Goal: Information Seeking & Learning: Learn about a topic

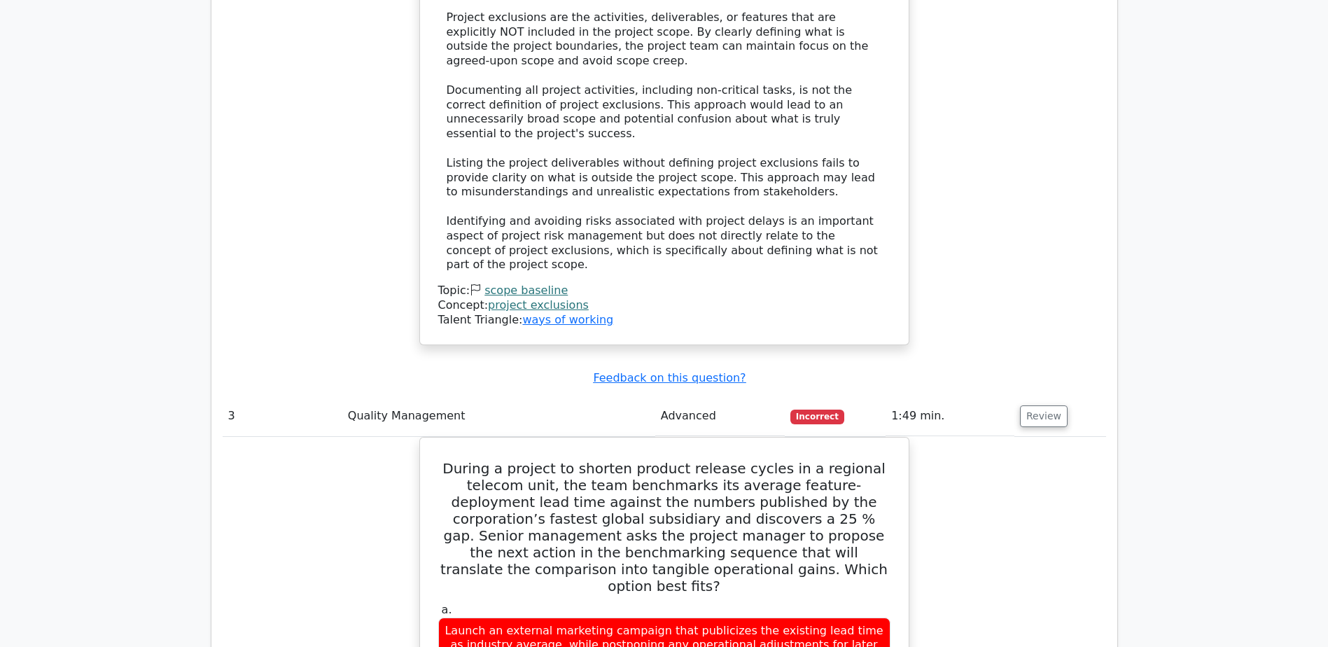
scroll to position [2731, 0]
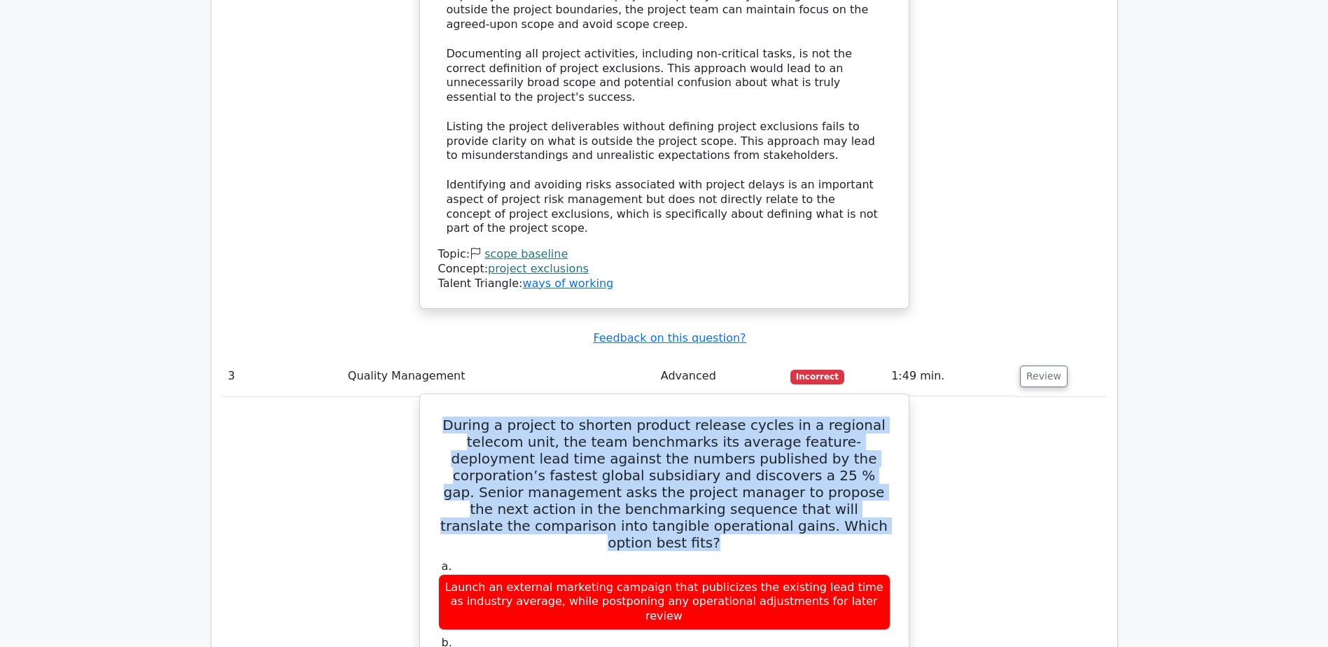
drag, startPoint x: 436, startPoint y: 271, endPoint x: 770, endPoint y: 380, distance: 351.2
copy h5 "During a project to shorten product release cycles in a regional telecom unit, …"
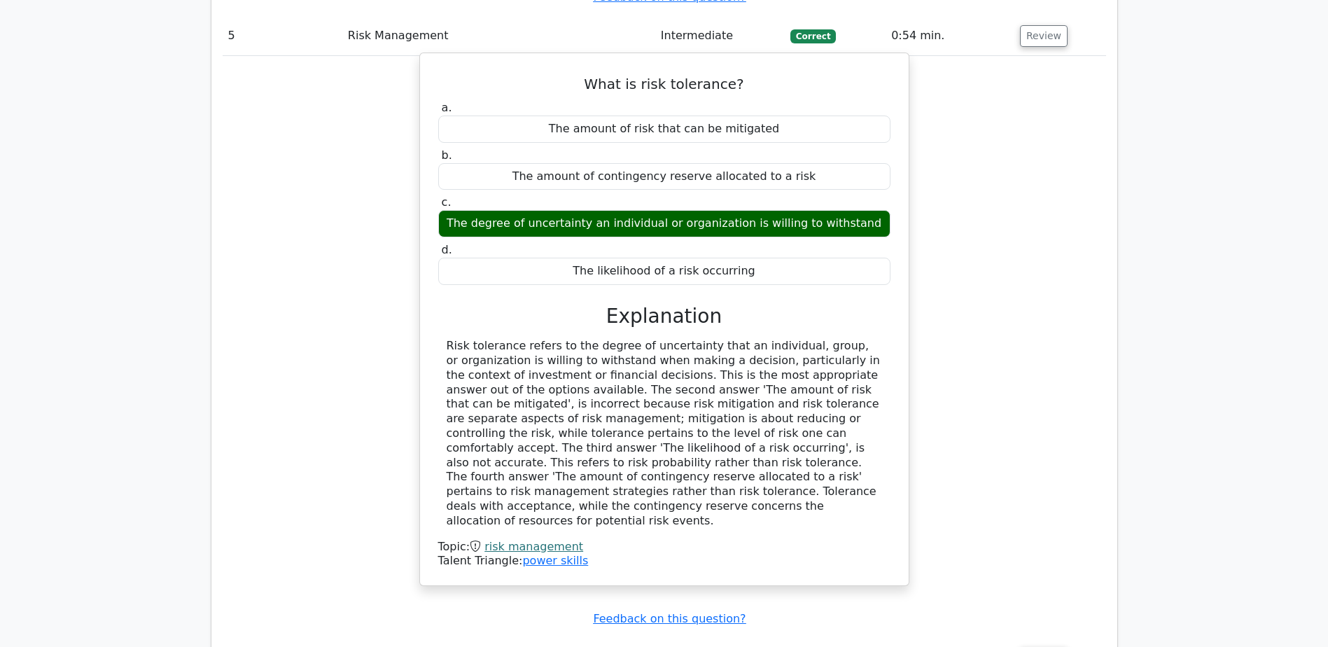
scroll to position [5112, 0]
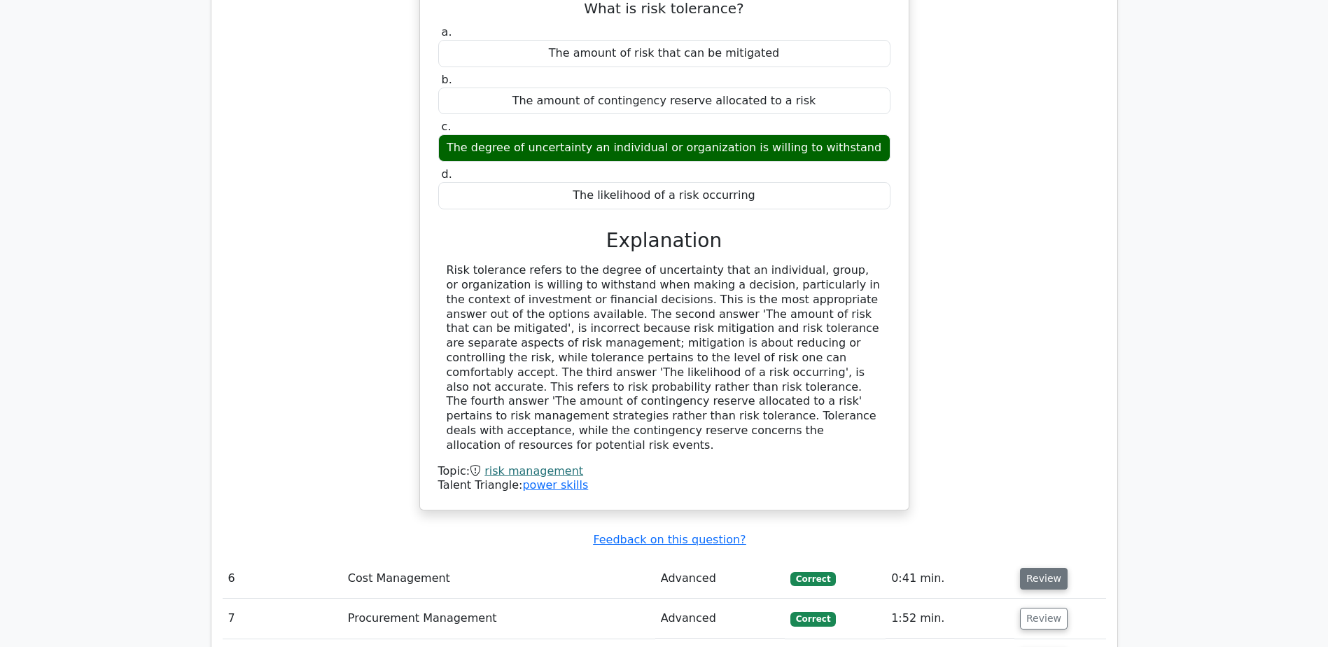
click at [1036, 568] on button "Review" at bounding box center [1044, 579] width 48 height 22
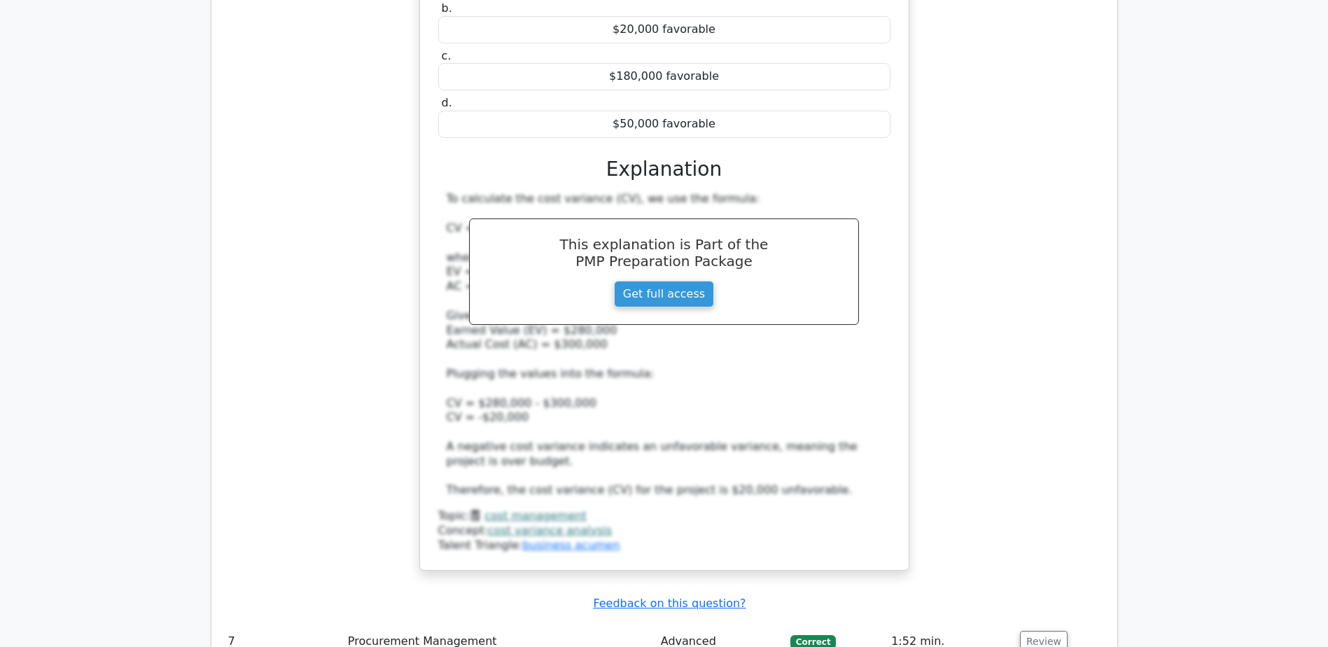
scroll to position [5883, 0]
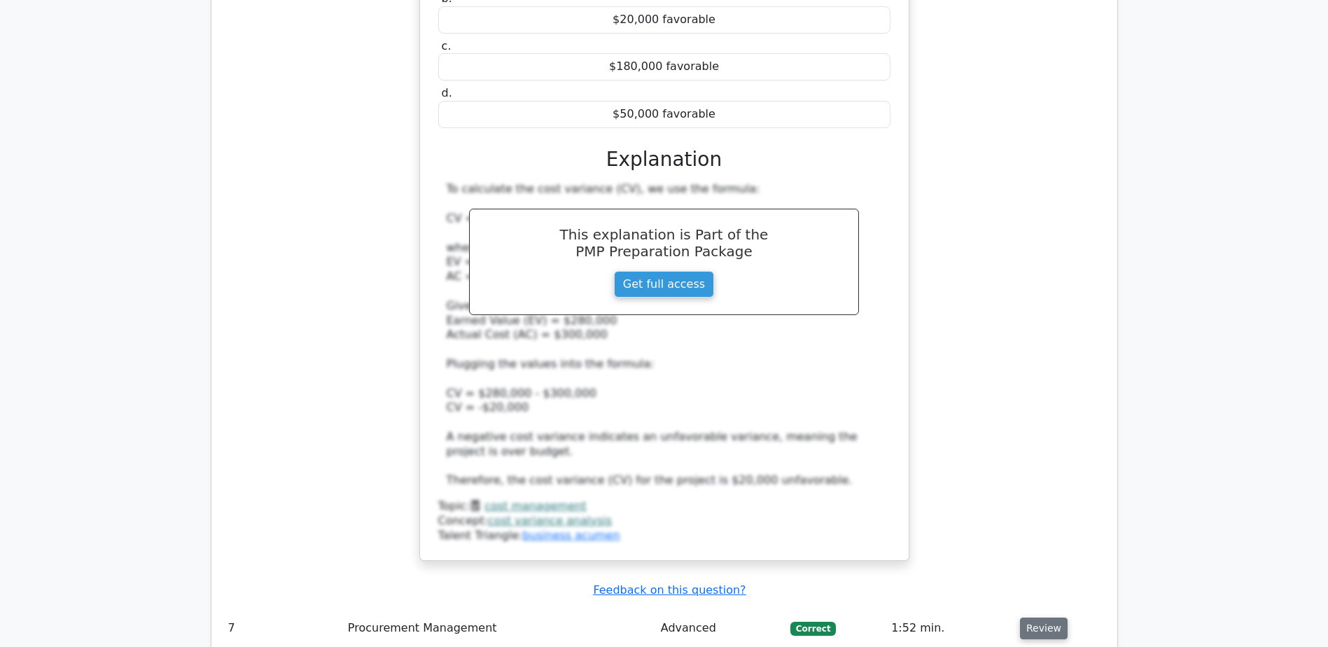
click at [1036, 618] on button "Review" at bounding box center [1044, 629] width 48 height 22
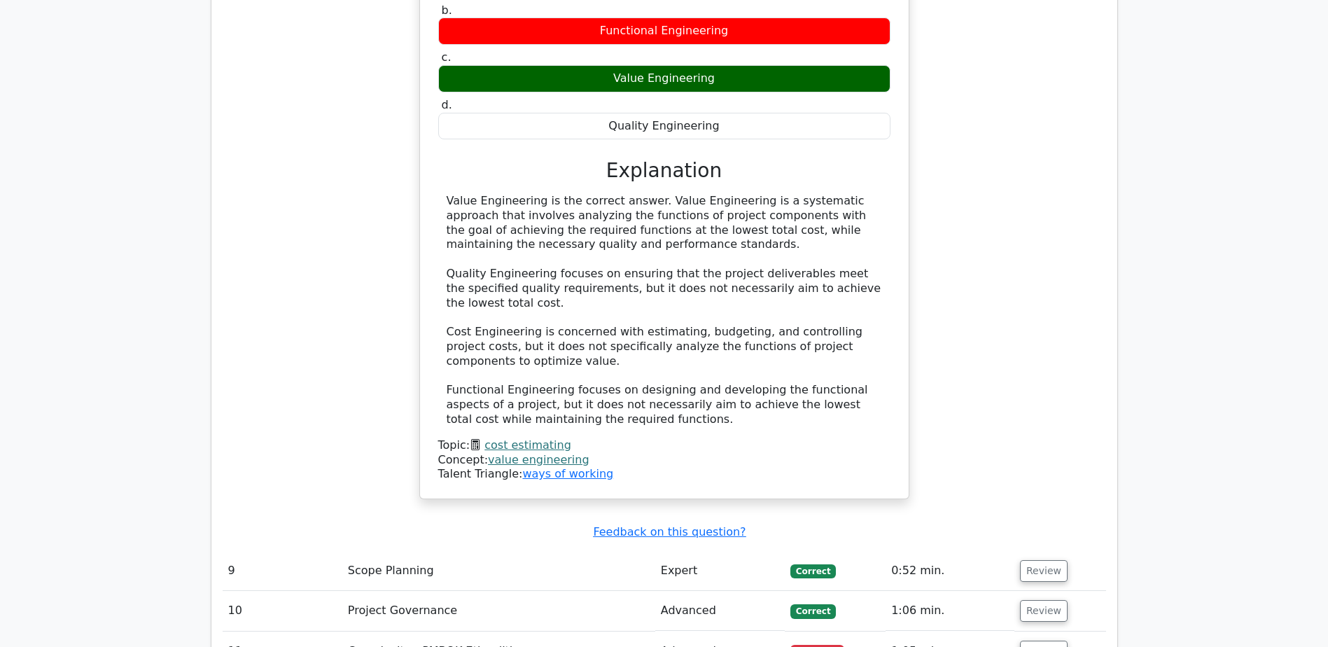
scroll to position [7493, 0]
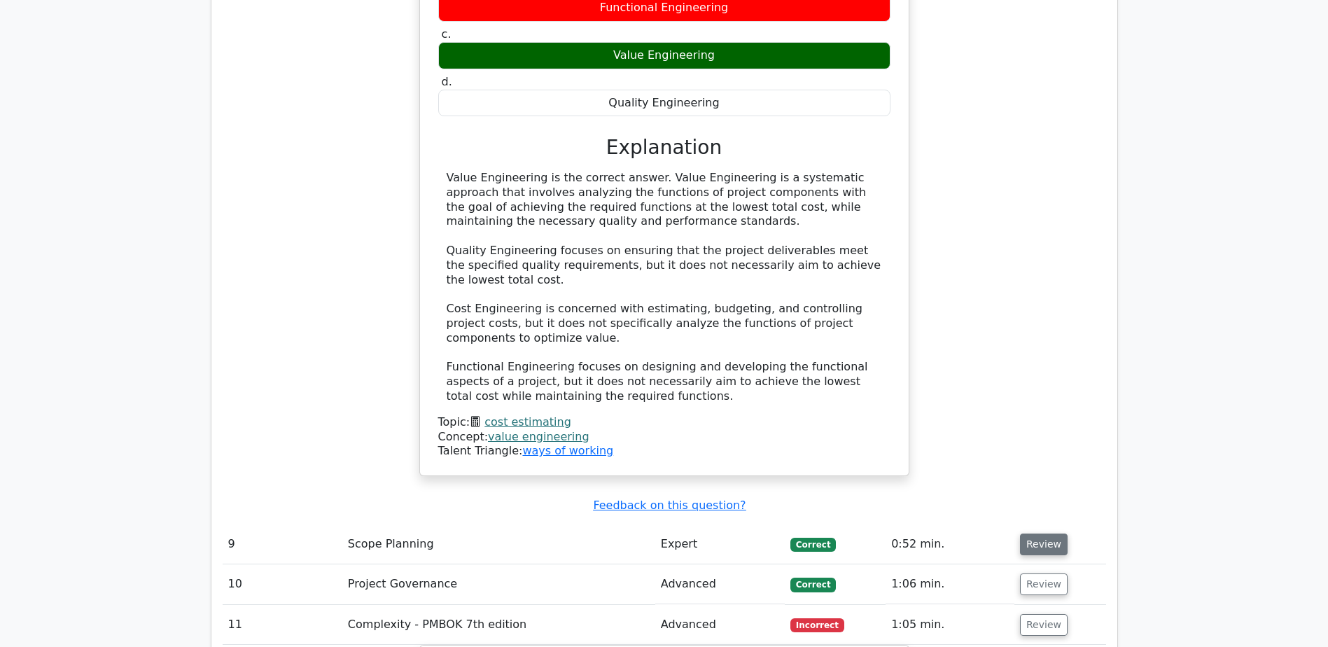
click at [1041, 534] on button "Review" at bounding box center [1044, 545] width 48 height 22
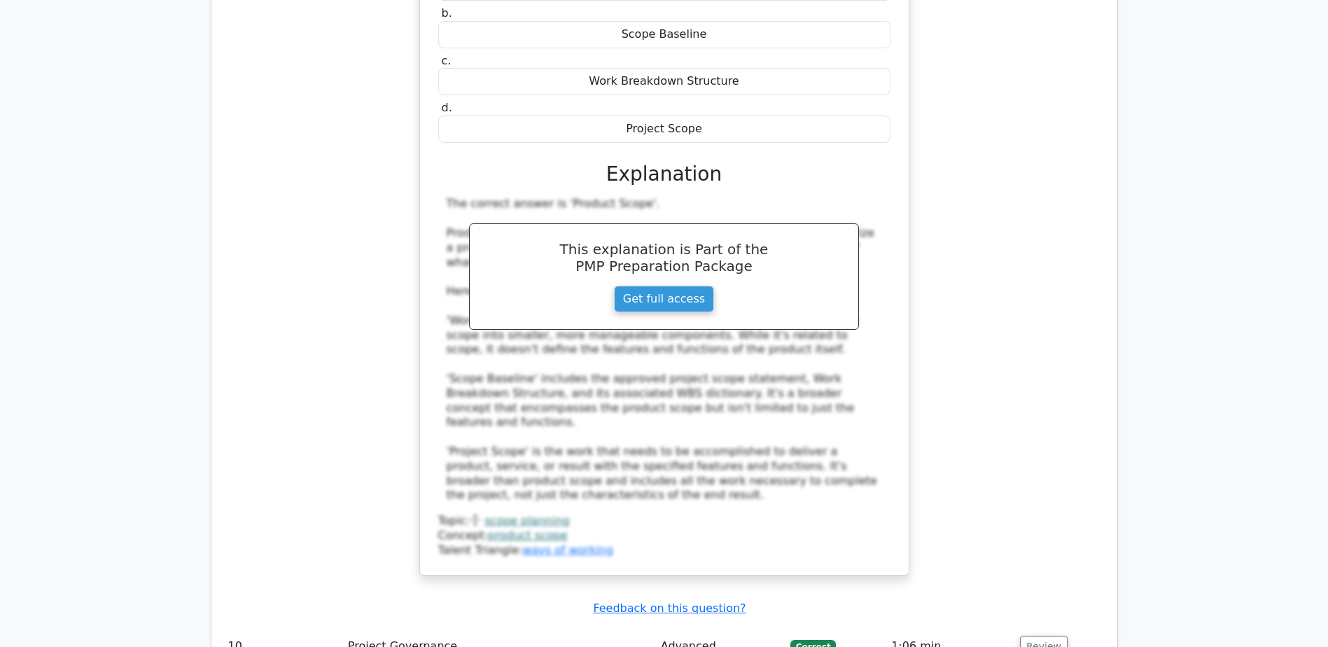
scroll to position [8194, 0]
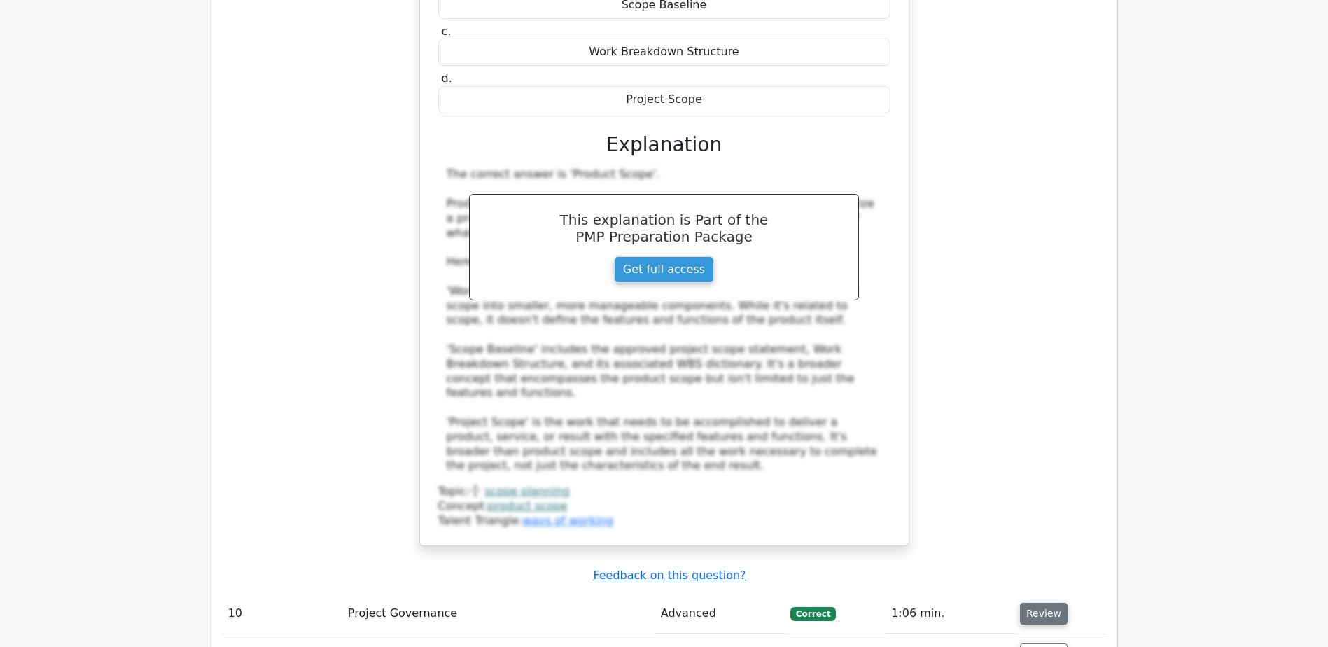
click at [1028, 603] on button "Review" at bounding box center [1044, 614] width 48 height 22
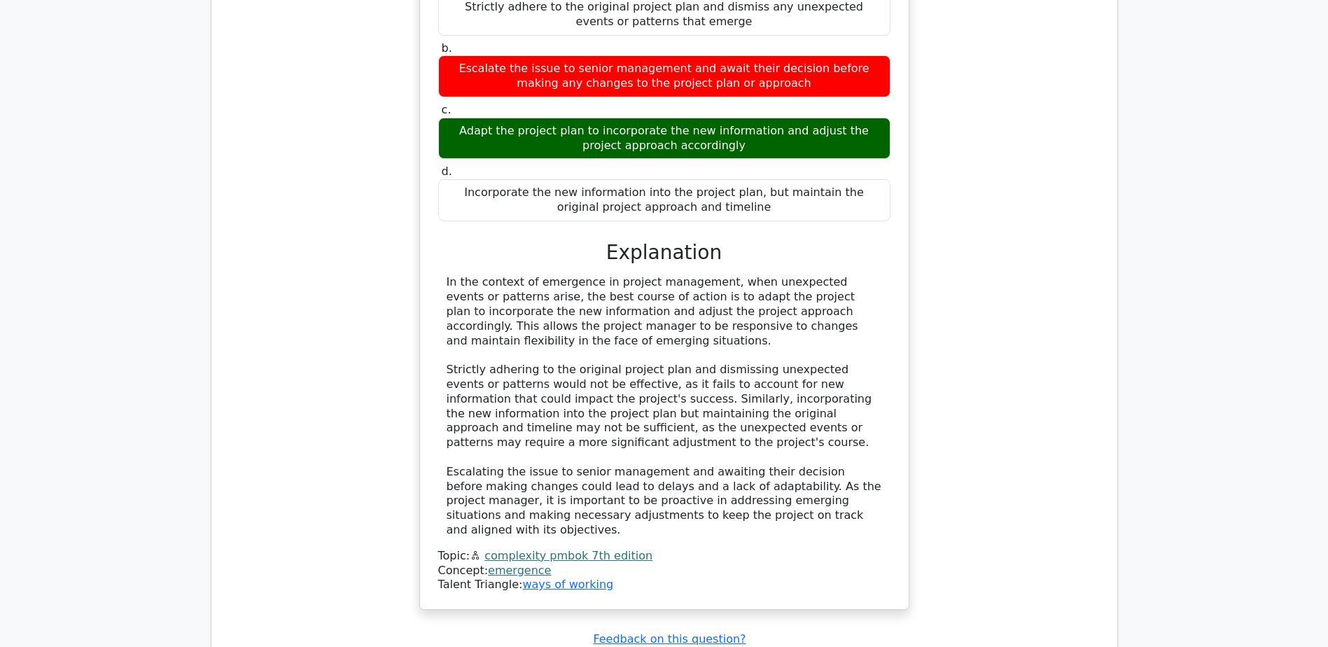
scroll to position [9734, 0]
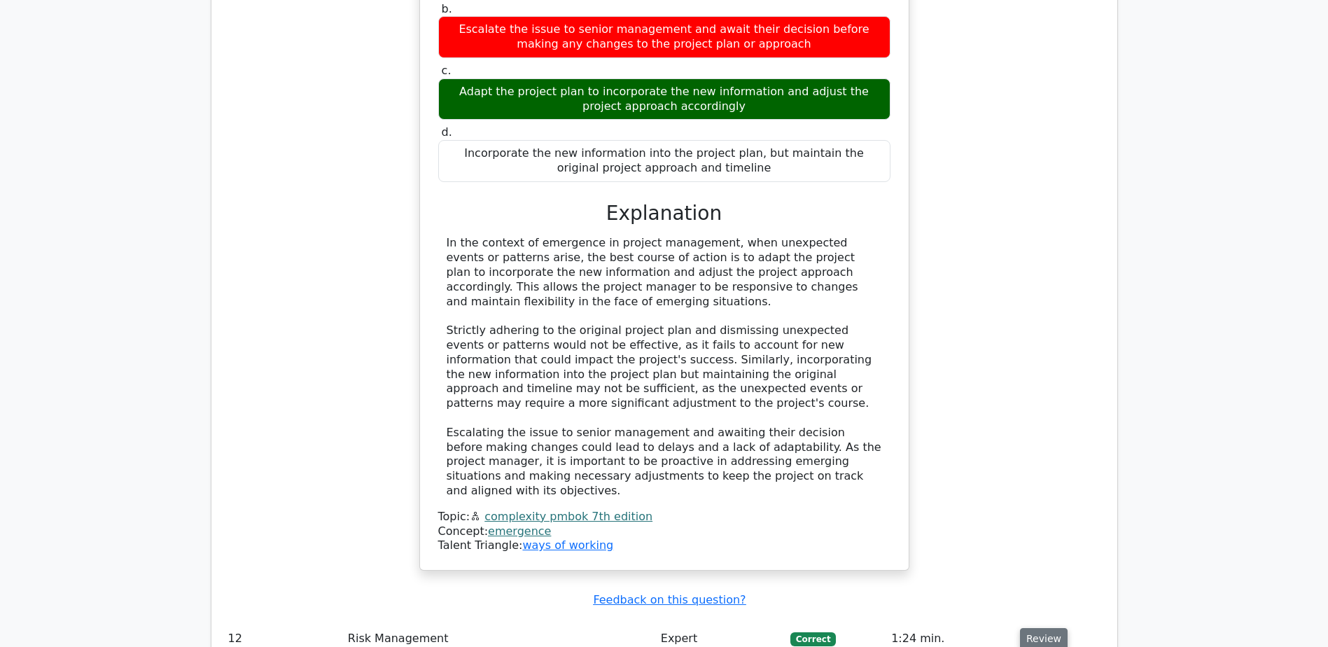
click at [1046, 628] on button "Review" at bounding box center [1044, 639] width 48 height 22
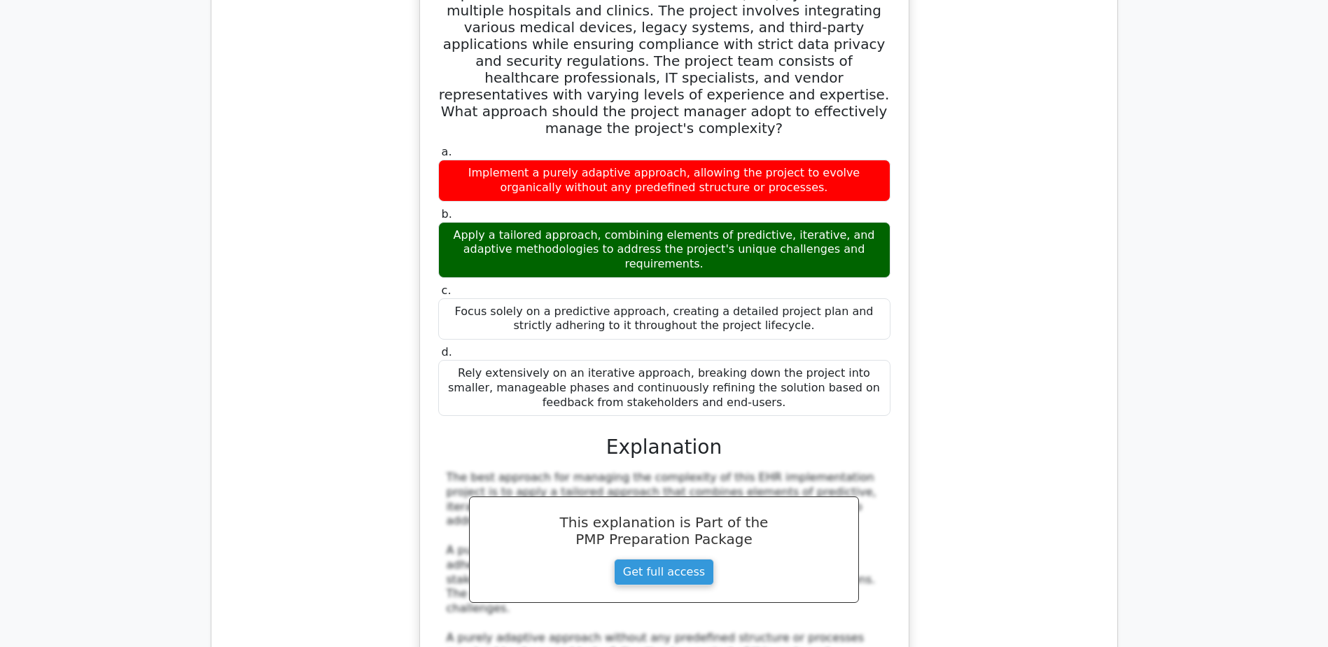
scroll to position [11695, 0]
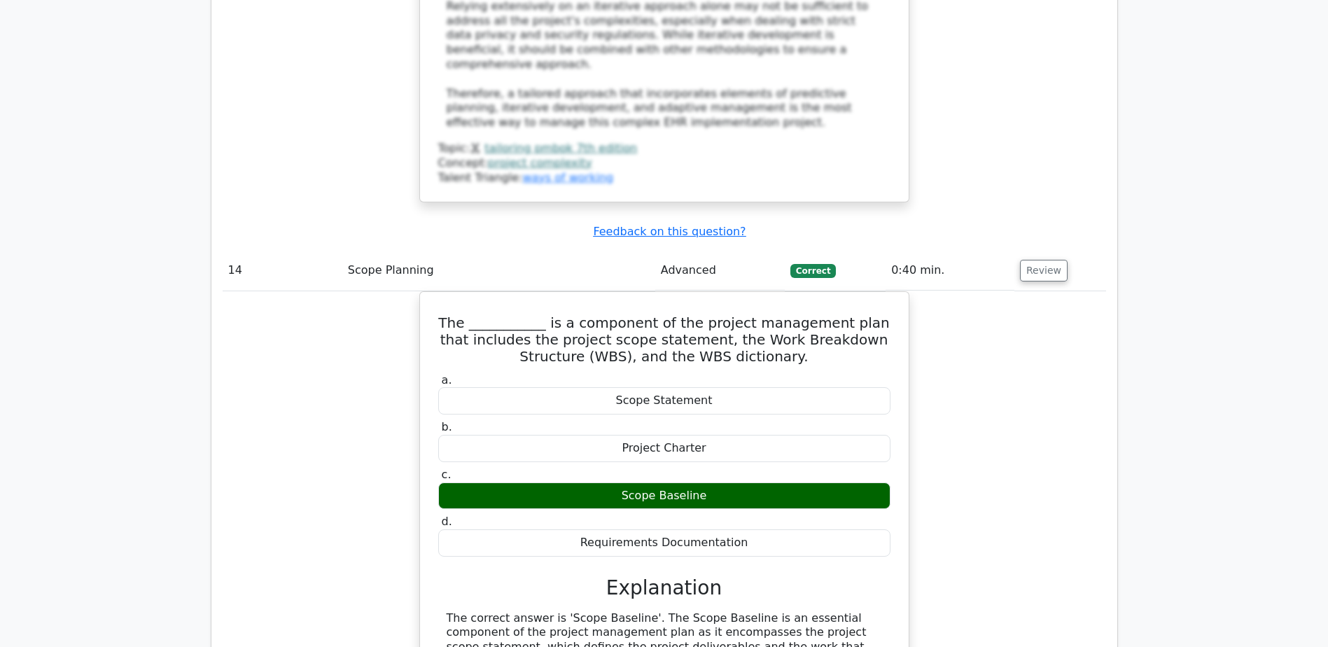
scroll to position [12395, 0]
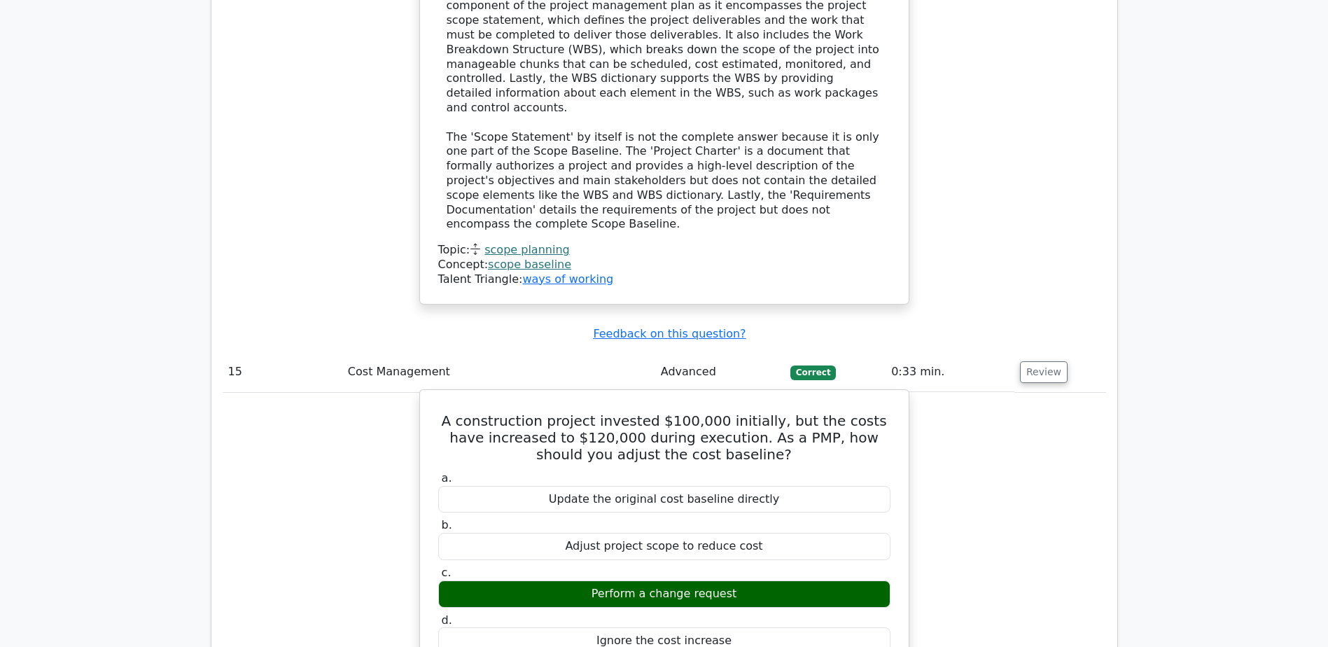
scroll to position [13026, 0]
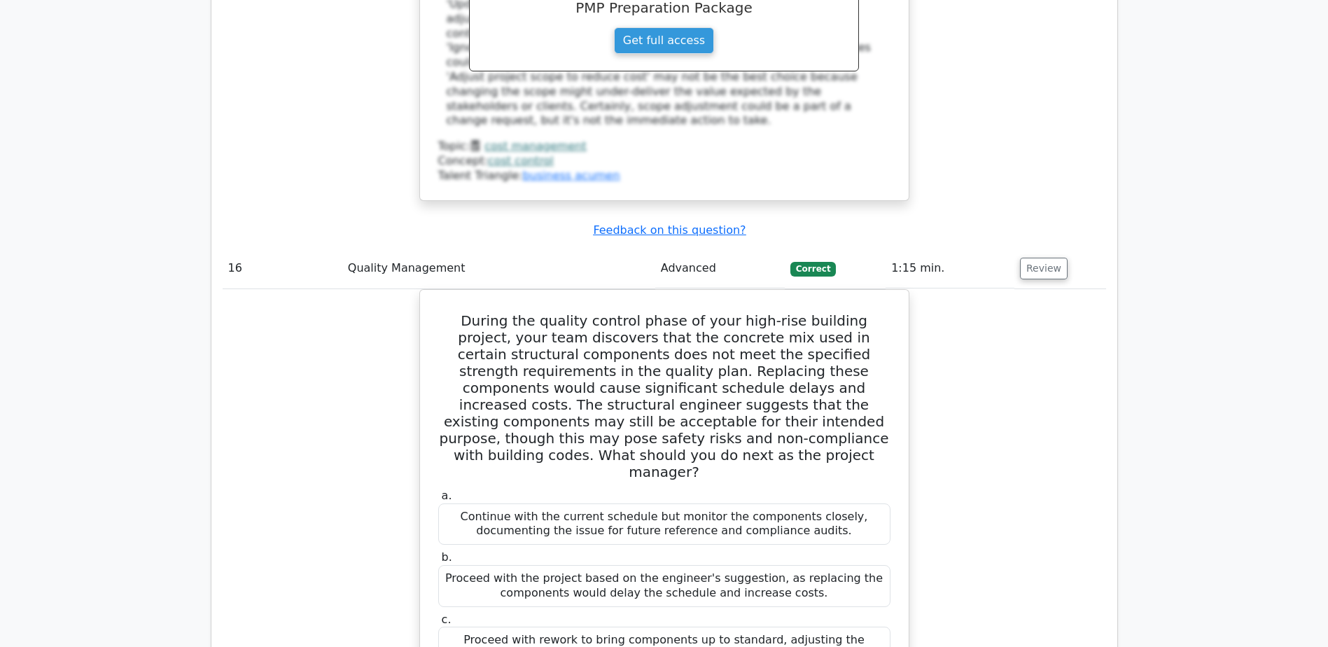
scroll to position [13936, 0]
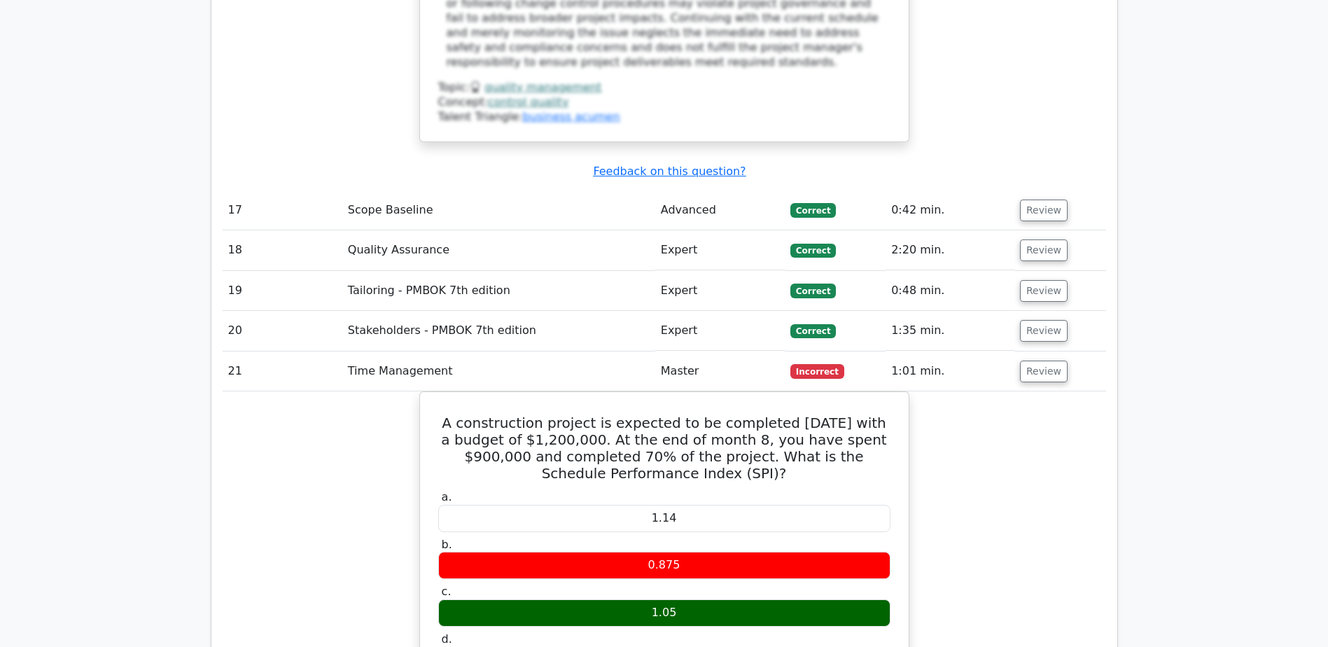
scroll to position [14916, 0]
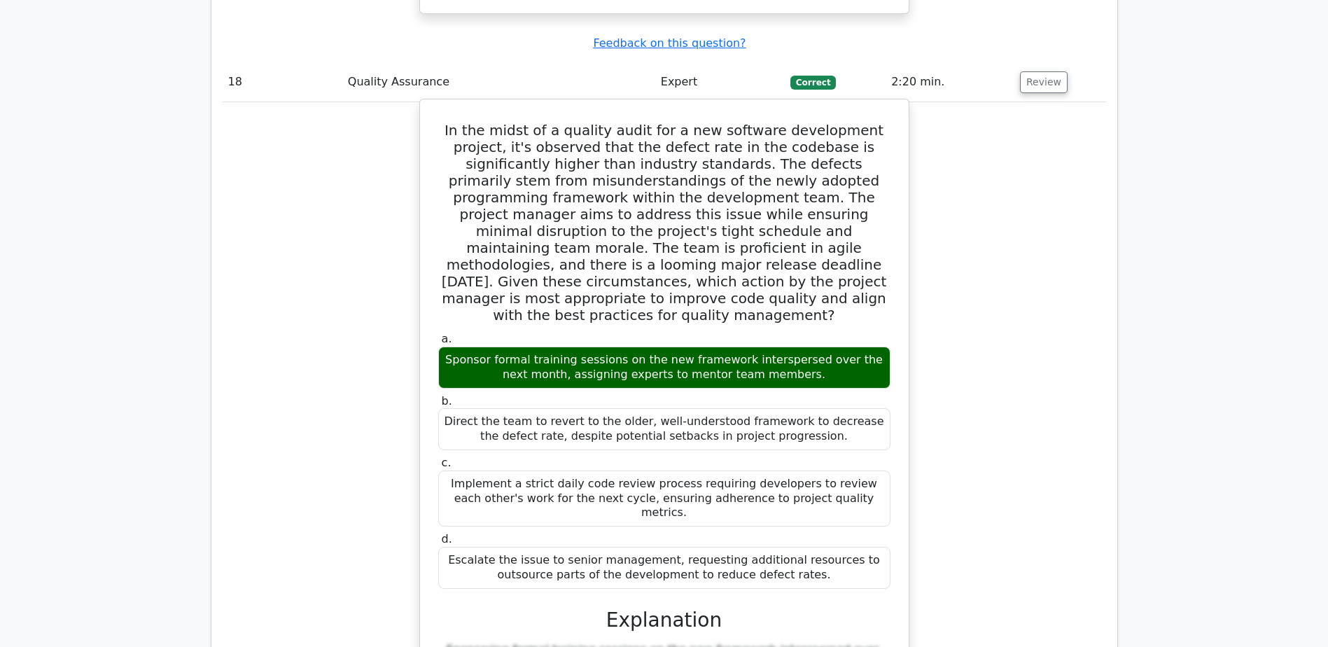
scroll to position [15641, 0]
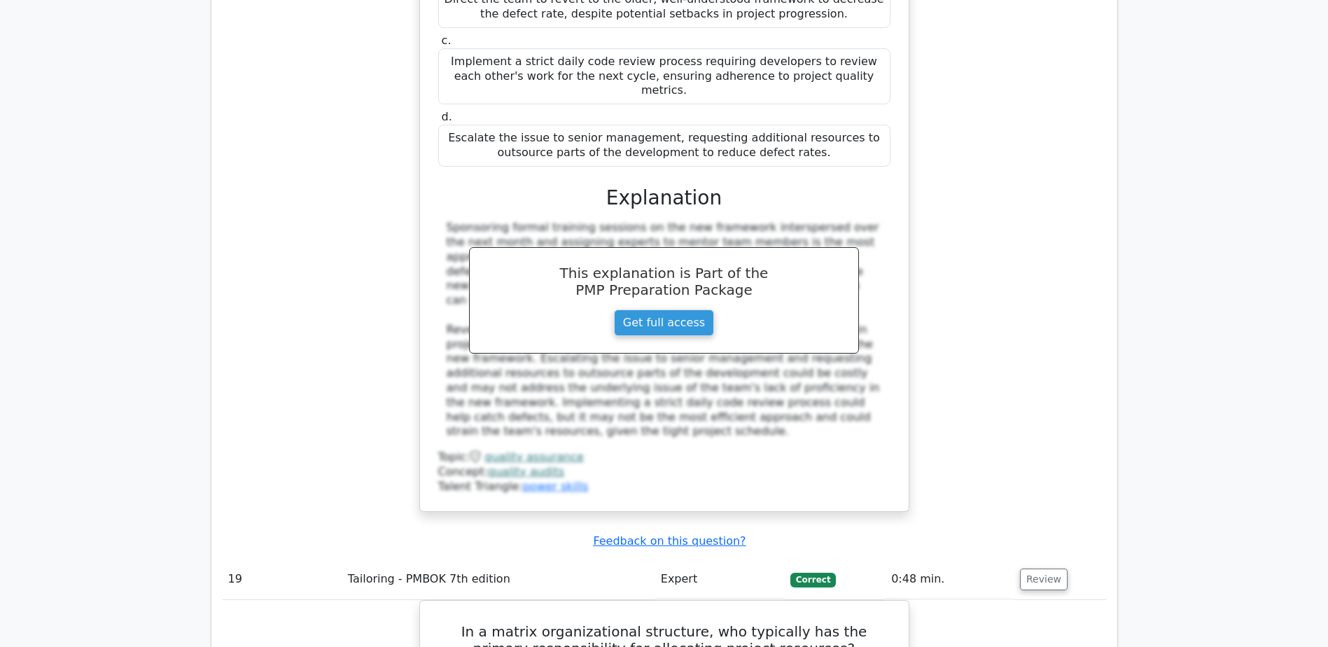
scroll to position [16201, 0]
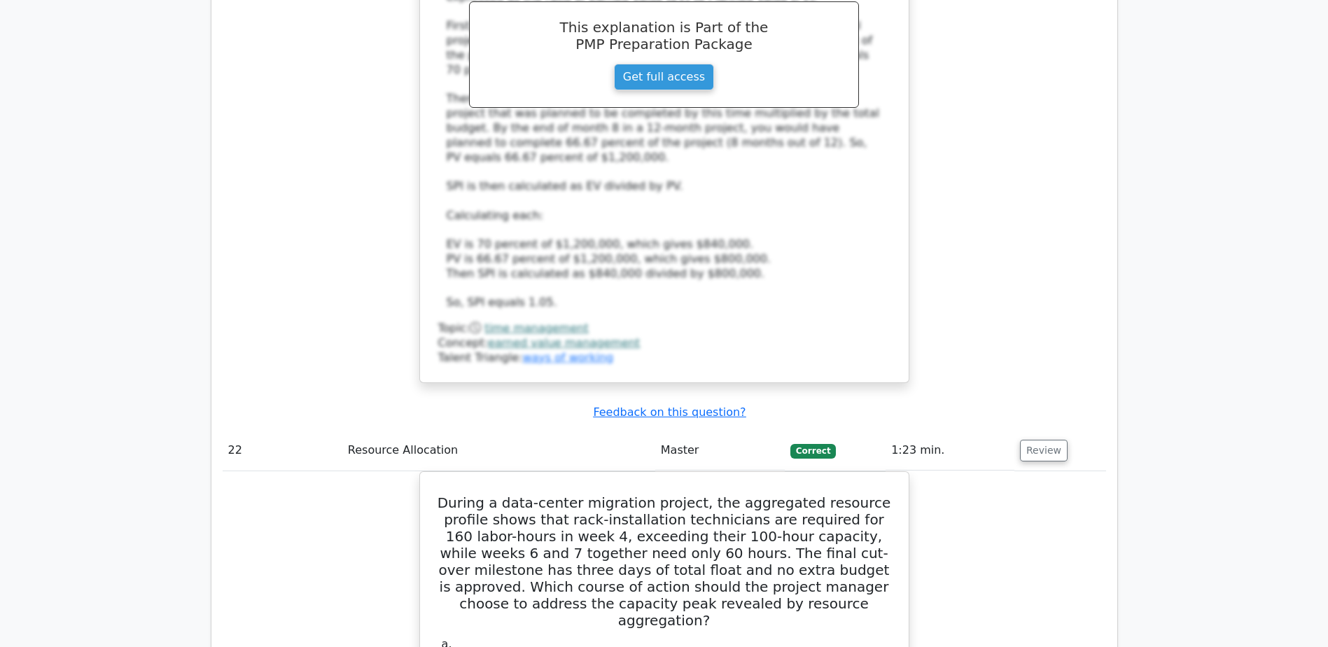
scroll to position [17882, 0]
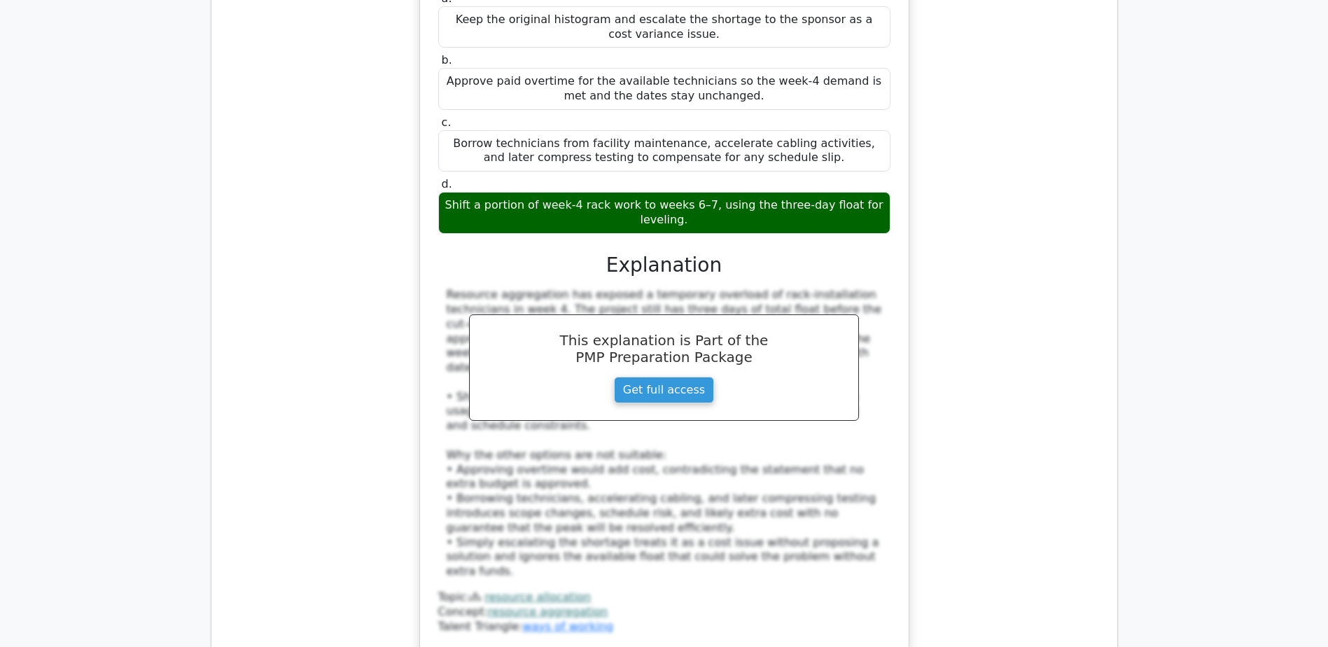
scroll to position [18442, 0]
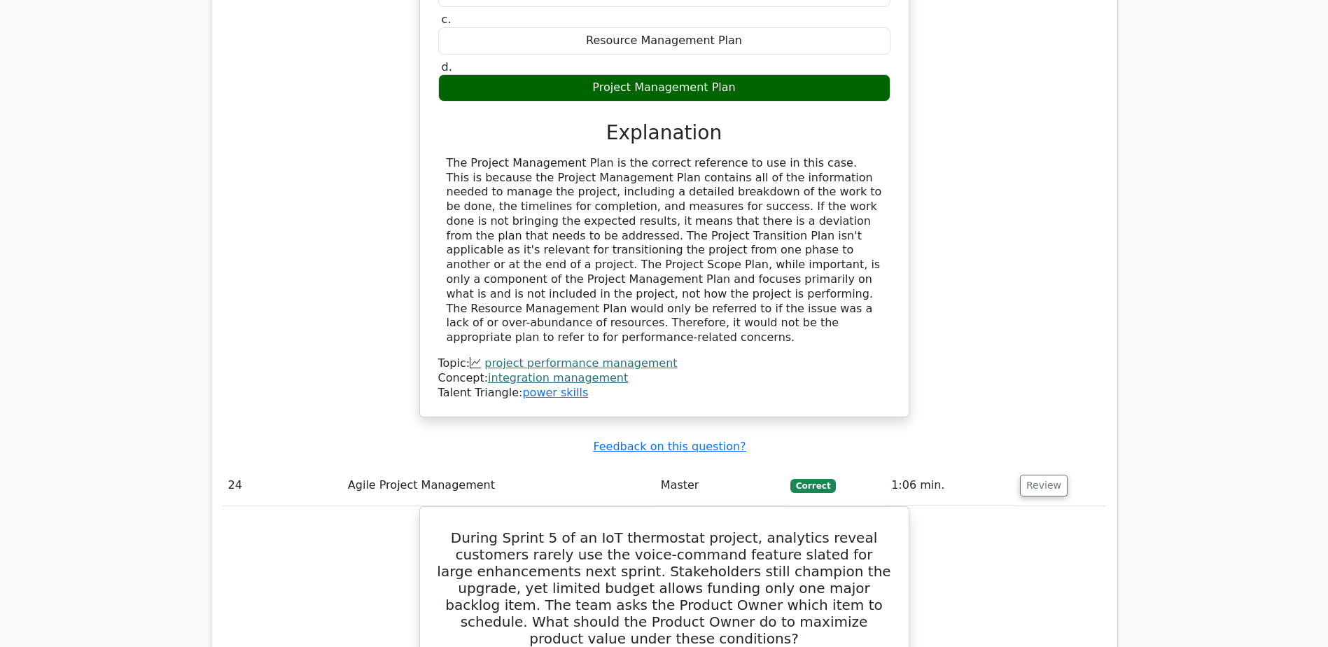
scroll to position [19352, 0]
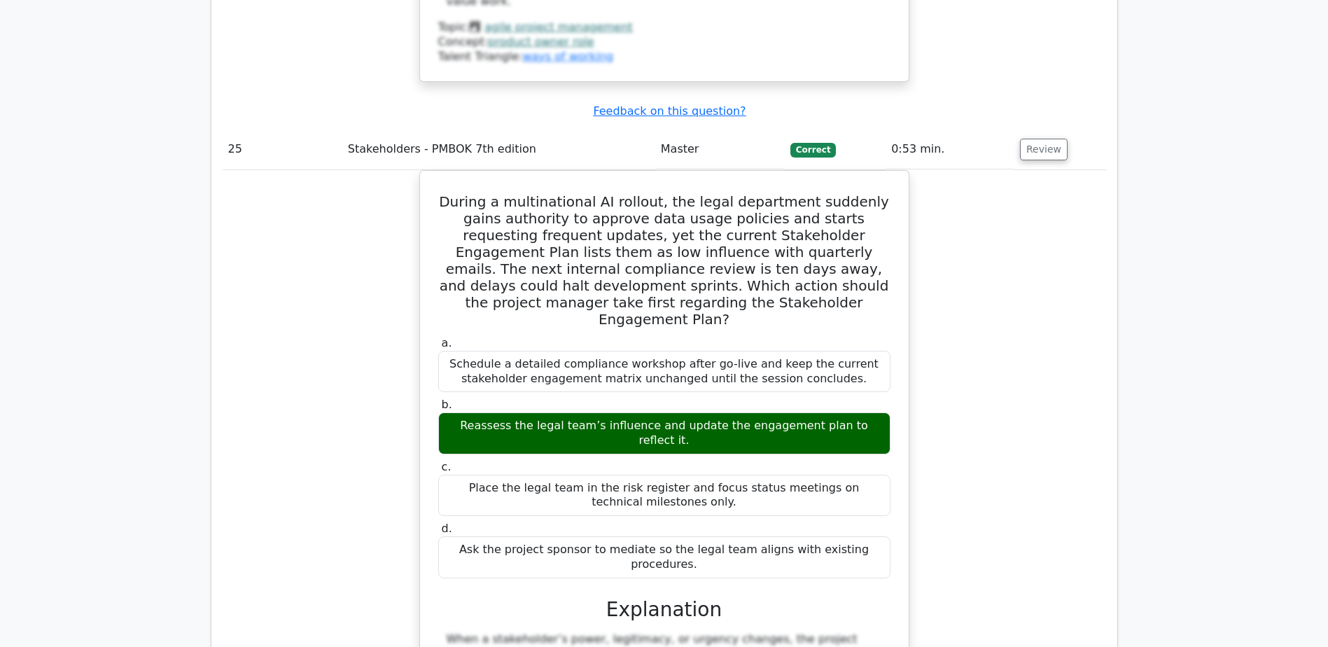
scroll to position [20551, 0]
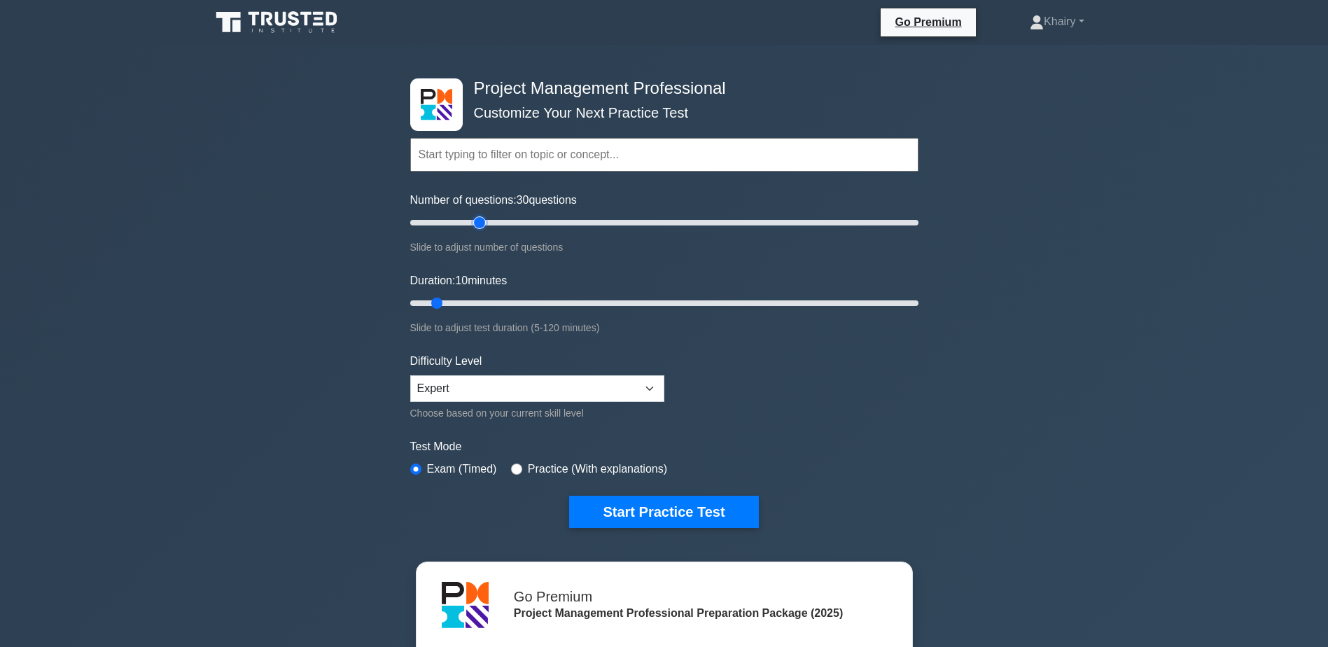
type input "30"
click at [476, 223] on input "Number of questions: 30 questions" at bounding box center [664, 222] width 508 height 17
click at [507, 302] on input "Duration: 25 minutes" at bounding box center [664, 303] width 508 height 17
type input "30"
click at [520, 302] on input "Duration: 30 minutes" at bounding box center [664, 303] width 508 height 17
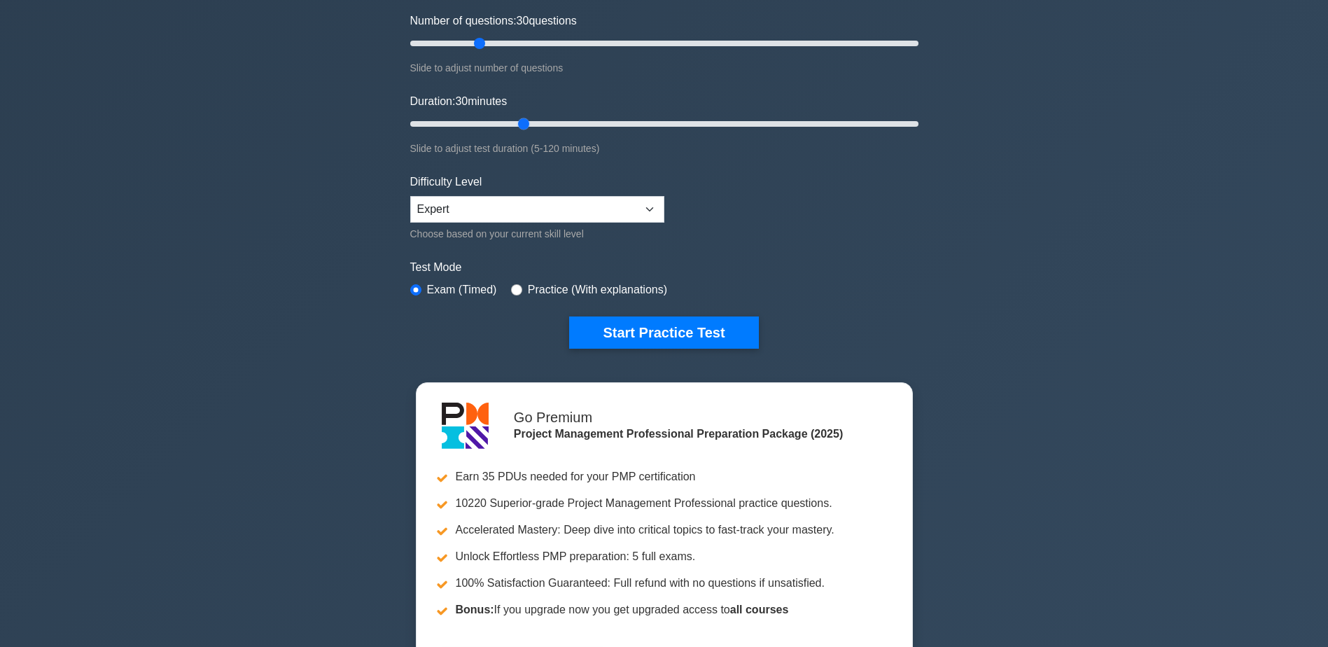
scroll to position [210, 0]
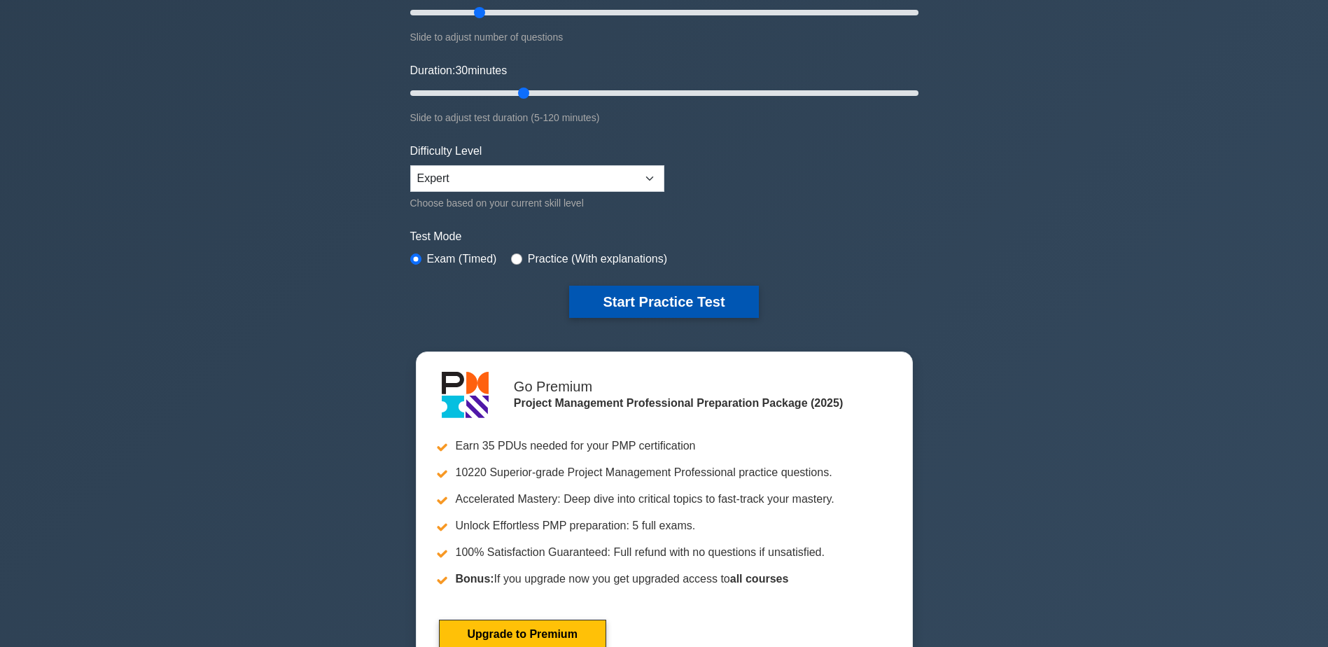
click at [683, 303] on button "Start Practice Test" at bounding box center [663, 302] width 189 height 32
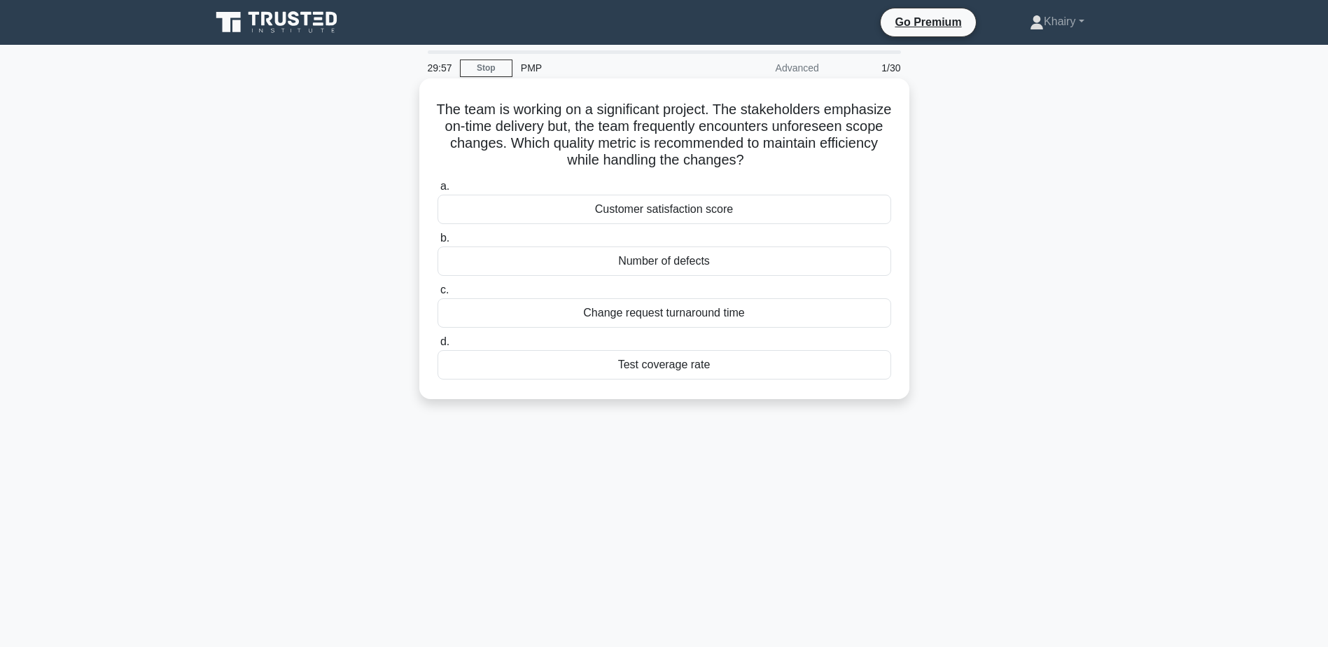
drag, startPoint x: 464, startPoint y: 99, endPoint x: 864, endPoint y: 164, distance: 405.7
click at [864, 164] on div "The team is working on a significant project. The stakeholders emphasize on-tim…" at bounding box center [664, 239] width 479 height 310
copy h5 "The team is working on a significant project. The stakeholders emphasize on-tim…"
click at [651, 316] on div "Change request turnaround time" at bounding box center [665, 312] width 454 height 29
click at [438, 295] on input "c. Change request turnaround time" at bounding box center [438, 290] width 0 height 9
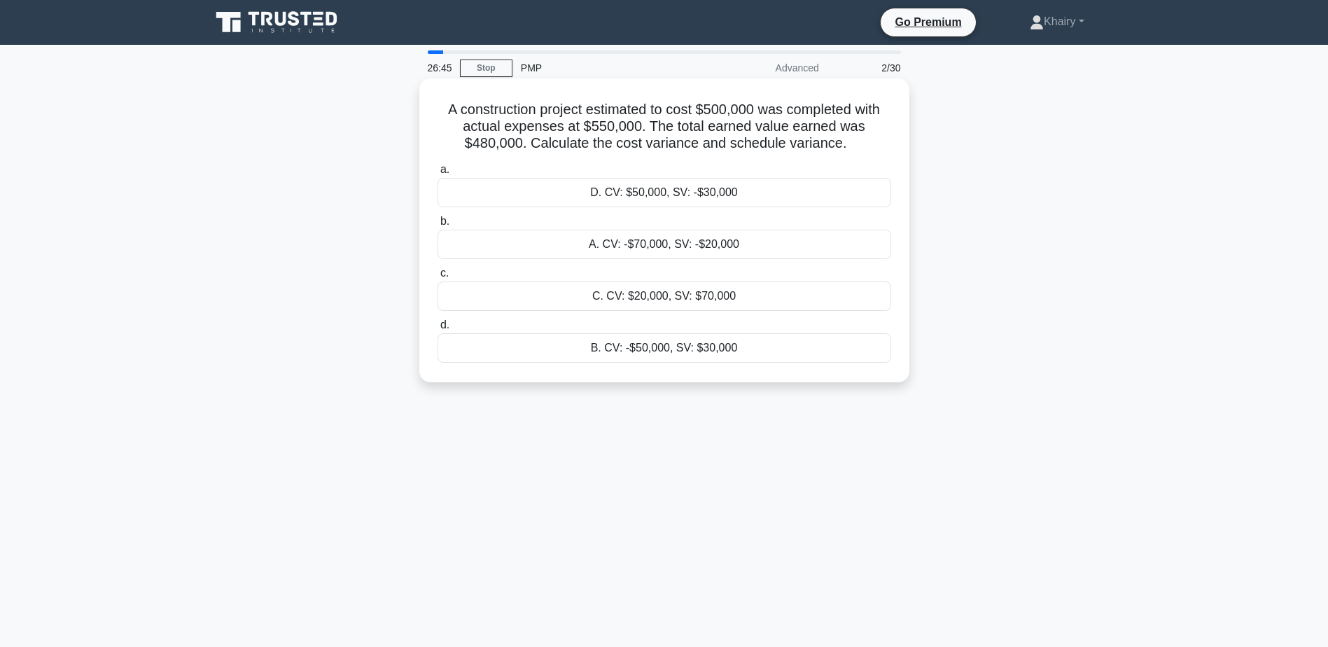
click at [659, 247] on div "A. CV: -$70,000, SV: -$20,000" at bounding box center [665, 244] width 454 height 29
click at [438, 226] on input "b. A. CV: -$70,000, SV: -$20,000" at bounding box center [438, 221] width 0 height 9
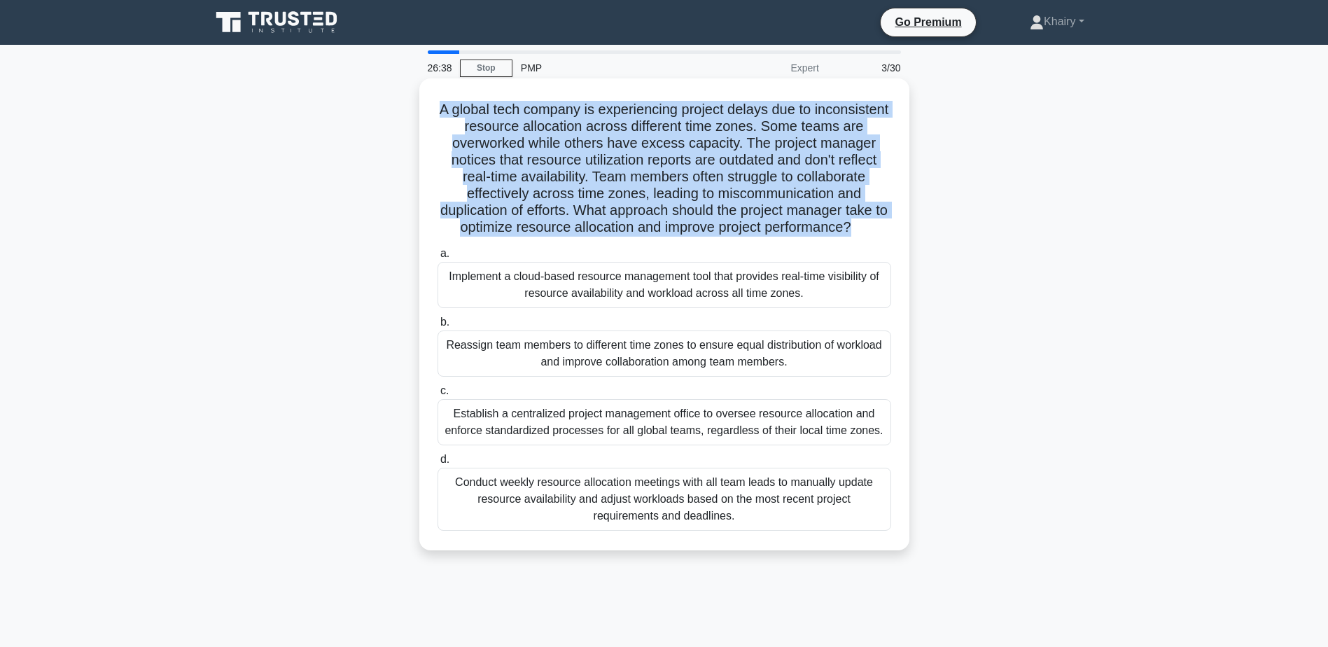
drag, startPoint x: 473, startPoint y: 101, endPoint x: 890, endPoint y: 222, distance: 433.9
click at [890, 222] on h5 "A global tech company is experiencing project delays due to inconsistent resour…" at bounding box center [664, 169] width 457 height 136
copy h5 "A global tech company is experiencing project delays due to inconsistent resour…"
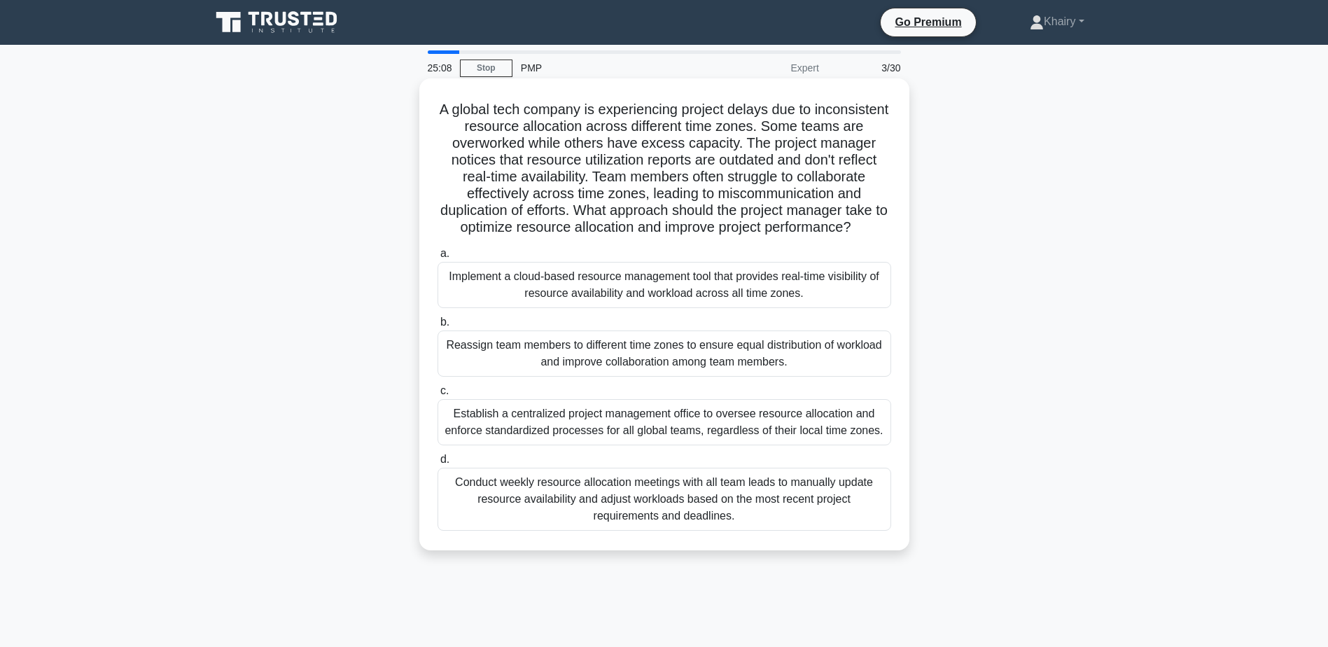
click at [666, 506] on div "Conduct weekly resource allocation meetings with all team leads to manually upd…" at bounding box center [665, 499] width 454 height 63
click at [438, 464] on input "d. Conduct weekly resource allocation meetings with all team leads to manually …" at bounding box center [438, 459] width 0 height 9
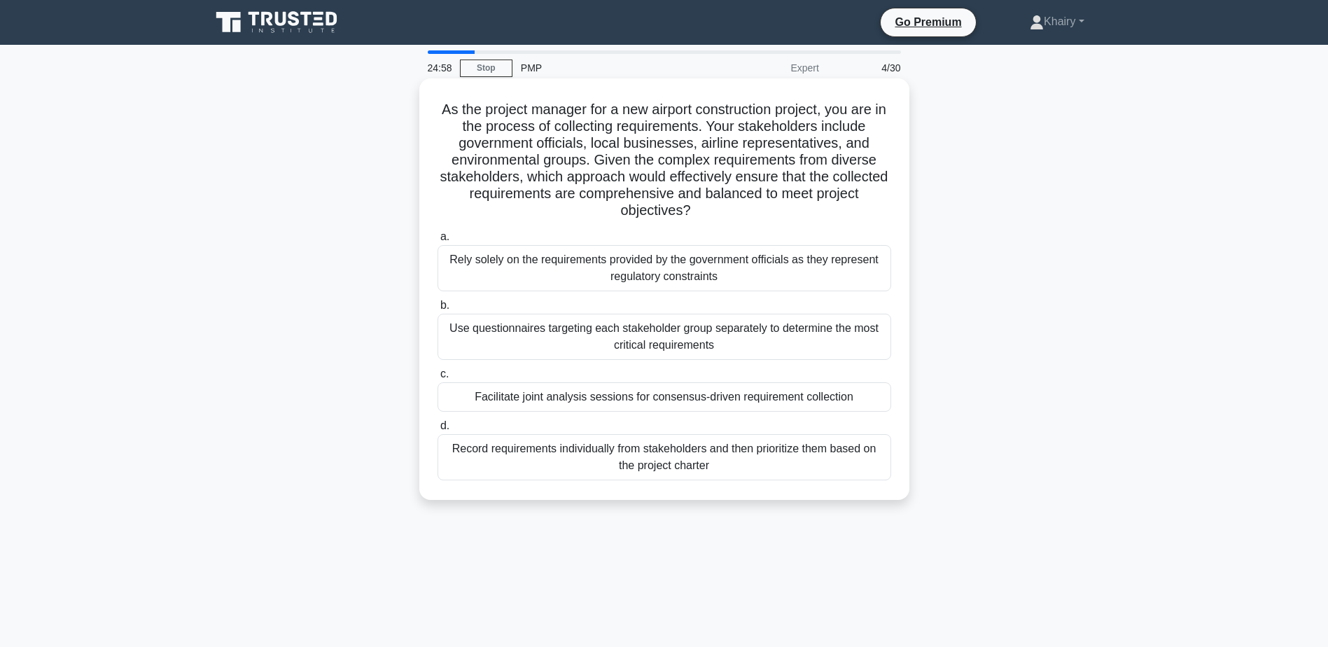
drag, startPoint x: 431, startPoint y: 95, endPoint x: 757, endPoint y: 211, distance: 346.4
click at [757, 211] on div "As the project manager for a new airport construction project, you are in the p…" at bounding box center [664, 289] width 479 height 410
copy h5 "As the project manager for a new airport construction project, you are in the p…"
click at [647, 399] on div "Facilitate joint analysis sessions for consensus-driven requirement collection" at bounding box center [665, 396] width 454 height 29
click at [438, 379] on input "c. Facilitate joint analysis sessions for consensus-driven requirement collecti…" at bounding box center [438, 374] width 0 height 9
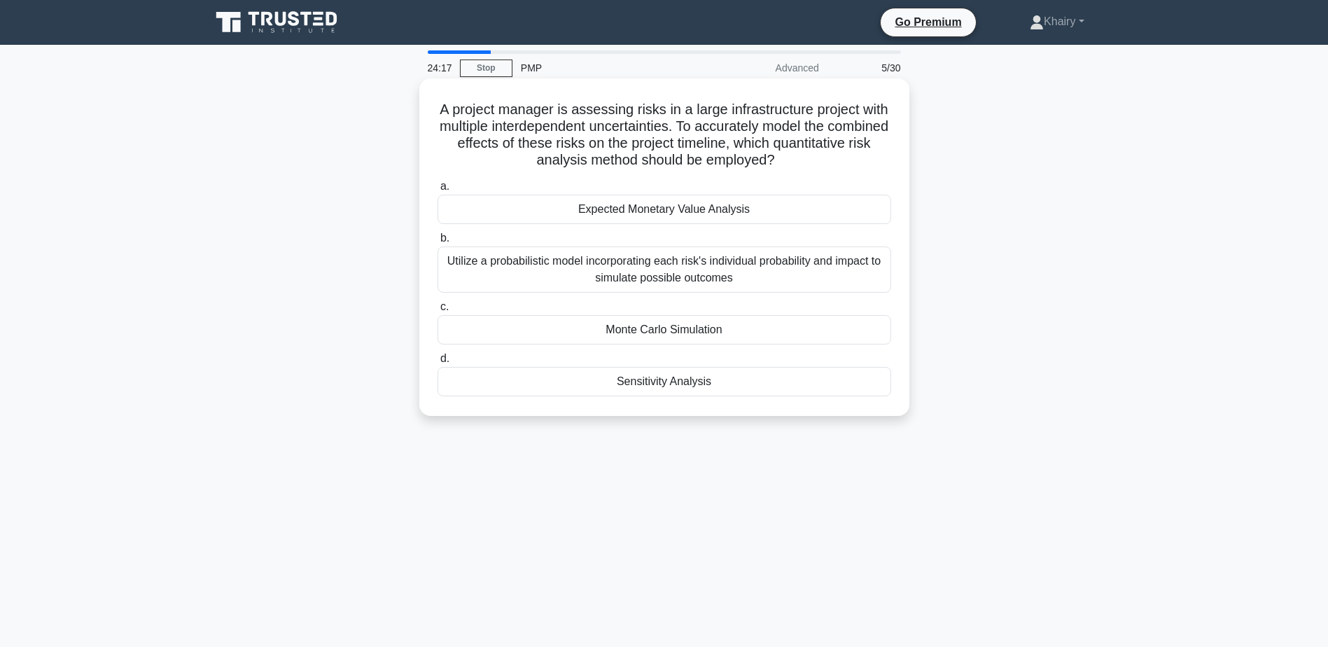
drag, startPoint x: 450, startPoint y: 102, endPoint x: 852, endPoint y: 162, distance: 406.4
click at [852, 162] on h5 "A project manager is assessing risks in a large infrastructure project with mul…" at bounding box center [664, 135] width 457 height 69
copy h5 "A project manager is assessing risks in a large infrastructure project with mul…"
click at [640, 331] on div "Monte Carlo Simulation" at bounding box center [665, 329] width 454 height 29
click at [438, 312] on input "c. Monte Carlo Simulation" at bounding box center [438, 307] width 0 height 9
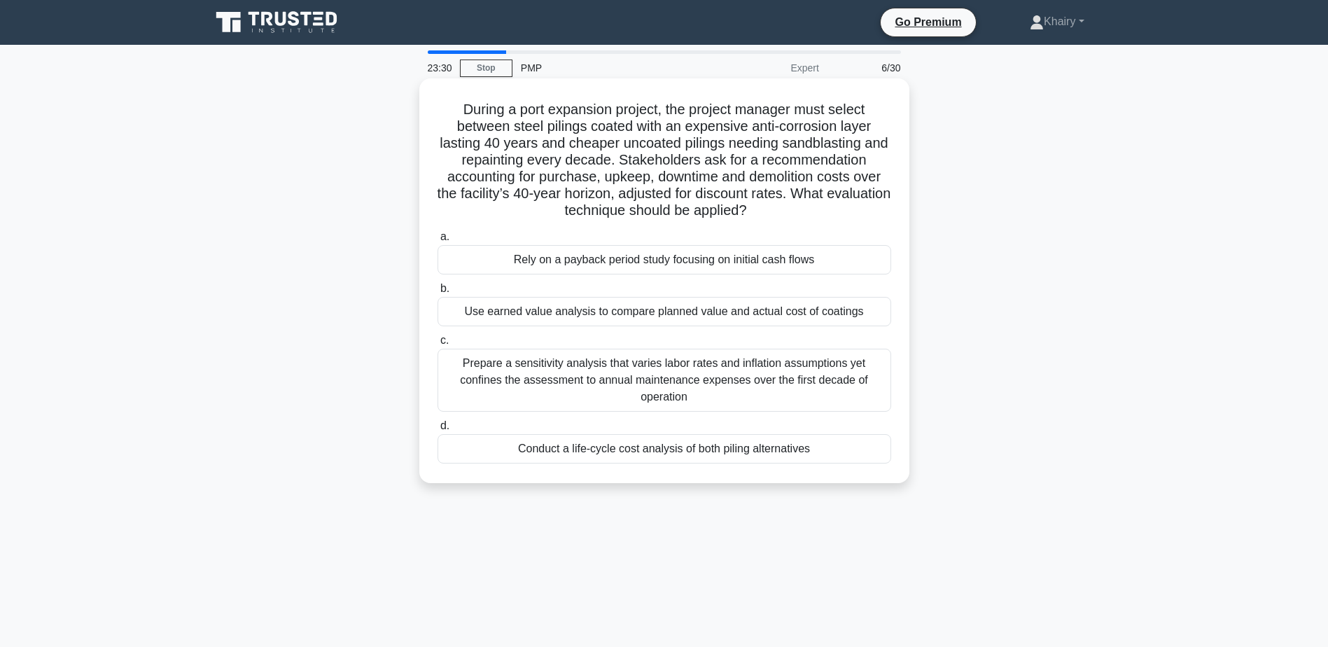
drag, startPoint x: 450, startPoint y: 104, endPoint x: 796, endPoint y: 214, distance: 363.9
click at [796, 214] on h5 "During a port expansion project, the project manager must select between steel …" at bounding box center [664, 160] width 457 height 119
copy h5 "During a port expansion project, the project manager must select between steel …"
click at [637, 451] on div "Conduct a life-cycle cost analysis of both piling alternatives" at bounding box center [665, 448] width 454 height 29
click at [438, 431] on input "d. Conduct a life-cycle cost analysis of both piling alternatives" at bounding box center [438, 426] width 0 height 9
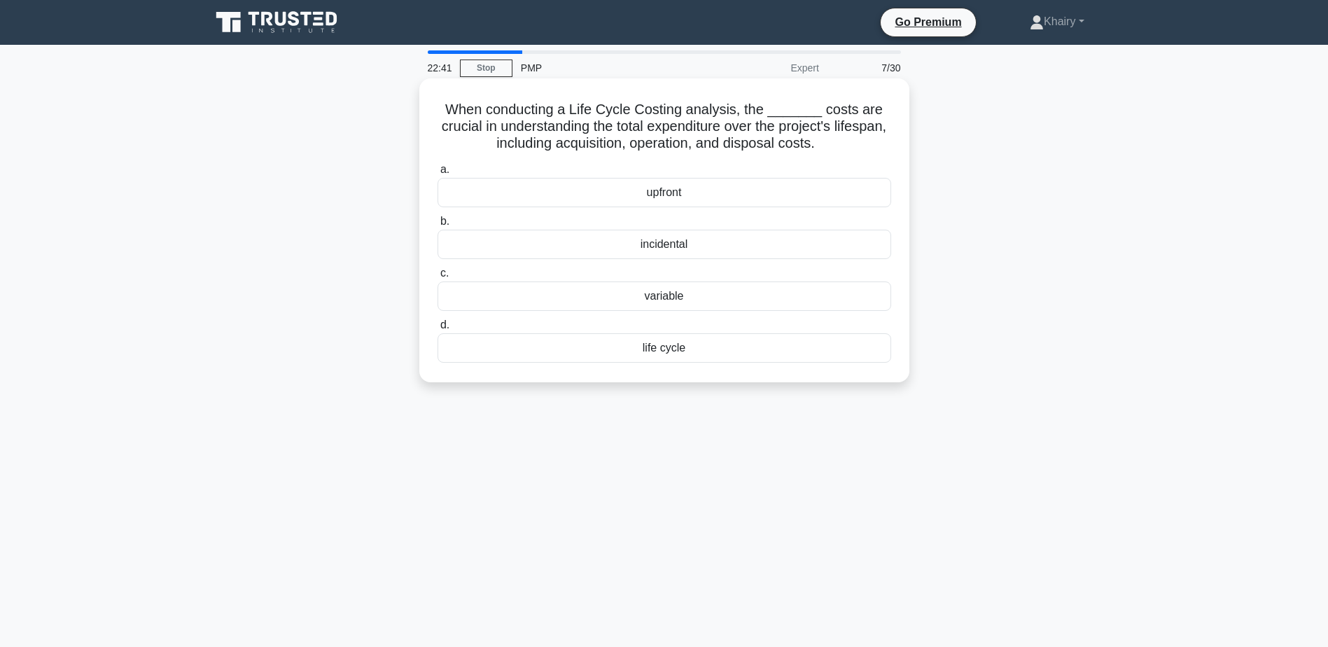
drag, startPoint x: 451, startPoint y: 106, endPoint x: 849, endPoint y: 137, distance: 399.7
click at [849, 137] on h5 "When conducting a Life Cycle Costing analysis, the _______ costs are crucial in…" at bounding box center [664, 127] width 457 height 52
copy h5 "When conducting a Life Cycle Costing analysis, the _______ costs are crucial in…"
click at [647, 352] on div "life cycle" at bounding box center [665, 347] width 454 height 29
click at [438, 330] on input "d. life cycle" at bounding box center [438, 325] width 0 height 9
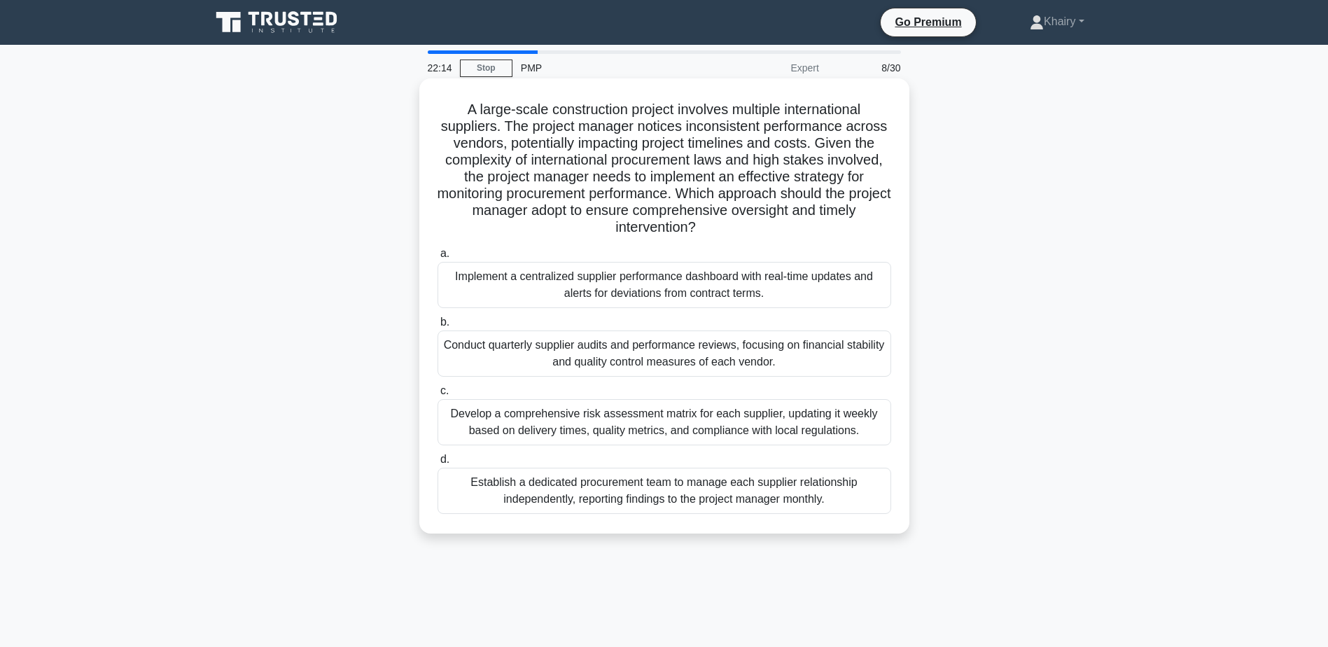
drag, startPoint x: 456, startPoint y: 101, endPoint x: 762, endPoint y: 227, distance: 331.0
click at [762, 227] on h5 "A large-scale construction project involves multiple international suppliers. T…" at bounding box center [664, 169] width 457 height 136
copy h5 "A large-scale construction project involves multiple international suppliers. T…"
click at [586, 415] on div "Develop a comprehensive risk assessment matrix for each supplier, updating it w…" at bounding box center [665, 422] width 454 height 46
click at [438, 396] on input "c. Develop a comprehensive risk assessment matrix for each supplier, updating i…" at bounding box center [438, 391] width 0 height 9
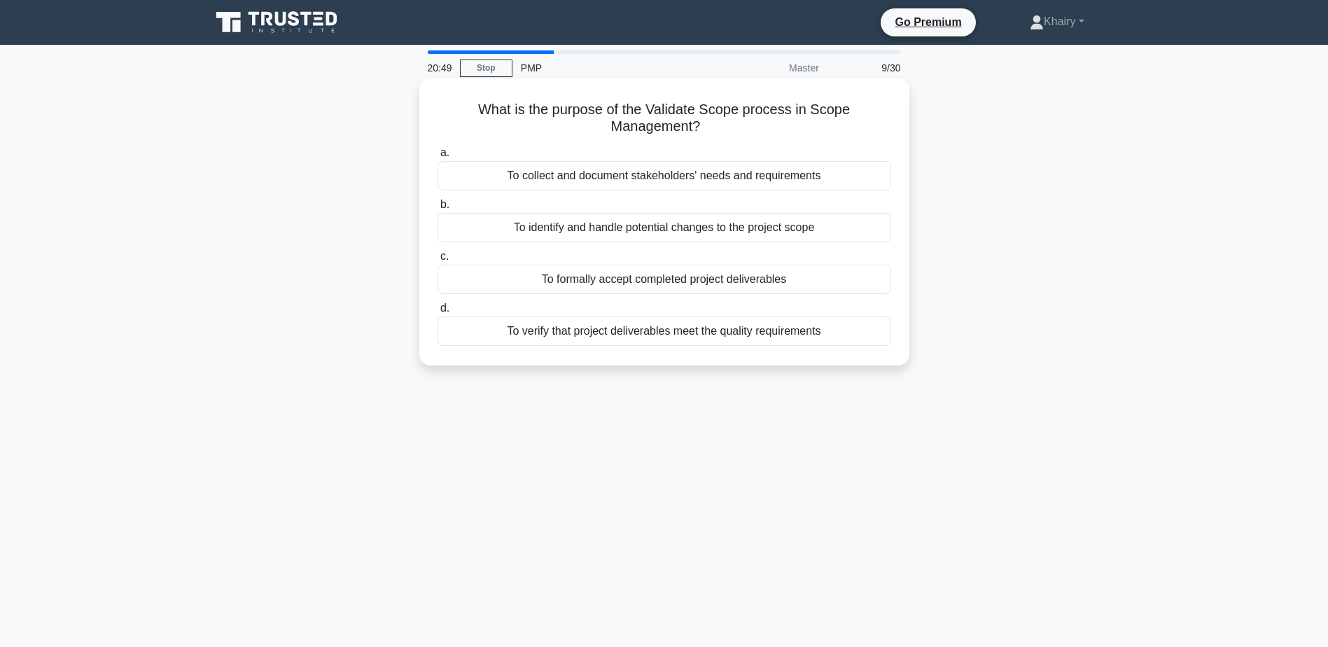
click at [701, 280] on div "To formally accept completed project deliverables" at bounding box center [665, 279] width 454 height 29
click at [438, 261] on input "c. To formally accept completed project deliverables" at bounding box center [438, 256] width 0 height 9
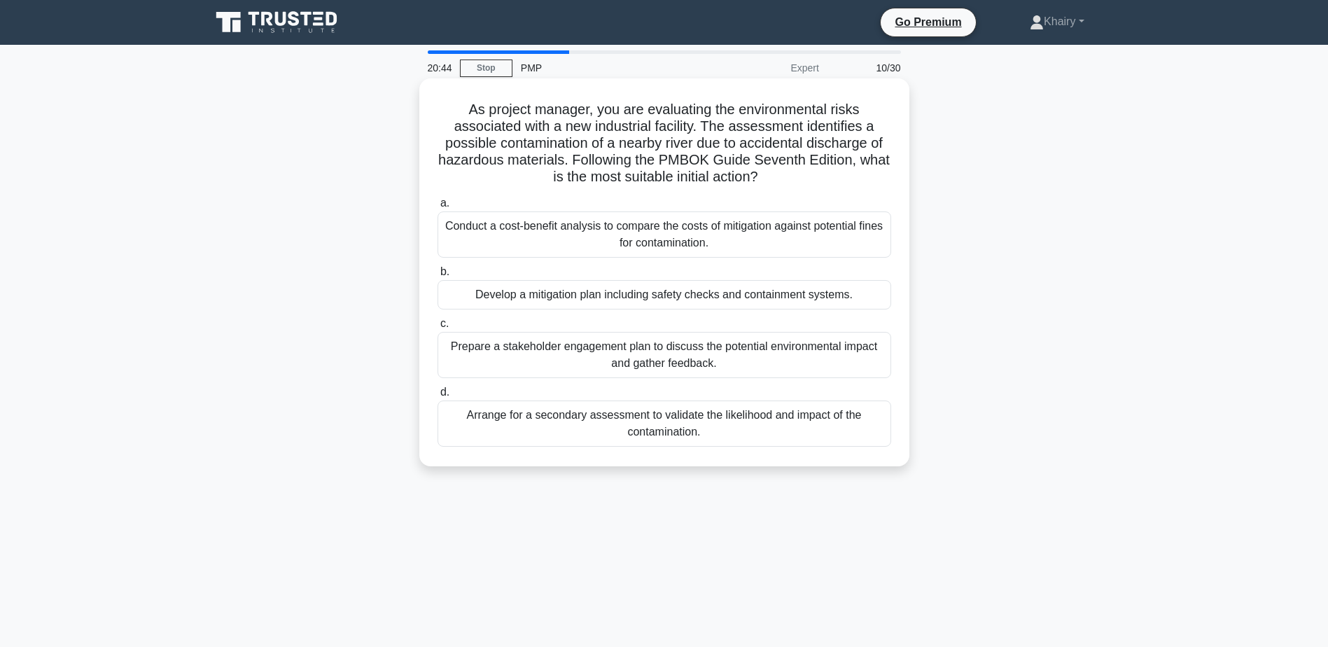
drag, startPoint x: 459, startPoint y: 100, endPoint x: 763, endPoint y: 182, distance: 314.8
click at [763, 182] on div "As project manager, you are evaluating the environmental risks associated with …" at bounding box center [664, 272] width 479 height 377
copy h5 "As project manager, you are evaluating the environmental risks associated with …"
click at [574, 295] on div "Develop a mitigation plan including safety checks and containment systems." at bounding box center [665, 294] width 454 height 29
click at [438, 277] on input "b. Develop a mitigation plan including safety checks and containment systems." at bounding box center [438, 272] width 0 height 9
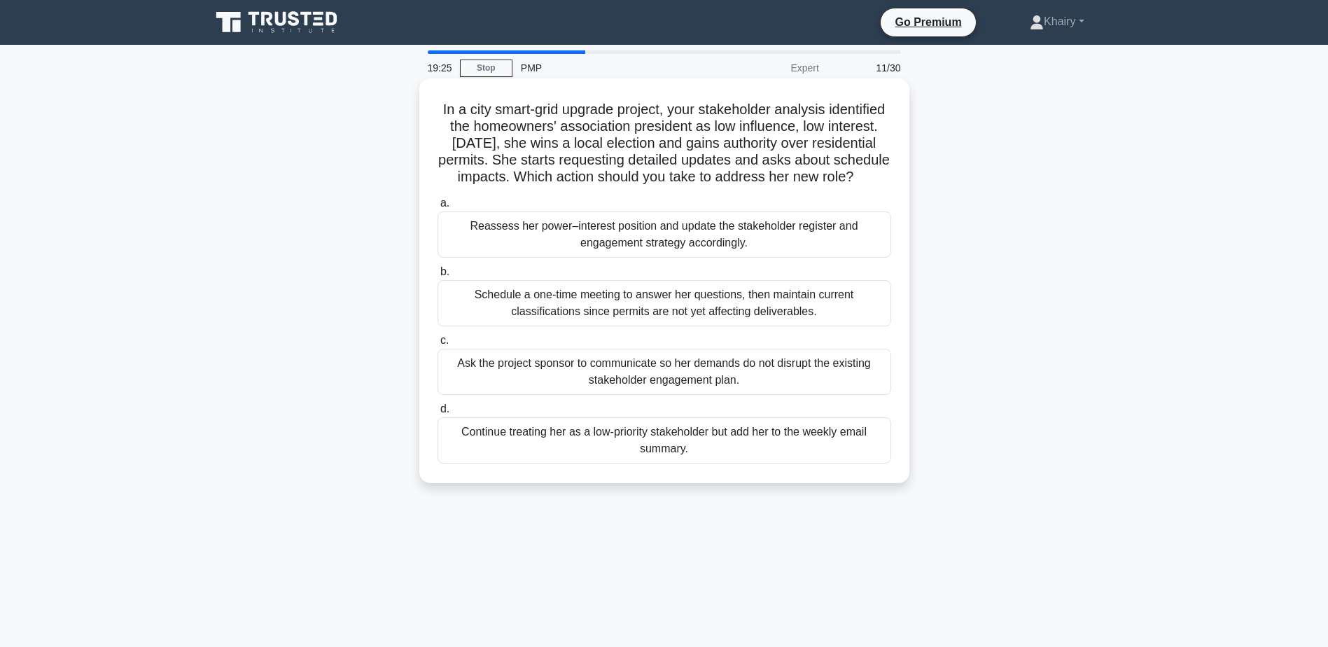
drag, startPoint x: 454, startPoint y: 106, endPoint x: 762, endPoint y: 191, distance: 319.1
click at [762, 186] on h5 "In a city smart-grid upgrade project, your stakeholder analysis identified the …" at bounding box center [664, 143] width 457 height 85
copy h5 "In a city smart-grid upgrade project, your stakeholder analysis identified the …"
click at [632, 254] on div "Reassess her power–interest position and update the stakeholder register and en…" at bounding box center [665, 234] width 454 height 46
click at [438, 208] on input "a. Reassess her power–interest position and update the stakeholder register and…" at bounding box center [438, 203] width 0 height 9
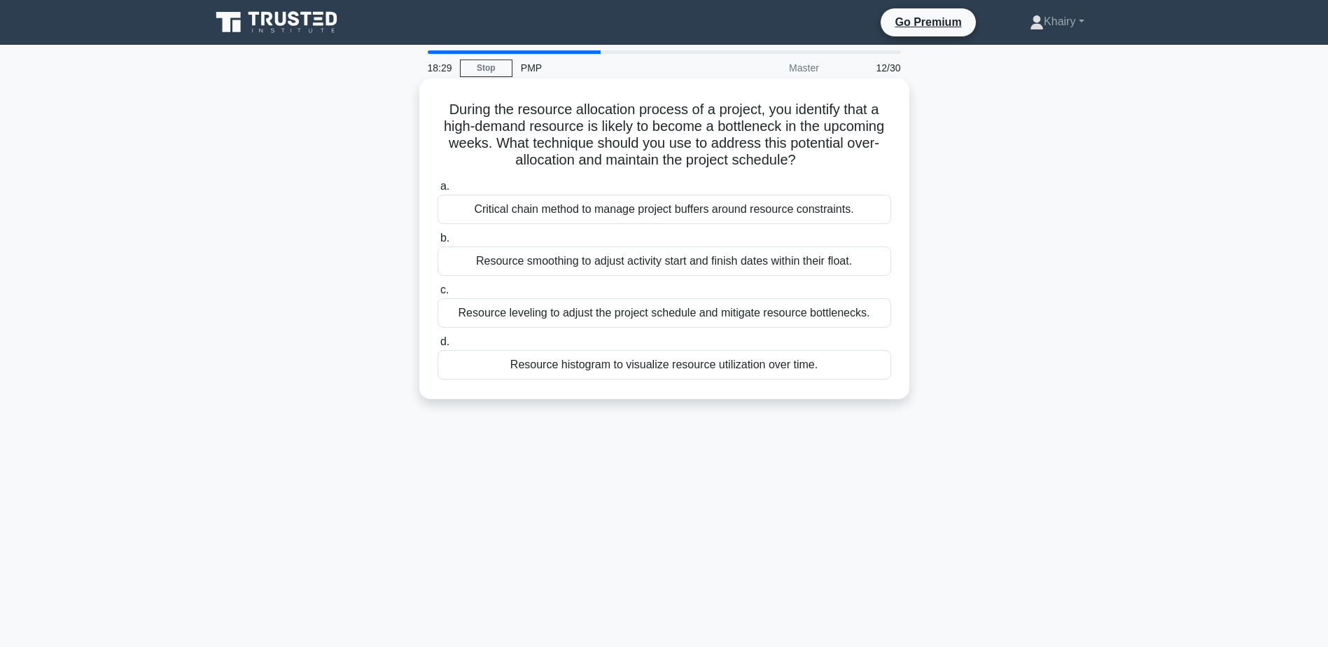
drag, startPoint x: 437, startPoint y: 104, endPoint x: 855, endPoint y: 157, distance: 421.5
click at [855, 157] on h5 "During the resource allocation process of a project, you identify that a high-d…" at bounding box center [664, 135] width 457 height 69
copy h5 "During the resource allocation process of a project, you identify that a high-d…"
click at [622, 317] on div "Resource leveling to adjust the project schedule and mitigate resource bottlene…" at bounding box center [665, 312] width 454 height 29
click at [438, 295] on input "c. Resource leveling to adjust the project schedule and mitigate resource bottl…" at bounding box center [438, 290] width 0 height 9
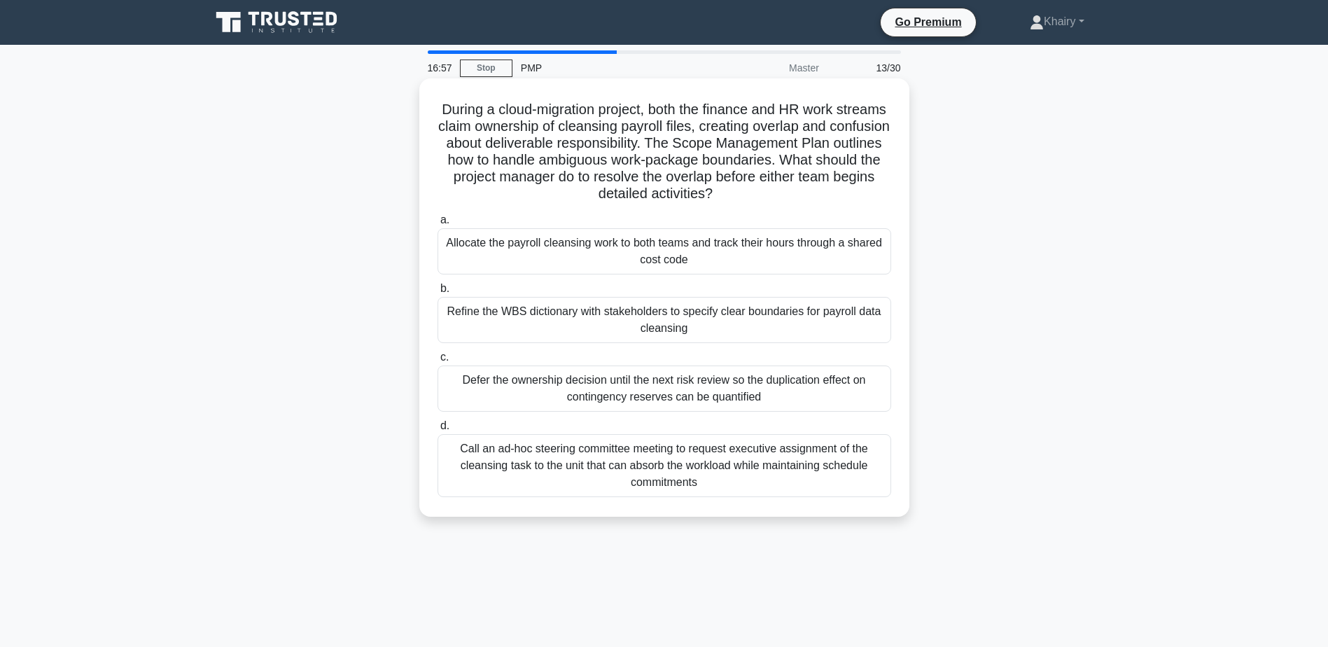
drag, startPoint x: 460, startPoint y: 102, endPoint x: 822, endPoint y: 193, distance: 373.5
click at [822, 193] on h5 "During a cloud-migration project, both the finance and HR work streams claim ow…" at bounding box center [664, 152] width 457 height 102
click at [581, 247] on div "Allocate the payroll cleansing work to both teams and track their hours through…" at bounding box center [665, 251] width 454 height 46
click at [438, 225] on input "a. Allocate the payroll cleansing work to both teams and track their hours thro…" at bounding box center [438, 220] width 0 height 9
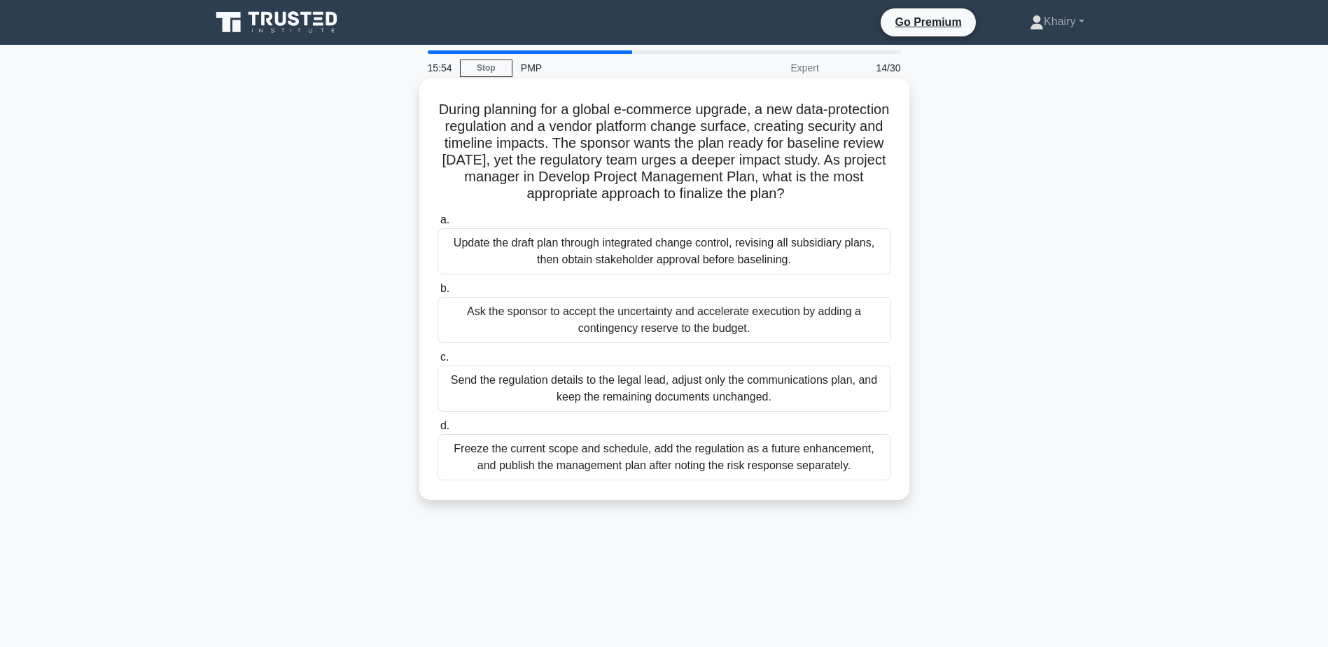
drag, startPoint x: 460, startPoint y: 95, endPoint x: 866, endPoint y: 189, distance: 416.9
click at [866, 189] on div "During planning for a global e-commerce upgrade, a new data-protection regulati…" at bounding box center [664, 289] width 479 height 410
click at [585, 252] on div "Update the draft plan through integrated change control, revising all subsidiar…" at bounding box center [665, 251] width 454 height 46
click at [438, 225] on input "a. Update the draft plan through integrated change control, revising all subsid…" at bounding box center [438, 220] width 0 height 9
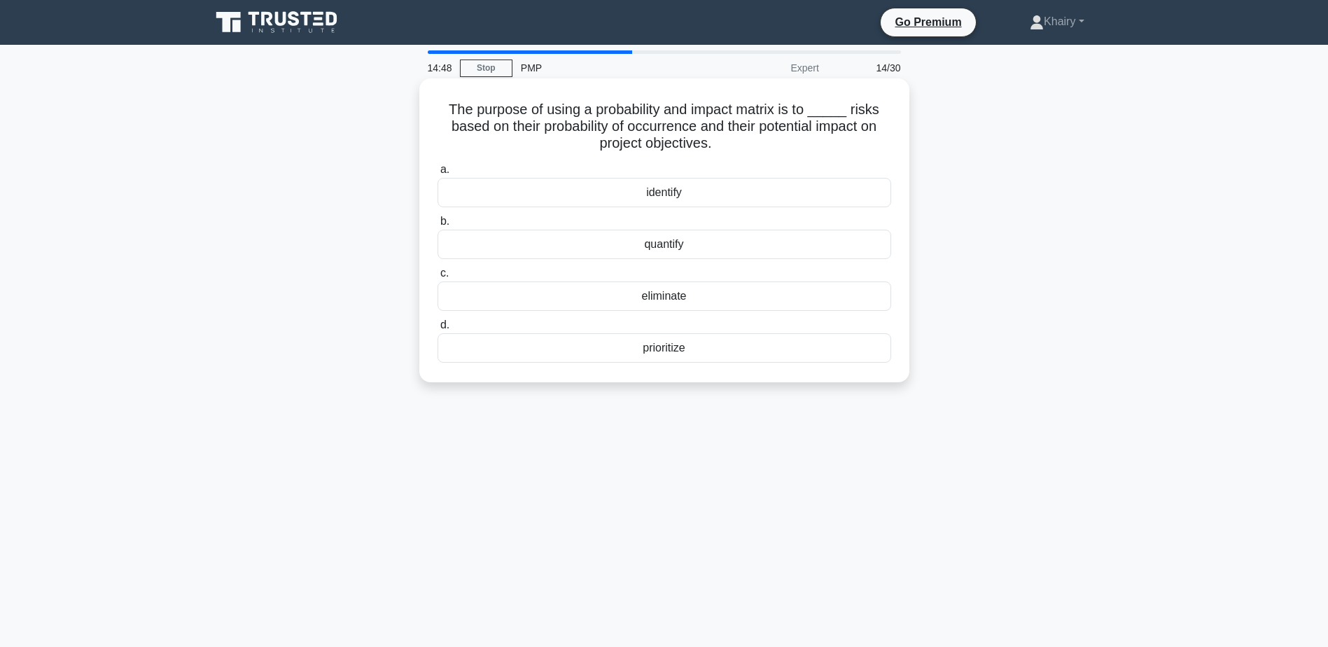
click at [653, 192] on div "identify" at bounding box center [665, 192] width 454 height 29
click at [438, 174] on input "a. identify" at bounding box center [438, 169] width 0 height 9
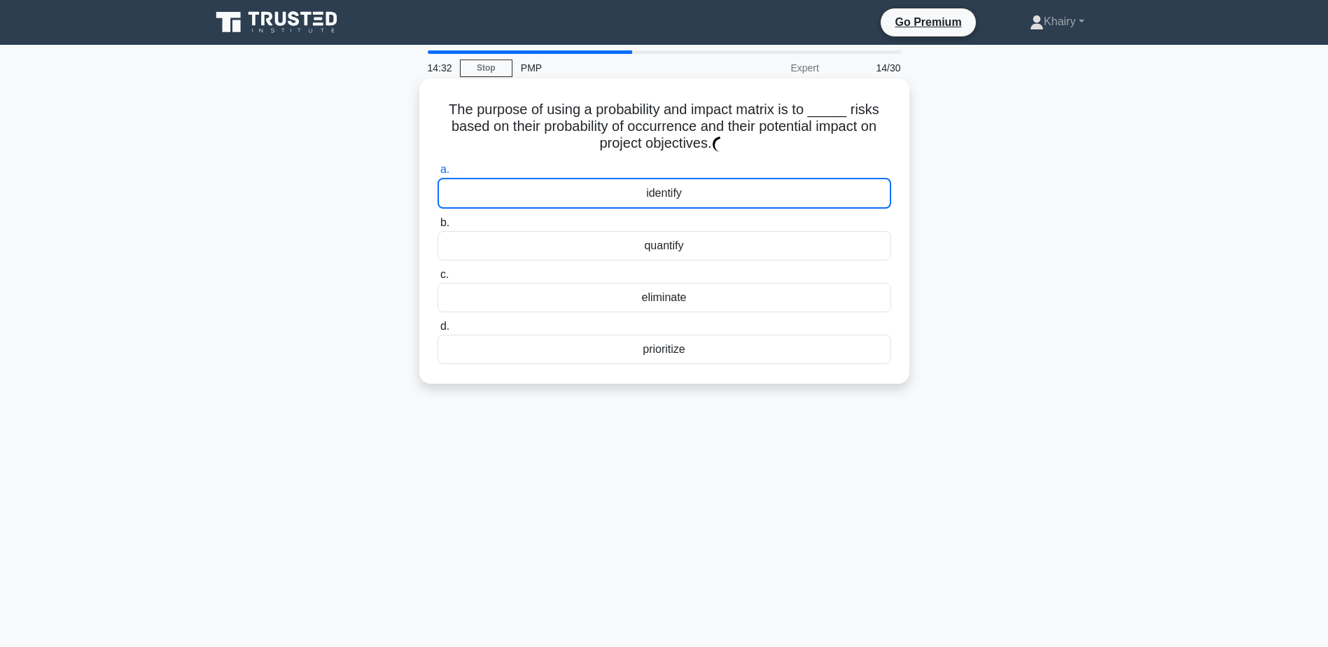
click at [669, 354] on div "prioritize" at bounding box center [665, 349] width 454 height 29
click at [438, 331] on input "d. prioritize" at bounding box center [438, 326] width 0 height 9
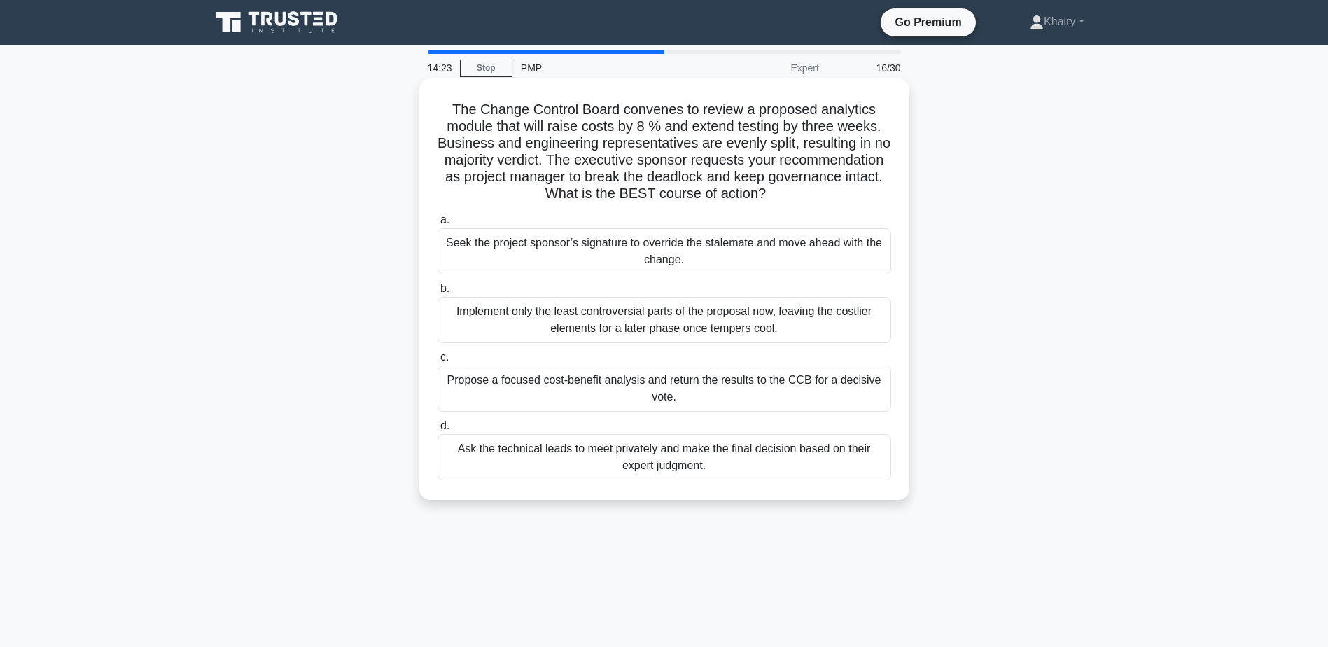
drag, startPoint x: 452, startPoint y: 105, endPoint x: 839, endPoint y: 193, distance: 396.4
click at [839, 193] on h5 "The Change Control Board convenes to review a proposed analytics module that wi…" at bounding box center [664, 152] width 457 height 102
click at [643, 389] on div "Propose a focused cost-benefit analysis and return the results to the CCB for a…" at bounding box center [665, 389] width 454 height 46
click at [438, 362] on input "c. Propose a focused cost-benefit analysis and return the results to the CCB fo…" at bounding box center [438, 357] width 0 height 9
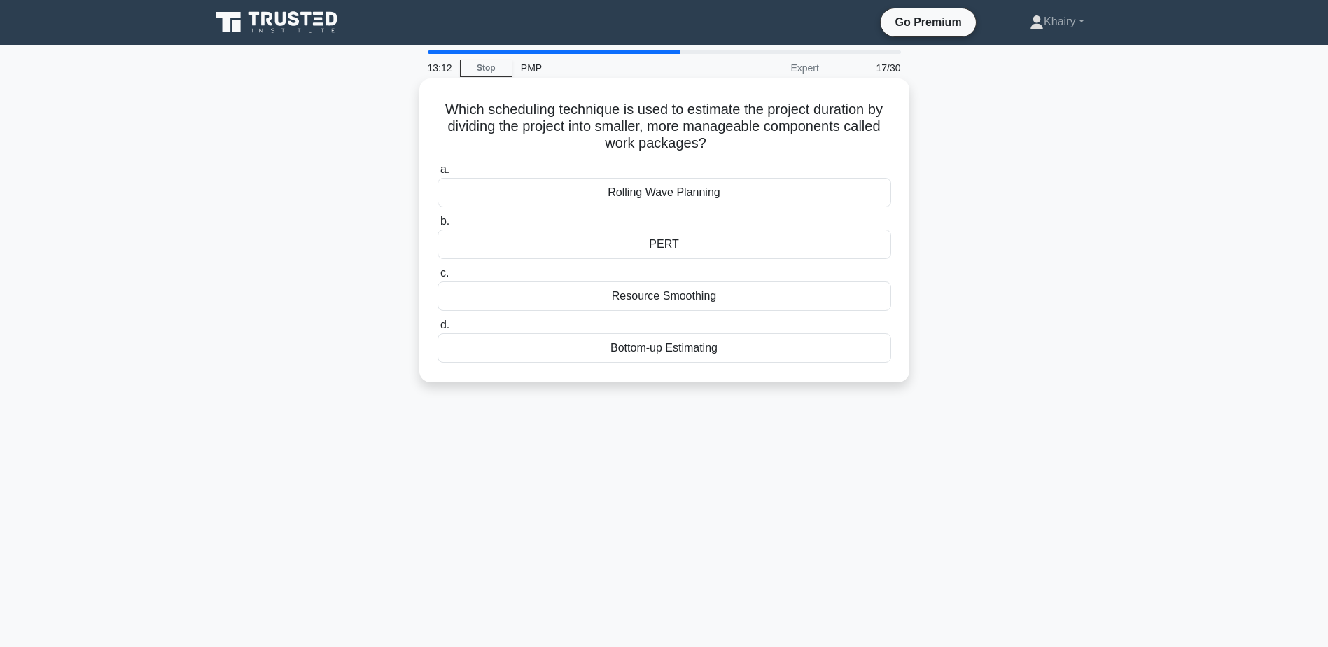
drag, startPoint x: 422, startPoint y: 103, endPoint x: 755, endPoint y: 140, distance: 334.7
click at [755, 140] on div "Which scheduling technique is used to estimate the project duration by dividing…" at bounding box center [664, 230] width 490 height 304
click at [644, 356] on div "Bottom-up Estimating" at bounding box center [665, 347] width 454 height 29
click at [438, 330] on input "d. Bottom-up Estimating" at bounding box center [438, 325] width 0 height 9
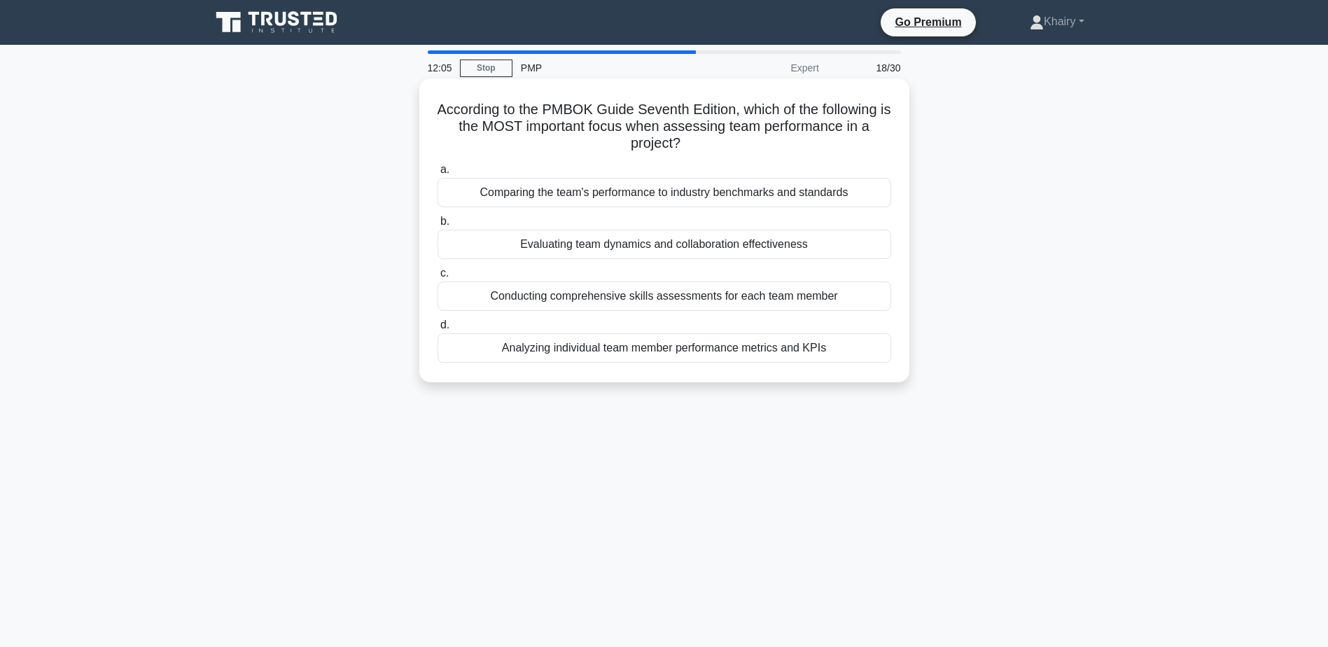
click at [585, 246] on div "Evaluating team dynamics and collaboration effectiveness" at bounding box center [665, 244] width 454 height 29
click at [438, 226] on input "b. Evaluating team dynamics and collaboration effectiveness" at bounding box center [438, 221] width 0 height 9
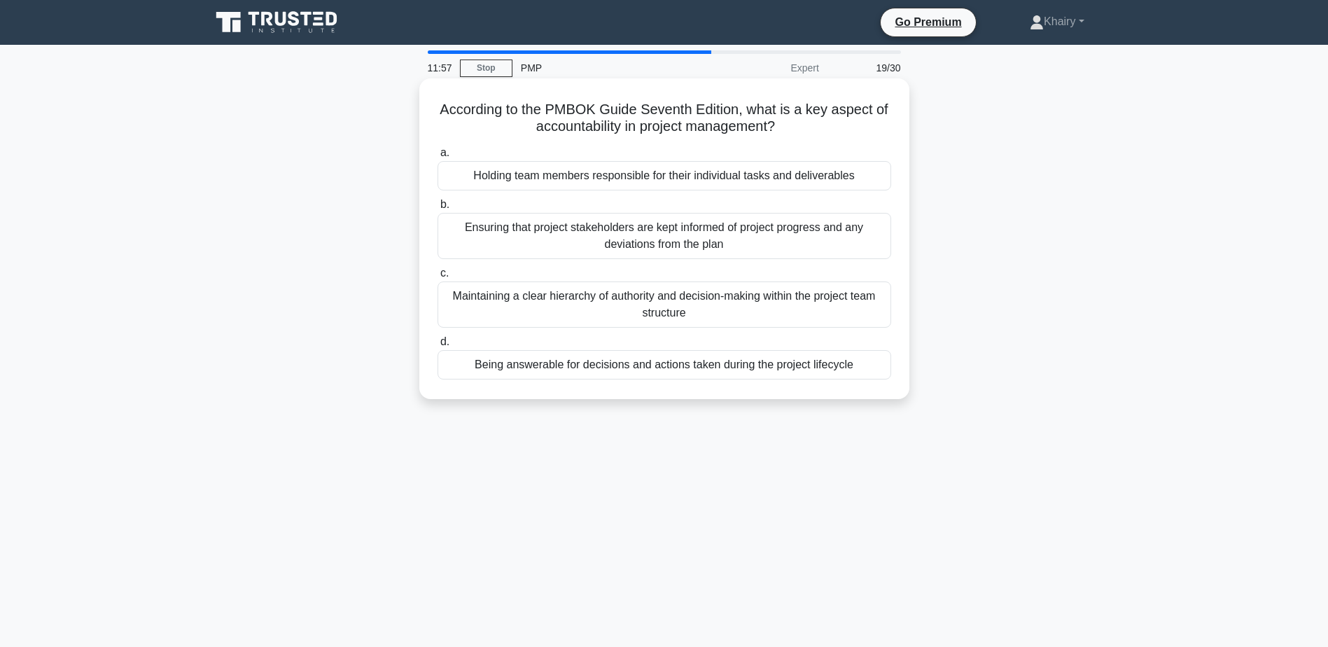
drag, startPoint x: 433, startPoint y: 104, endPoint x: 793, endPoint y: 130, distance: 360.9
click at [793, 130] on div "According to the PMBOK Guide Seventh Edition, what is a key aspect of accountab…" at bounding box center [664, 239] width 479 height 310
click at [578, 300] on div "Maintaining a clear hierarchy of authority and decision-making within the proje…" at bounding box center [665, 305] width 454 height 46
click at [438, 278] on input "c. Maintaining a clear hierarchy of authority and decision-making within the pr…" at bounding box center [438, 273] width 0 height 9
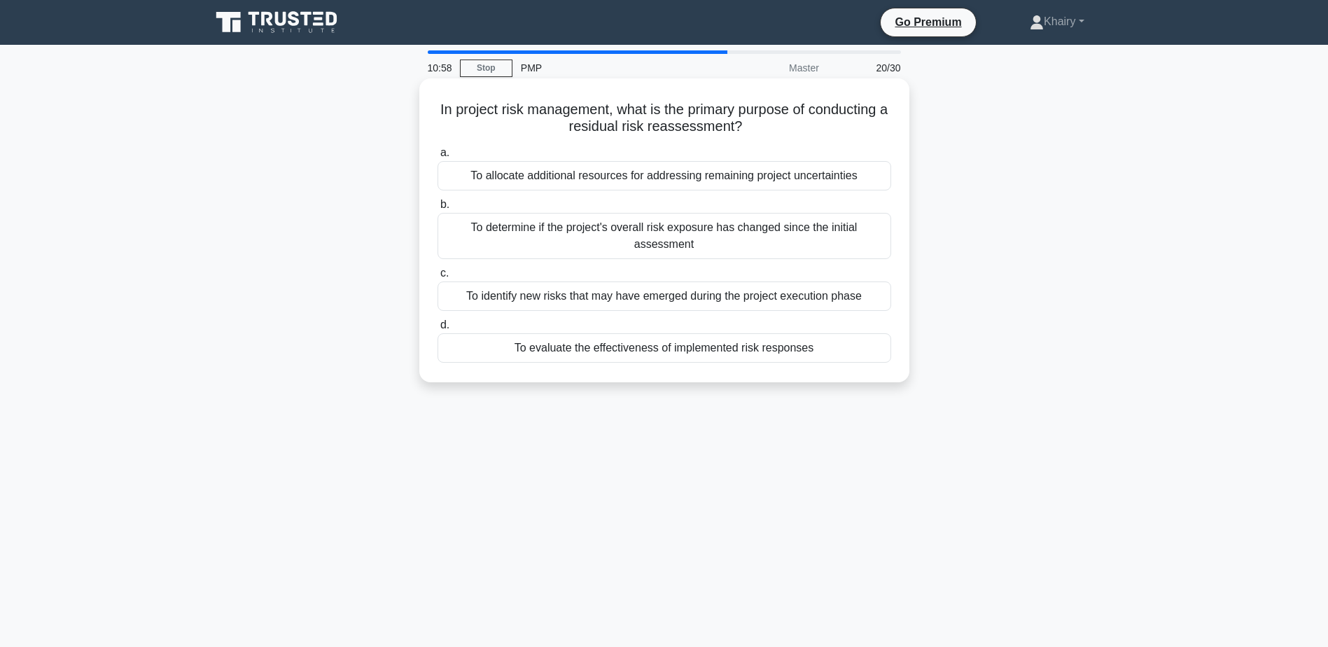
click at [611, 352] on div "To evaluate the effectiveness of implemented risk responses" at bounding box center [665, 347] width 454 height 29
click at [438, 330] on input "d. To evaluate the effectiveness of implemented risk responses" at bounding box center [438, 325] width 0 height 9
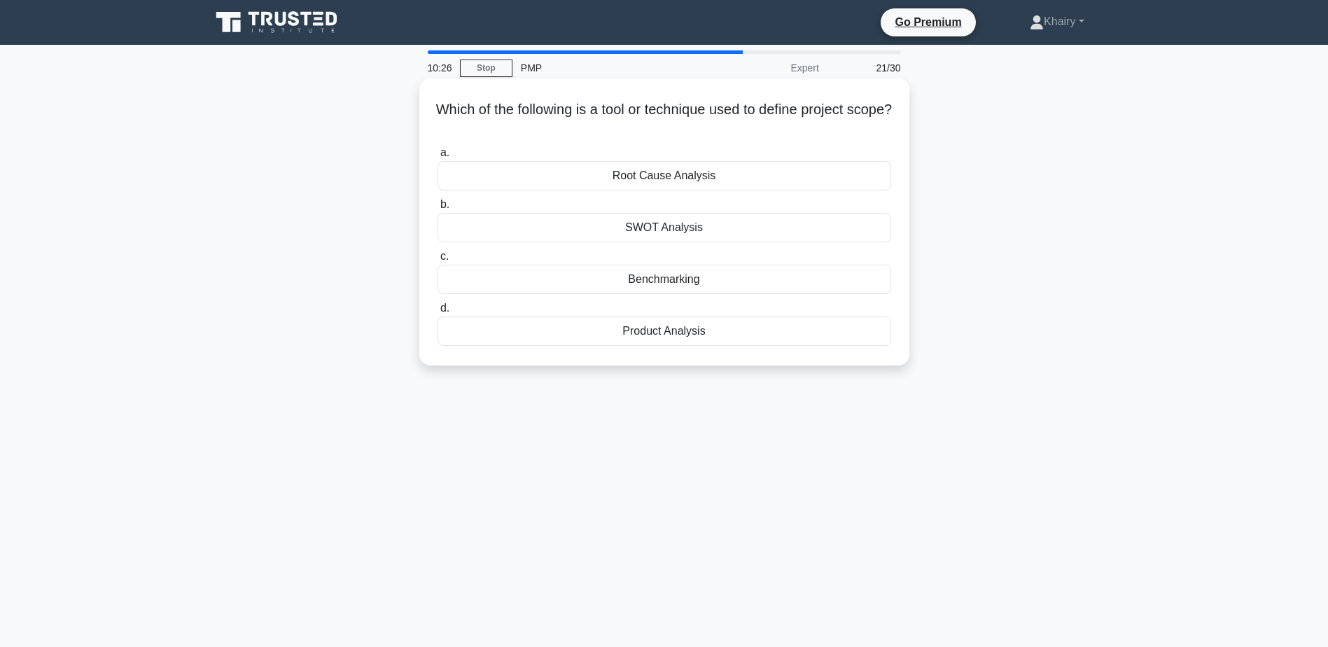
click at [668, 281] on div "Benchmarking" at bounding box center [665, 279] width 454 height 29
click at [438, 261] on input "c. Benchmarking" at bounding box center [438, 256] width 0 height 9
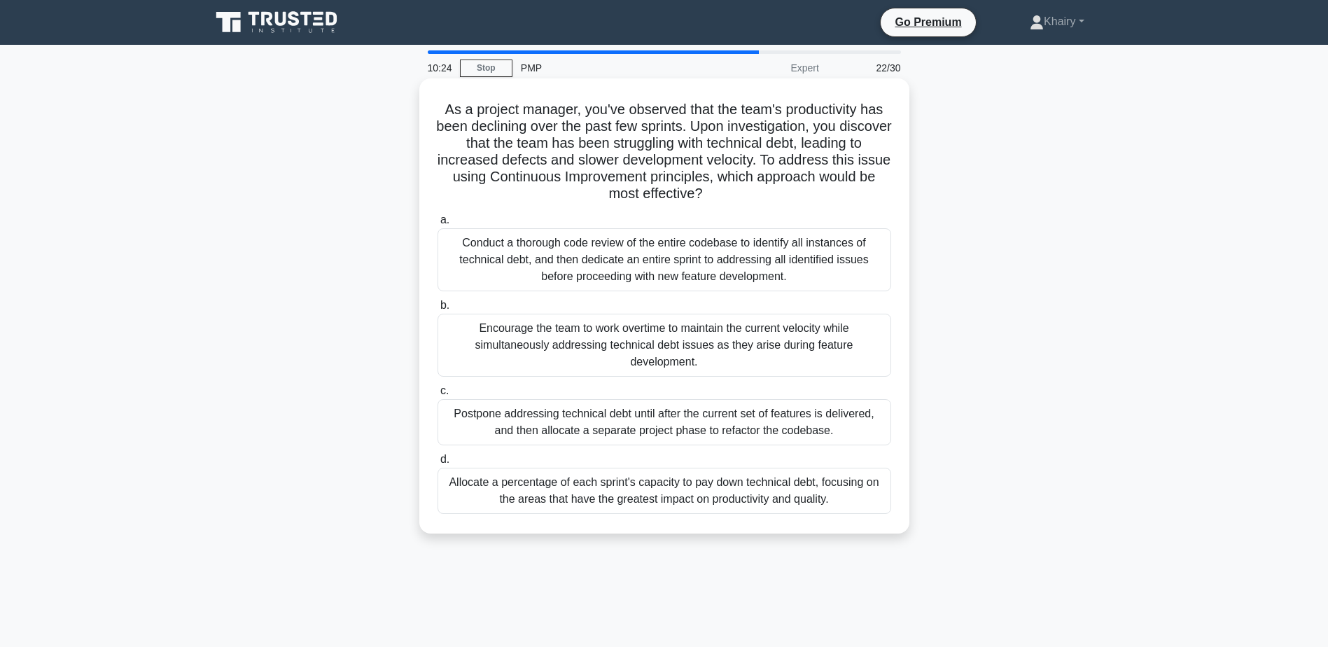
drag, startPoint x: 437, startPoint y: 108, endPoint x: 746, endPoint y: 197, distance: 321.6
click at [746, 197] on h5 "As a project manager, you've observed that the team's productivity has been dec…" at bounding box center [664, 152] width 457 height 102
click at [574, 261] on div "Conduct a thorough code review of the entire codebase to identify all instances…" at bounding box center [665, 259] width 454 height 63
click at [438, 225] on input "a. Conduct a thorough code review of the entire codebase to identify all instan…" at bounding box center [438, 220] width 0 height 9
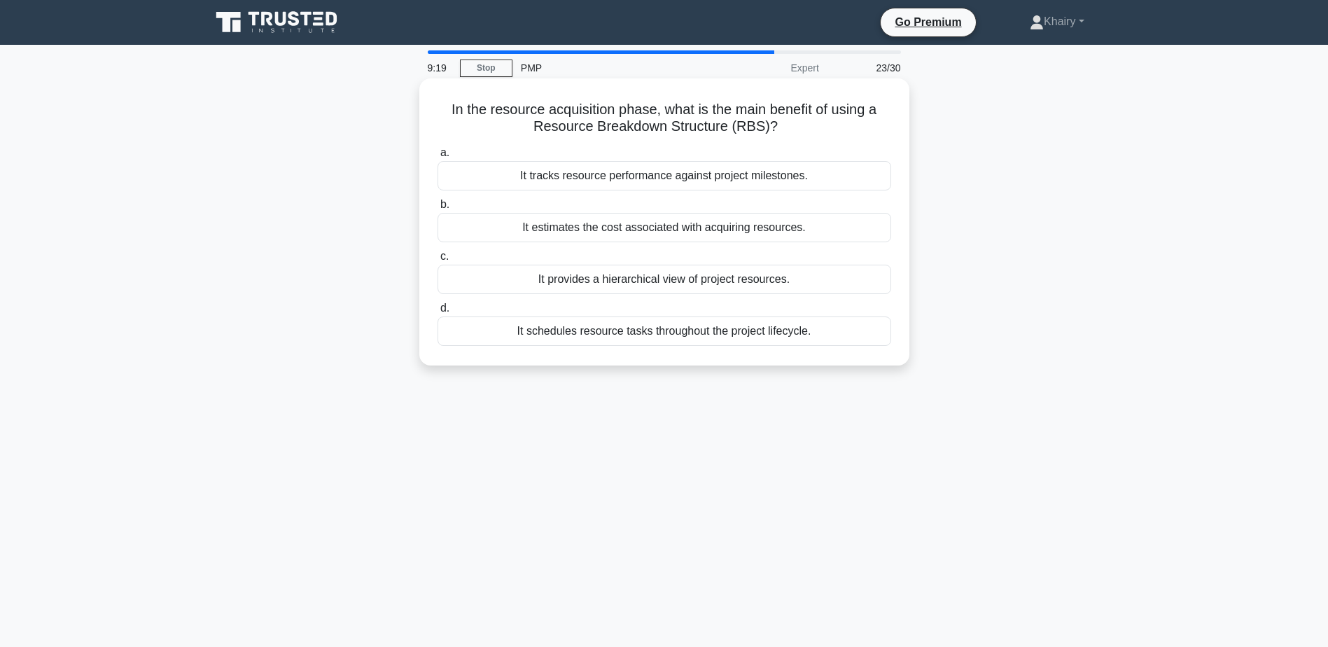
drag, startPoint x: 440, startPoint y: 112, endPoint x: 824, endPoint y: 137, distance: 383.8
click at [824, 136] on h5 "In the resource acquisition phase, what is the main benefit of using a Resource…" at bounding box center [664, 118] width 457 height 35
click at [644, 282] on div "It provides a hierarchical view of project resources." at bounding box center [665, 279] width 454 height 29
click at [438, 261] on input "c. It provides a hierarchical view of project resources." at bounding box center [438, 256] width 0 height 9
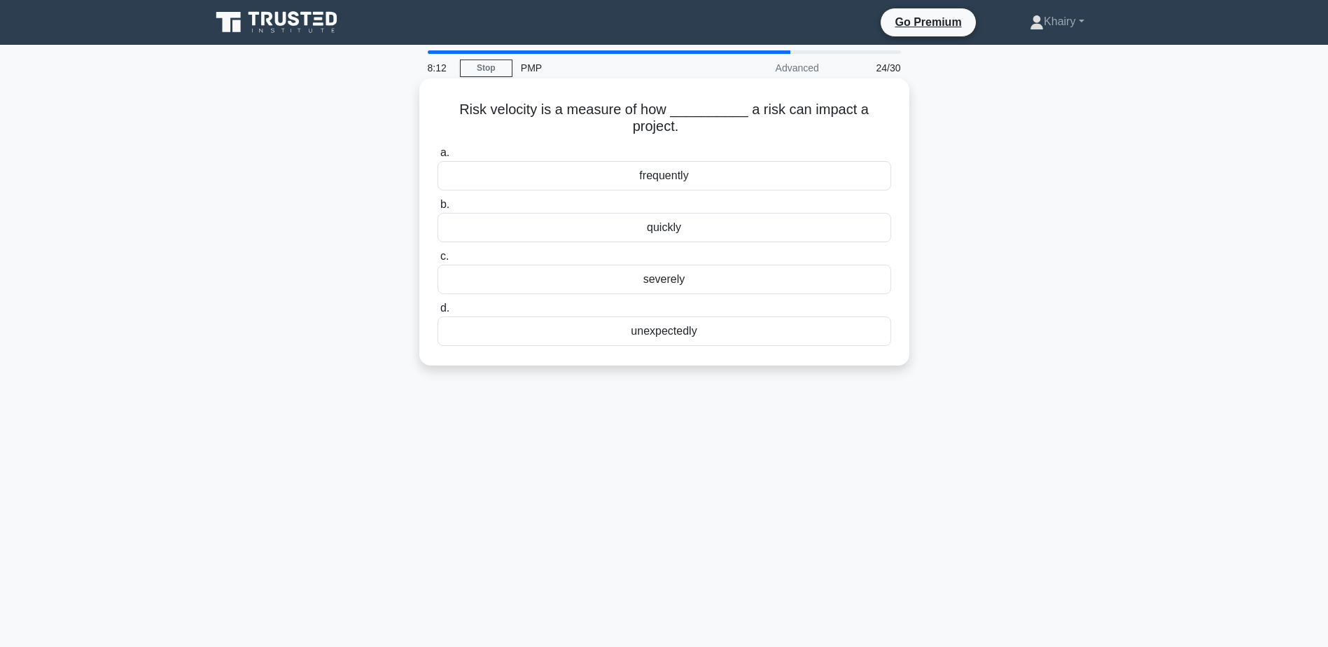
click at [659, 332] on div "unexpectedly" at bounding box center [665, 331] width 454 height 29
click at [438, 313] on input "d. unexpectedly" at bounding box center [438, 308] width 0 height 9
click at [700, 282] on div "Quality Control" at bounding box center [665, 279] width 454 height 29
click at [438, 261] on input "c. Quality Control" at bounding box center [438, 256] width 0 height 9
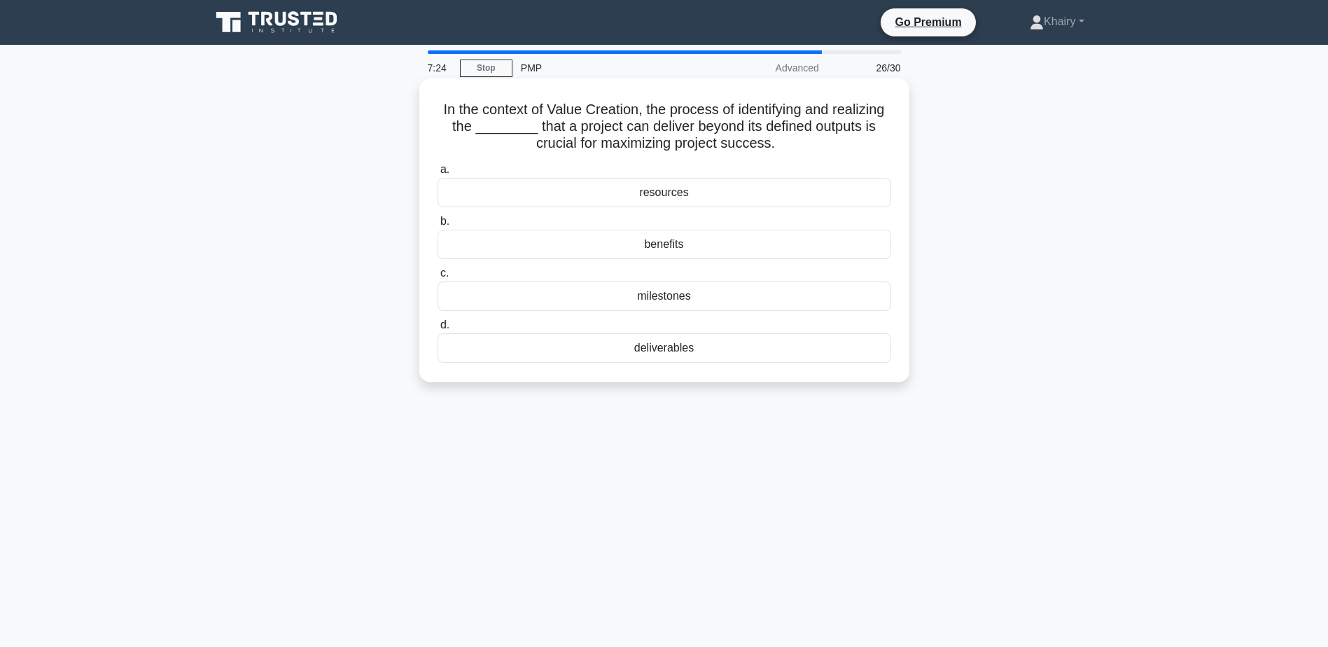
drag, startPoint x: 435, startPoint y: 104, endPoint x: 812, endPoint y: 142, distance: 379.4
click at [812, 142] on div "In the context of Value Creation, the process of identifying and realizing the …" at bounding box center [664, 230] width 479 height 293
click at [659, 242] on div "benefits" at bounding box center [665, 244] width 454 height 29
click at [438, 226] on input "b. benefits" at bounding box center [438, 221] width 0 height 9
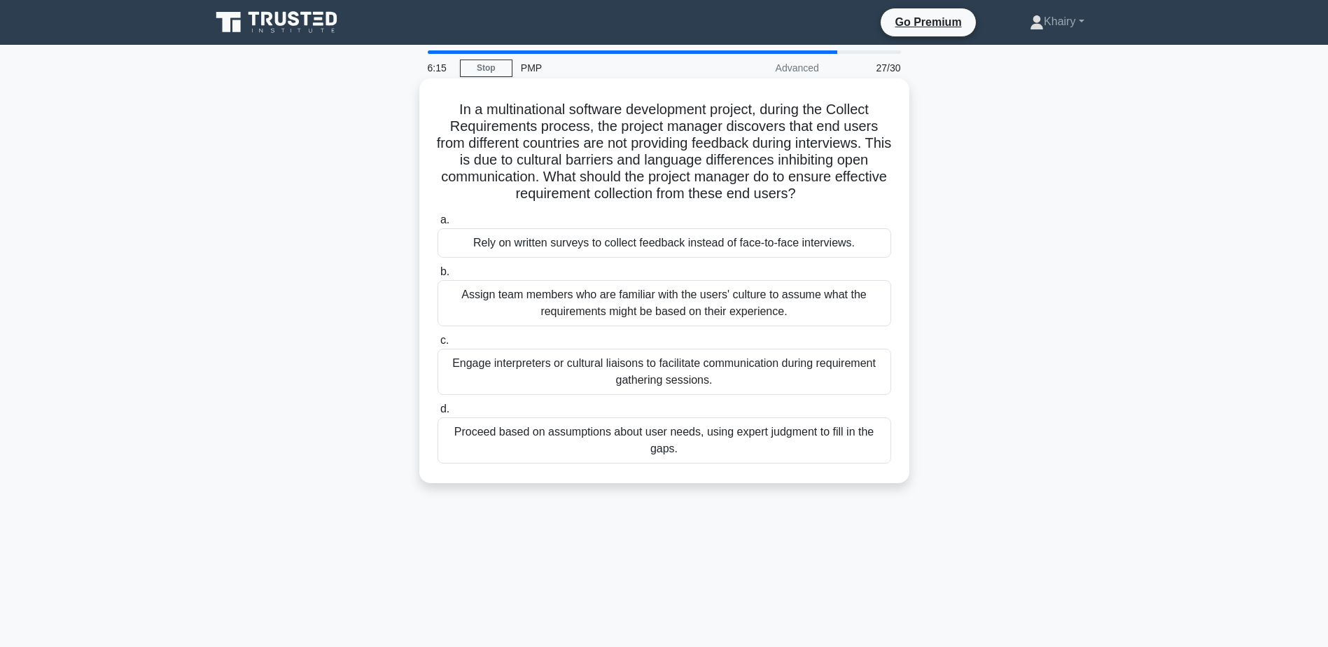
drag, startPoint x: 444, startPoint y: 95, endPoint x: 833, endPoint y: 195, distance: 401.9
click at [833, 195] on div "In a multinational software development project, during the Collect Requirement…" at bounding box center [664, 281] width 479 height 394
click at [560, 369] on div "Engage interpreters or cultural liaisons to facilitate communication during req…" at bounding box center [665, 372] width 454 height 46
click at [438, 345] on input "c. Engage interpreters or cultural liaisons to facilitate communication during …" at bounding box center [438, 340] width 0 height 9
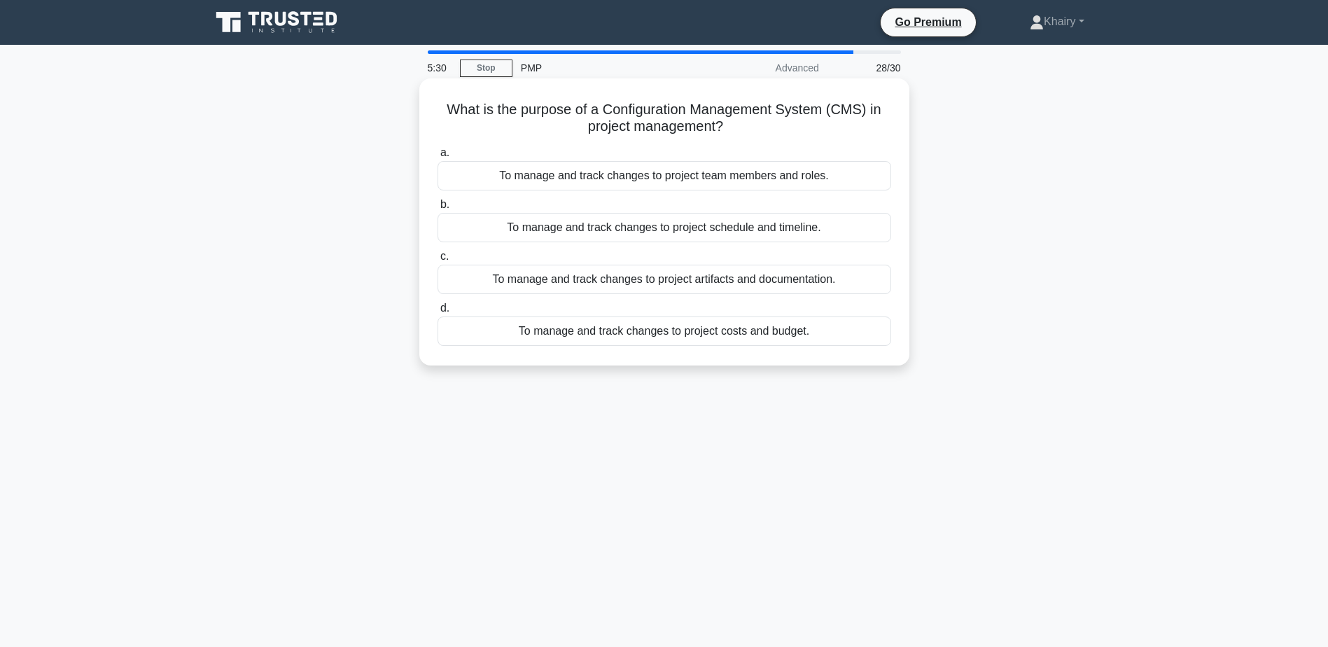
drag, startPoint x: 436, startPoint y: 102, endPoint x: 819, endPoint y: 130, distance: 384.1
click at [819, 130] on h5 "What is the purpose of a Configuration Management System (CMS) in project manag…" at bounding box center [664, 118] width 457 height 35
click at [693, 283] on div "To manage and track changes to project artifacts and documentation." at bounding box center [665, 279] width 454 height 29
click at [438, 261] on input "c. To manage and track changes to project artifacts and documentation." at bounding box center [438, 256] width 0 height 9
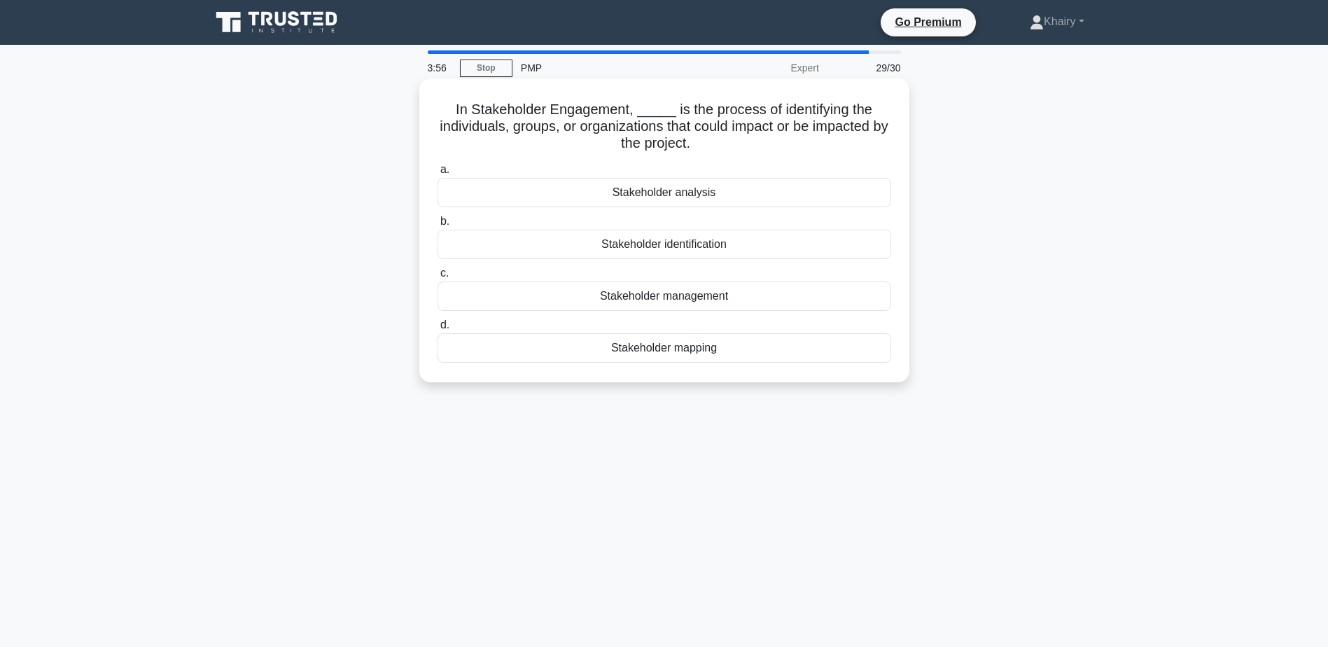
click at [672, 247] on div "Stakeholder identification" at bounding box center [665, 244] width 454 height 29
click at [438, 226] on input "b. Stakeholder identification" at bounding box center [438, 221] width 0 height 9
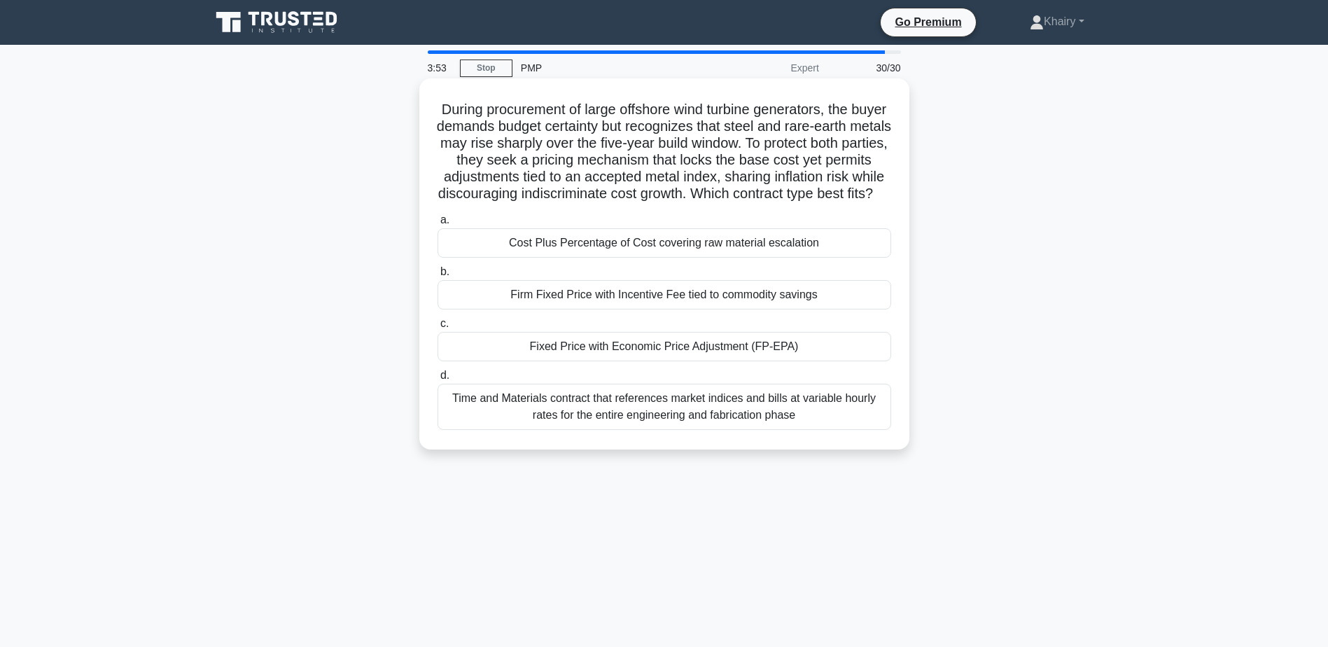
drag, startPoint x: 450, startPoint y: 102, endPoint x: 749, endPoint y: 213, distance: 318.4
click at [749, 203] on h5 "During procurement of large offshore wind turbine generators, the buyer demands…" at bounding box center [664, 152] width 457 height 102
click at [596, 427] on div "Time and Materials contract that references market indices and bills at variabl…" at bounding box center [665, 407] width 454 height 46
click at [438, 380] on input "d. Time and Materials contract that references market indices and bills at vari…" at bounding box center [438, 375] width 0 height 9
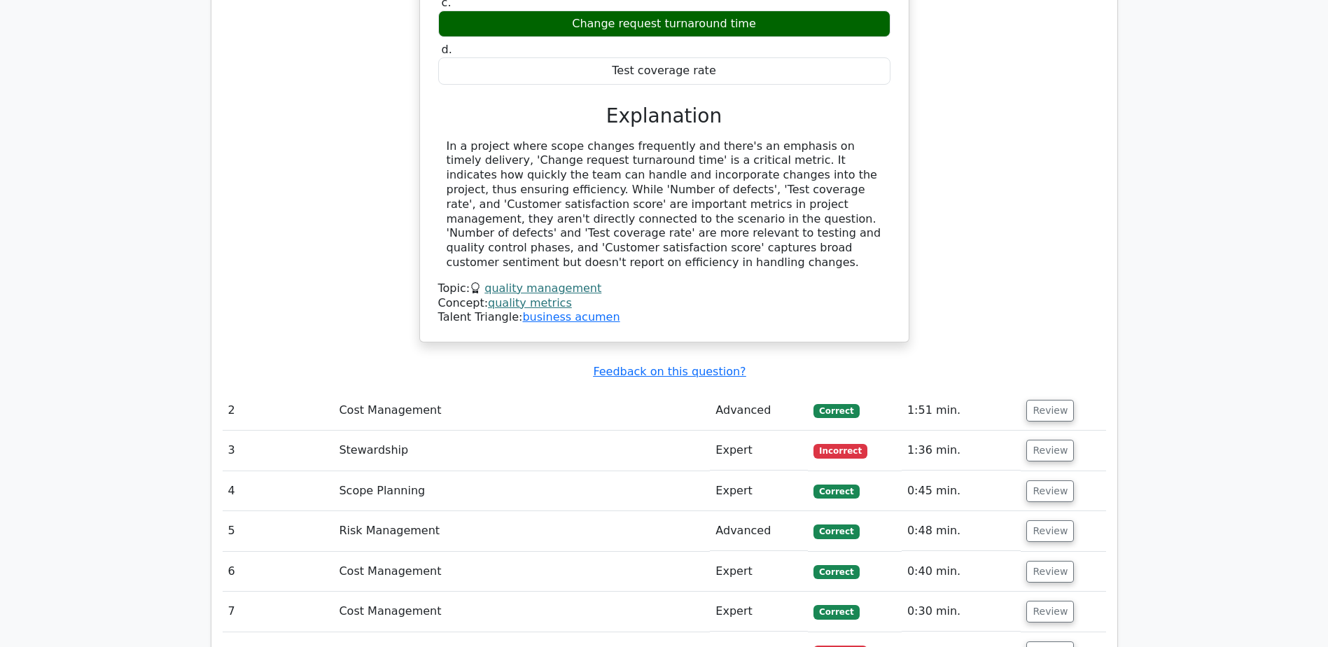
scroll to position [2101, 0]
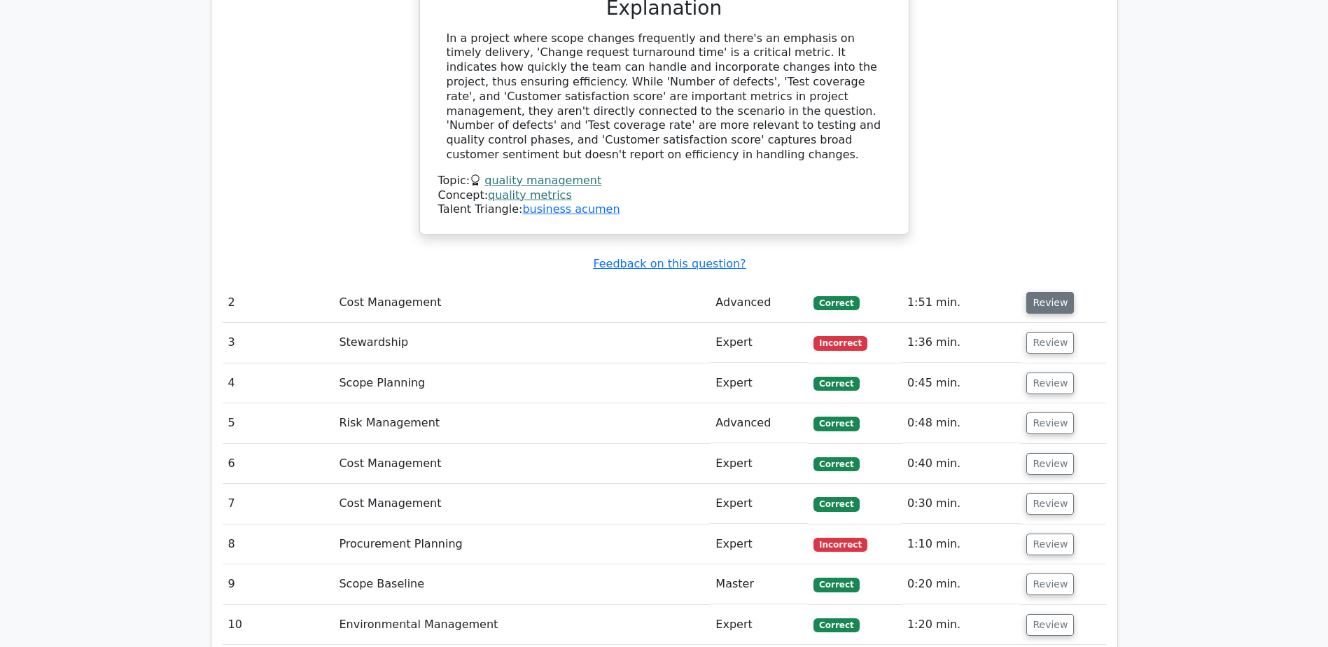
click at [1047, 292] on button "Review" at bounding box center [1051, 303] width 48 height 22
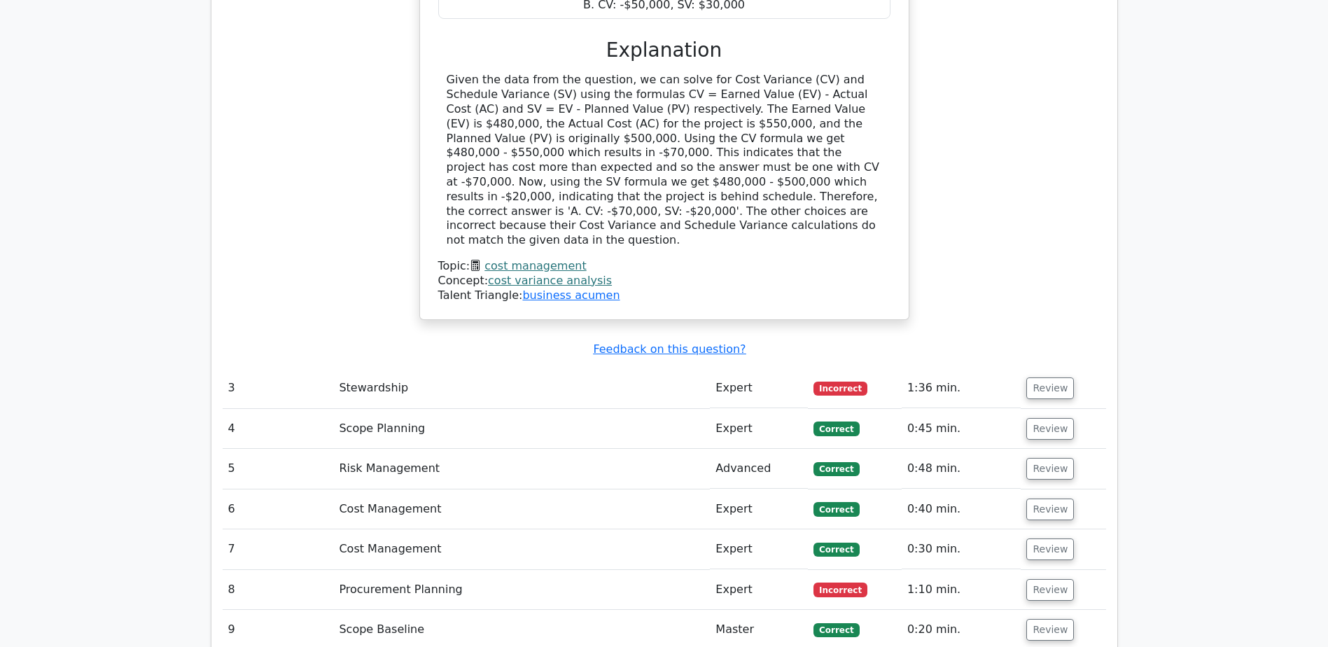
scroll to position [2731, 0]
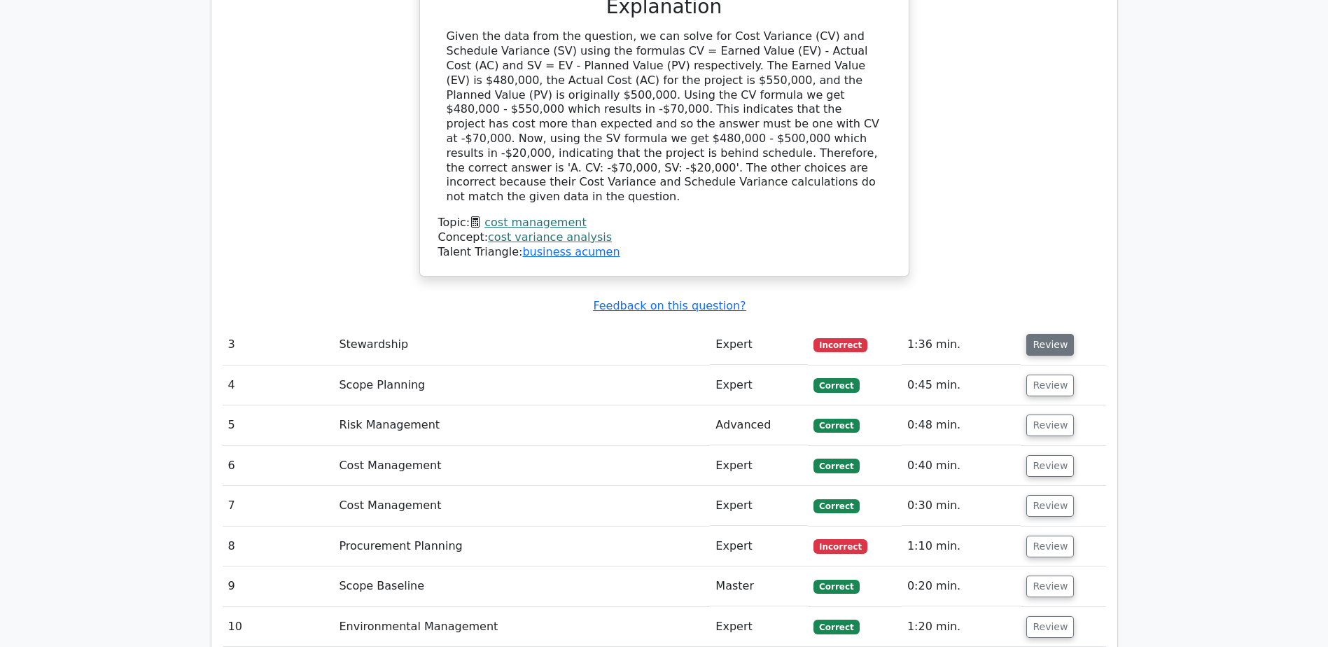
click at [1055, 334] on button "Review" at bounding box center [1051, 345] width 48 height 22
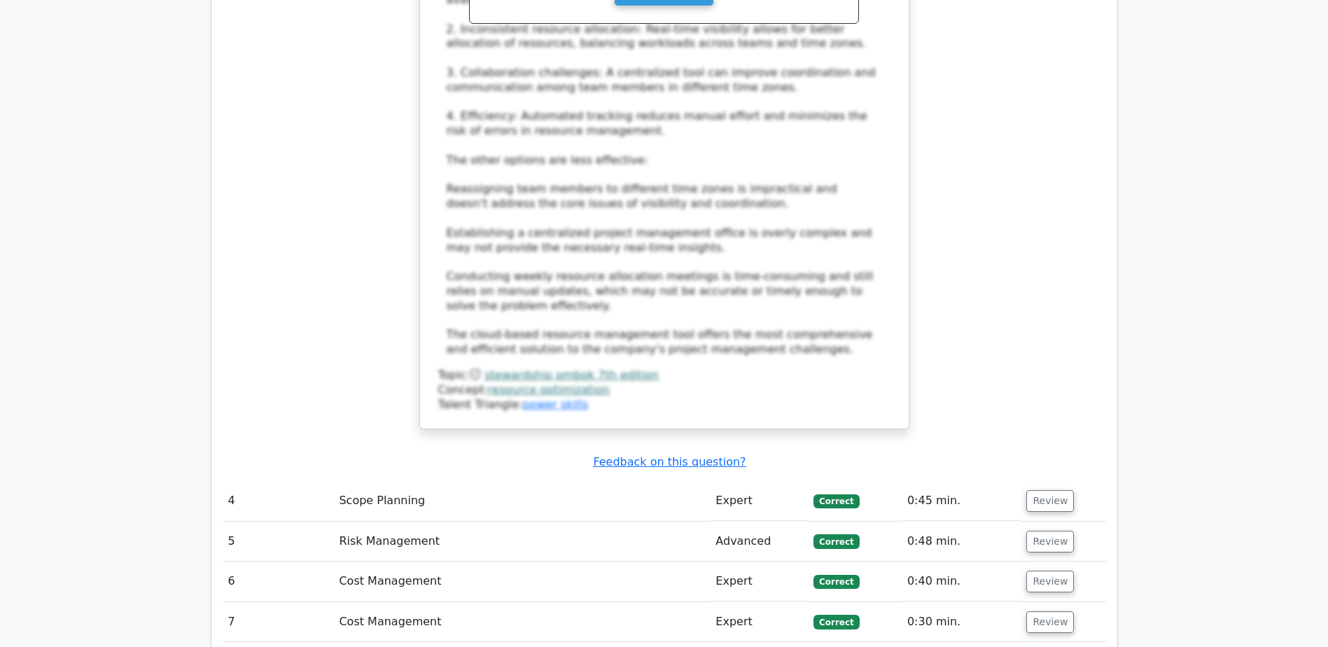
scroll to position [3712, 0]
click at [1048, 489] on button "Review" at bounding box center [1051, 500] width 48 height 22
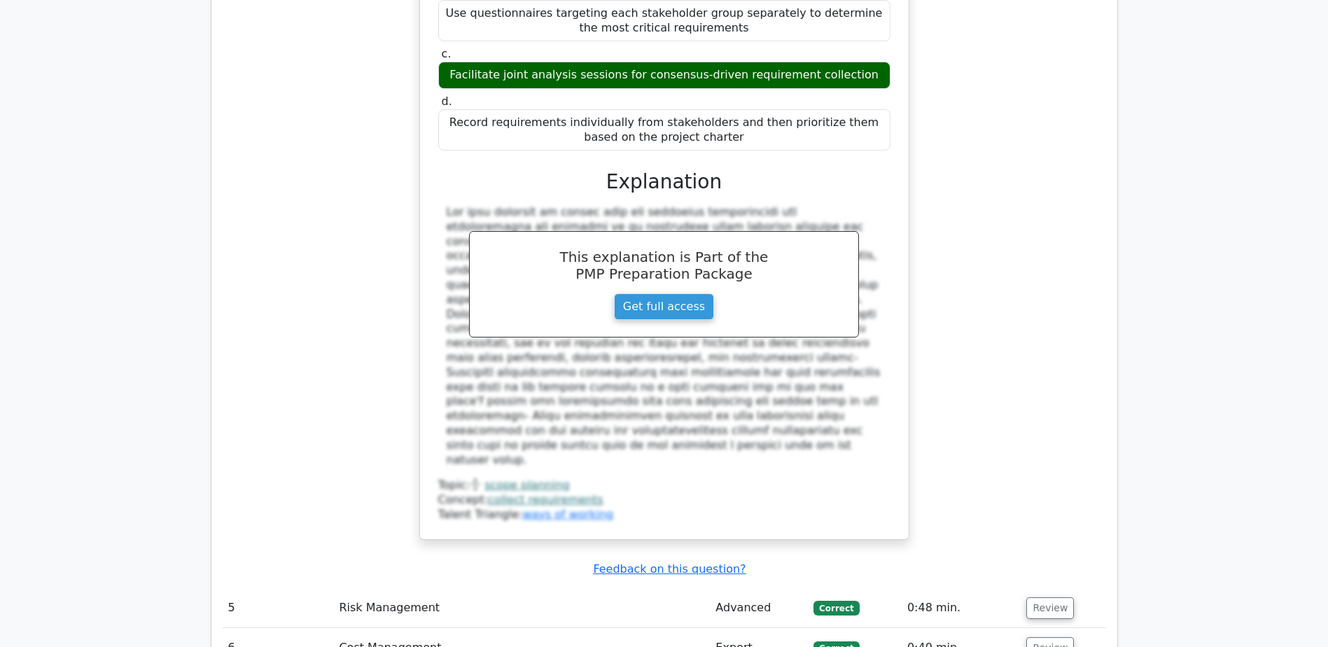
scroll to position [4552, 0]
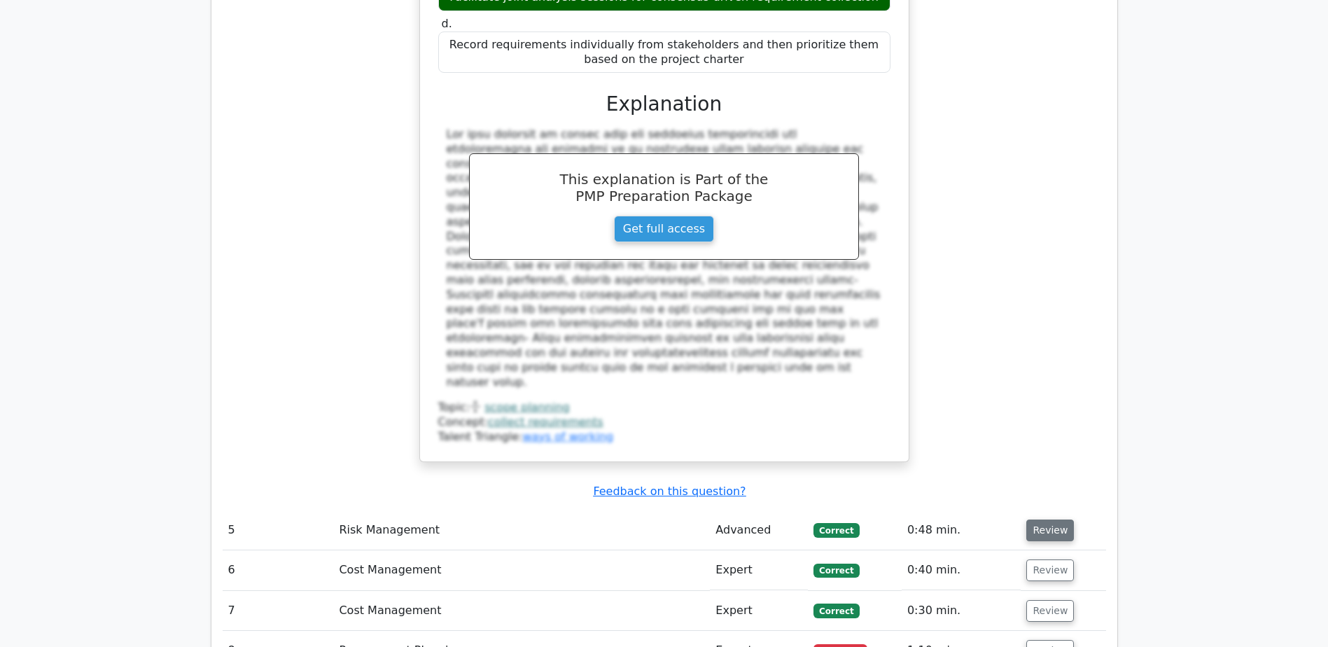
click at [1055, 520] on button "Review" at bounding box center [1051, 531] width 48 height 22
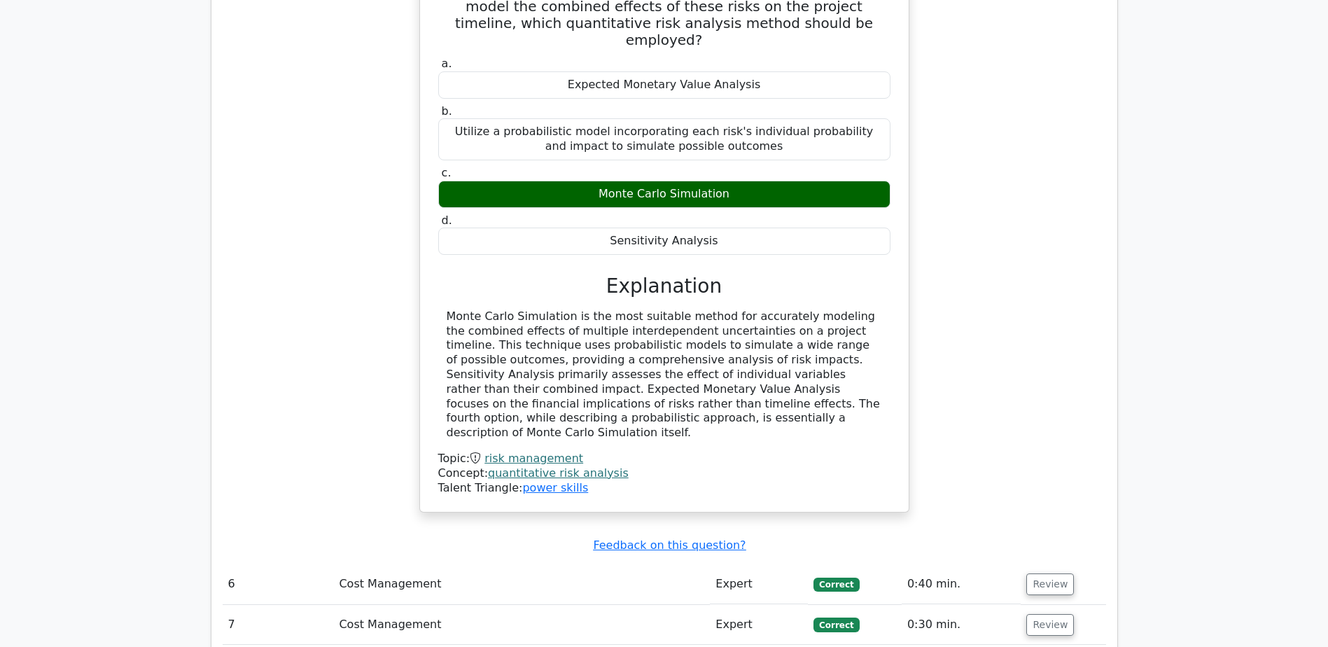
scroll to position [5182, 0]
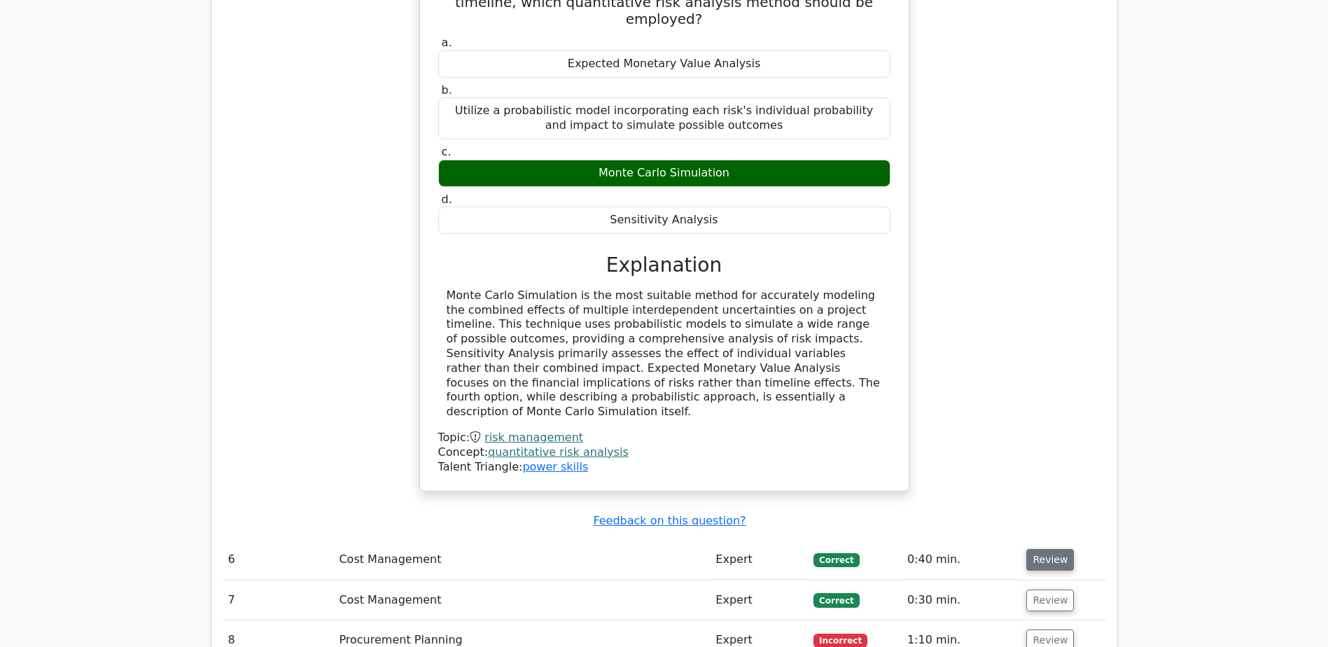
click at [1038, 549] on button "Review" at bounding box center [1051, 560] width 48 height 22
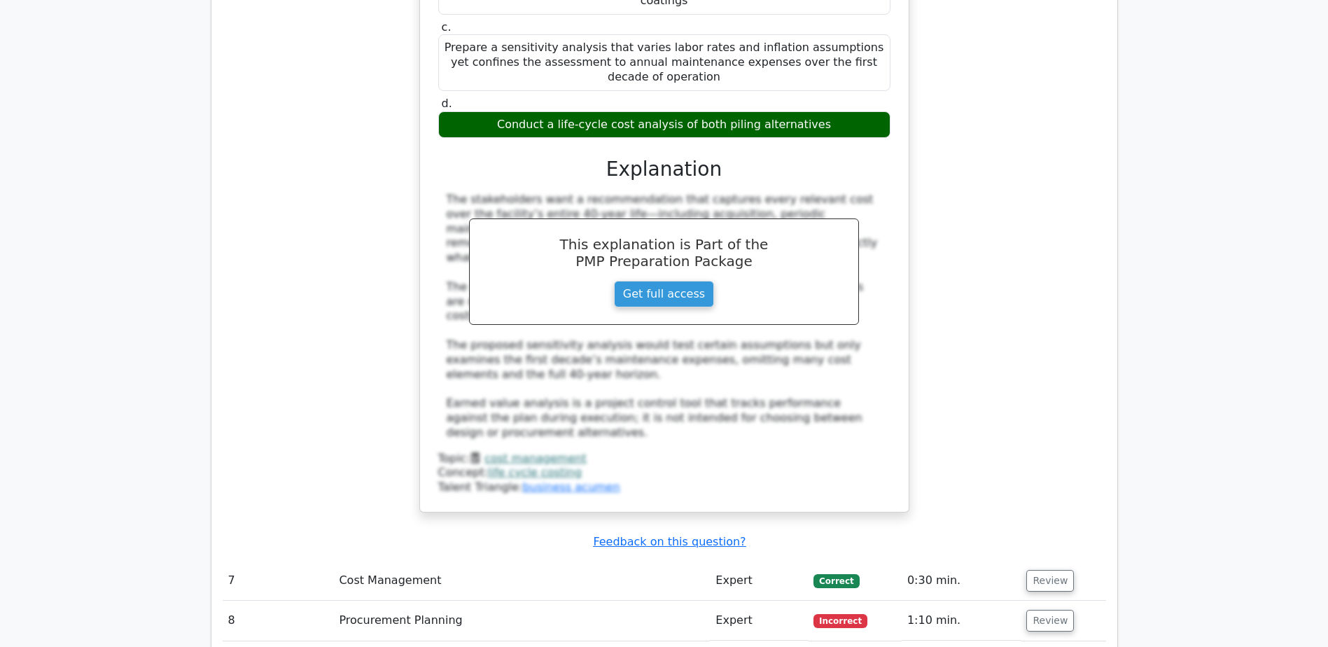
scroll to position [6023, 0]
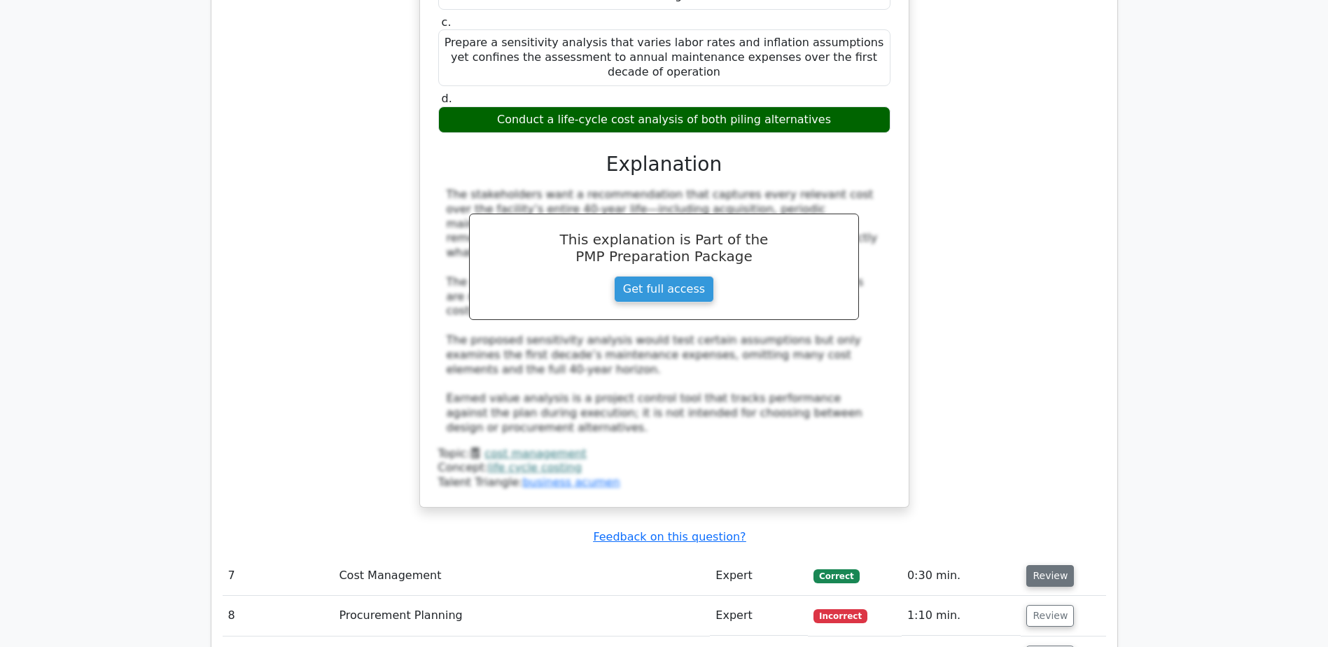
click at [1048, 565] on button "Review" at bounding box center [1051, 576] width 48 height 22
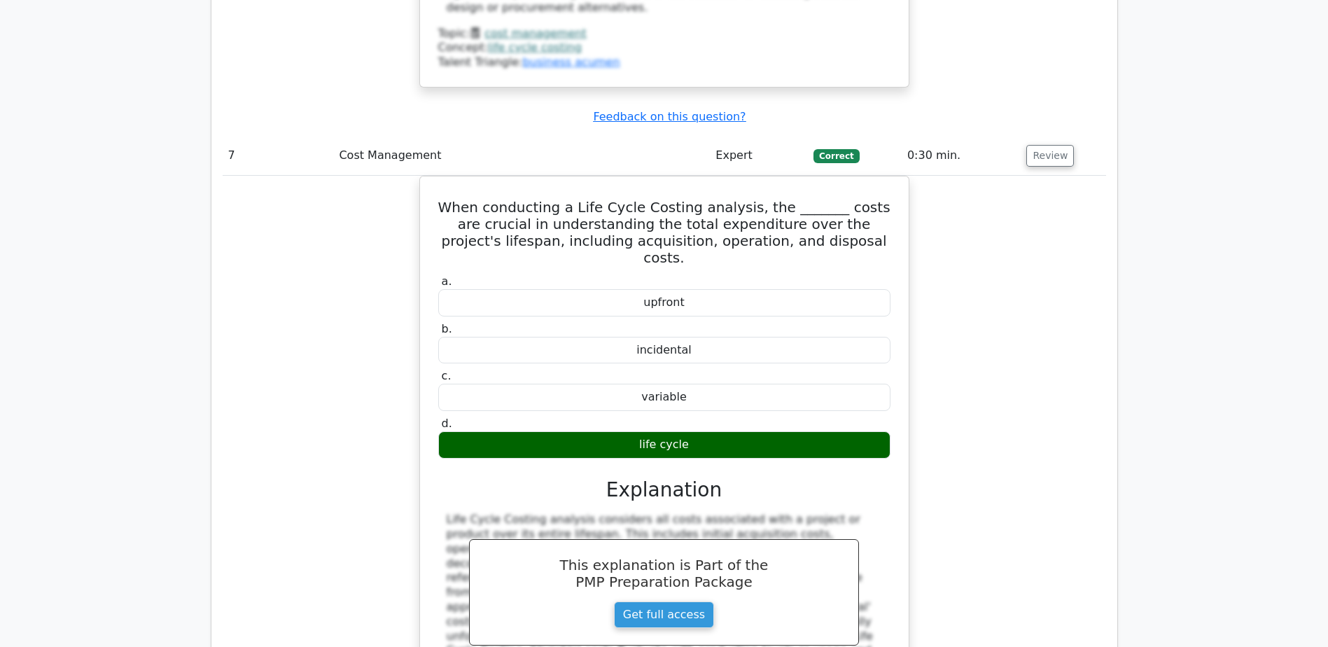
scroll to position [6653, 0]
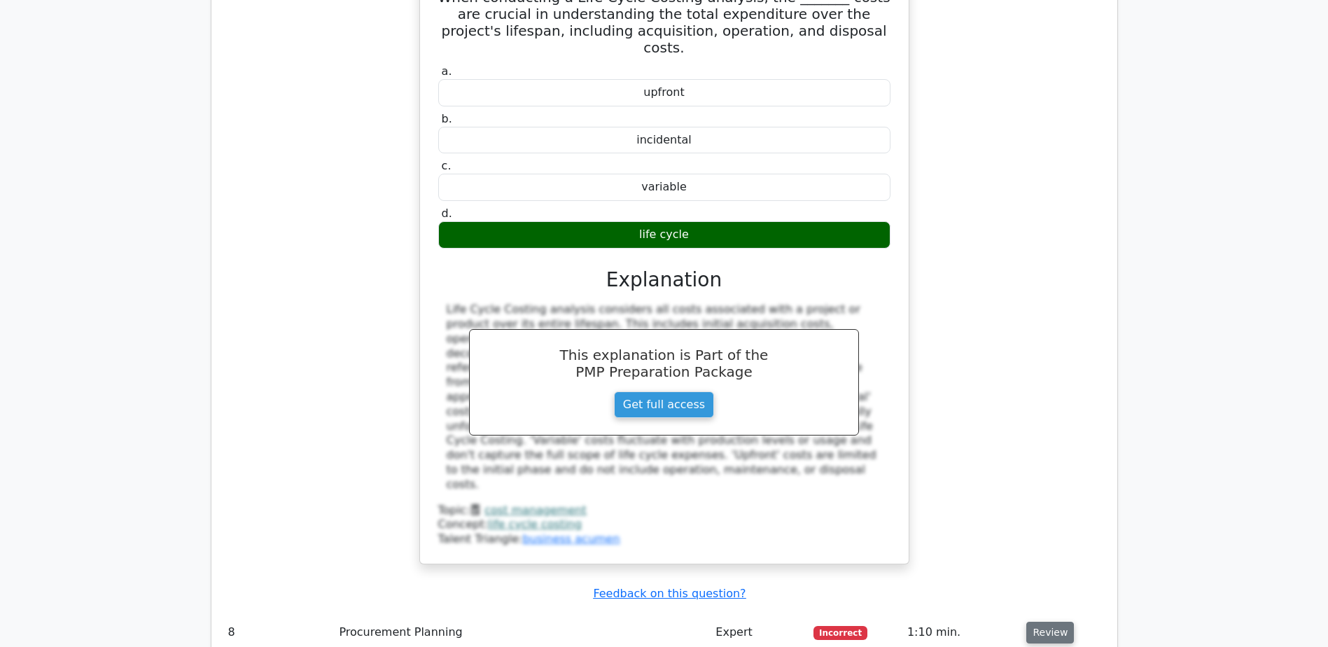
click at [1047, 622] on button "Review" at bounding box center [1051, 633] width 48 height 22
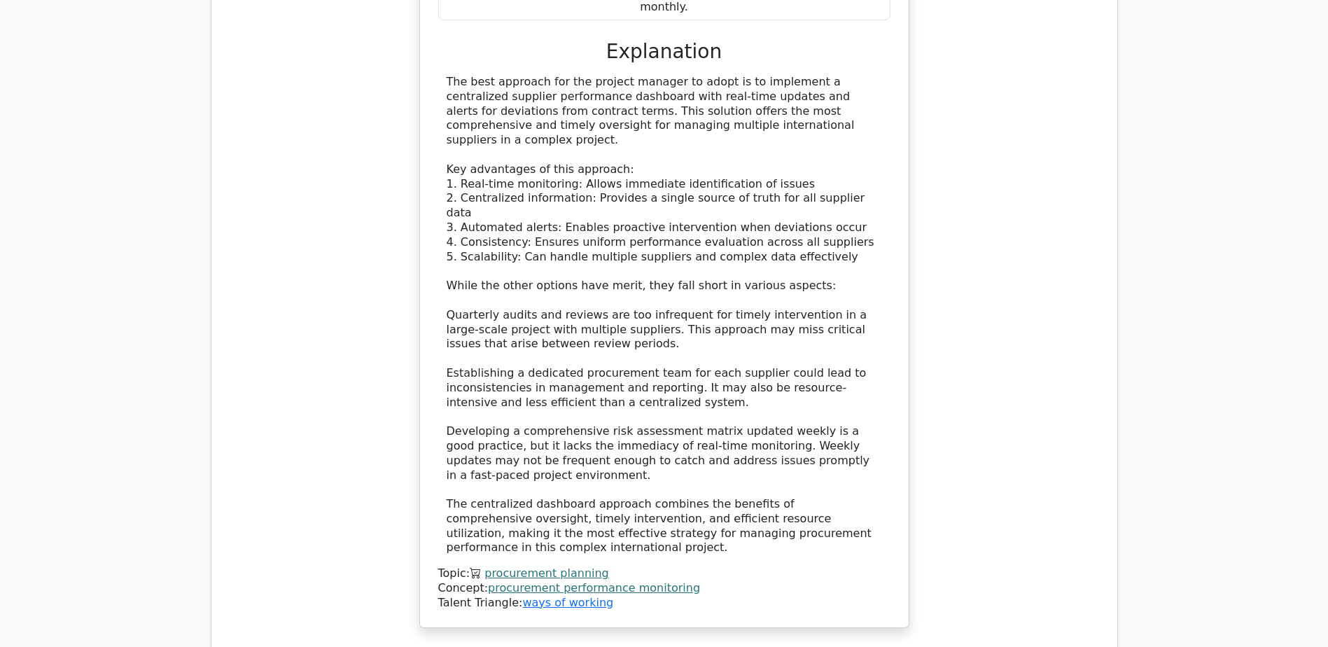
scroll to position [7773, 0]
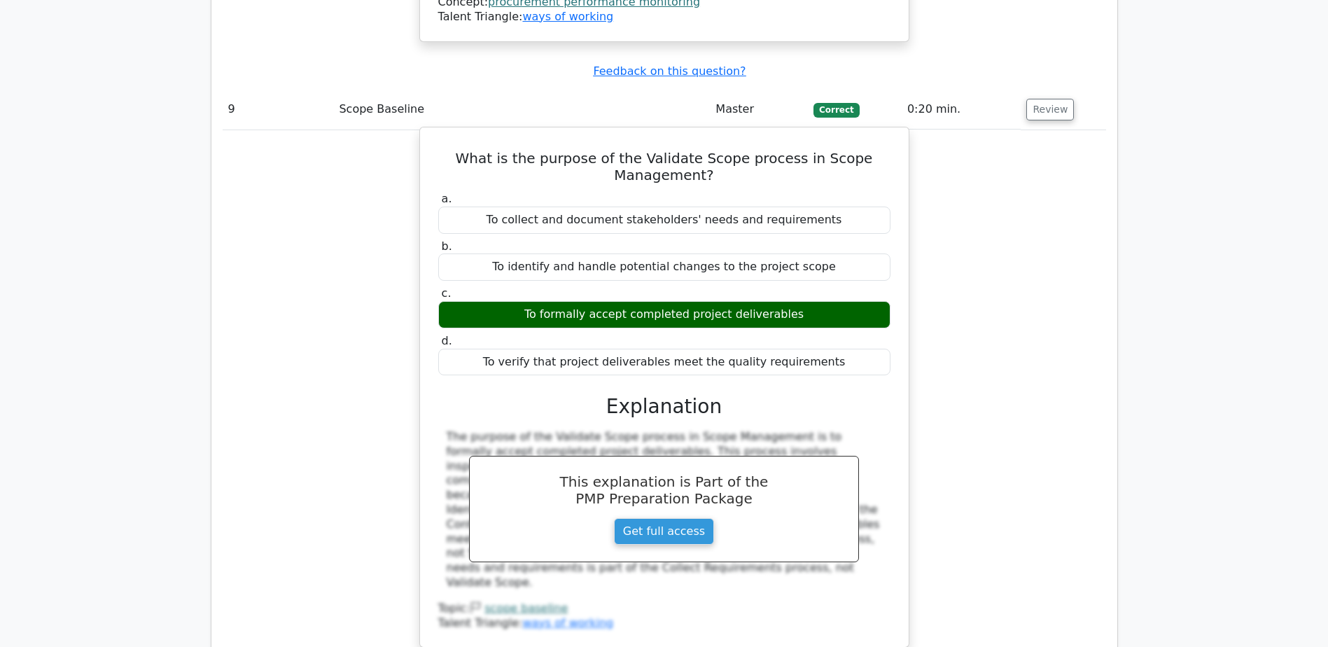
scroll to position [8334, 0]
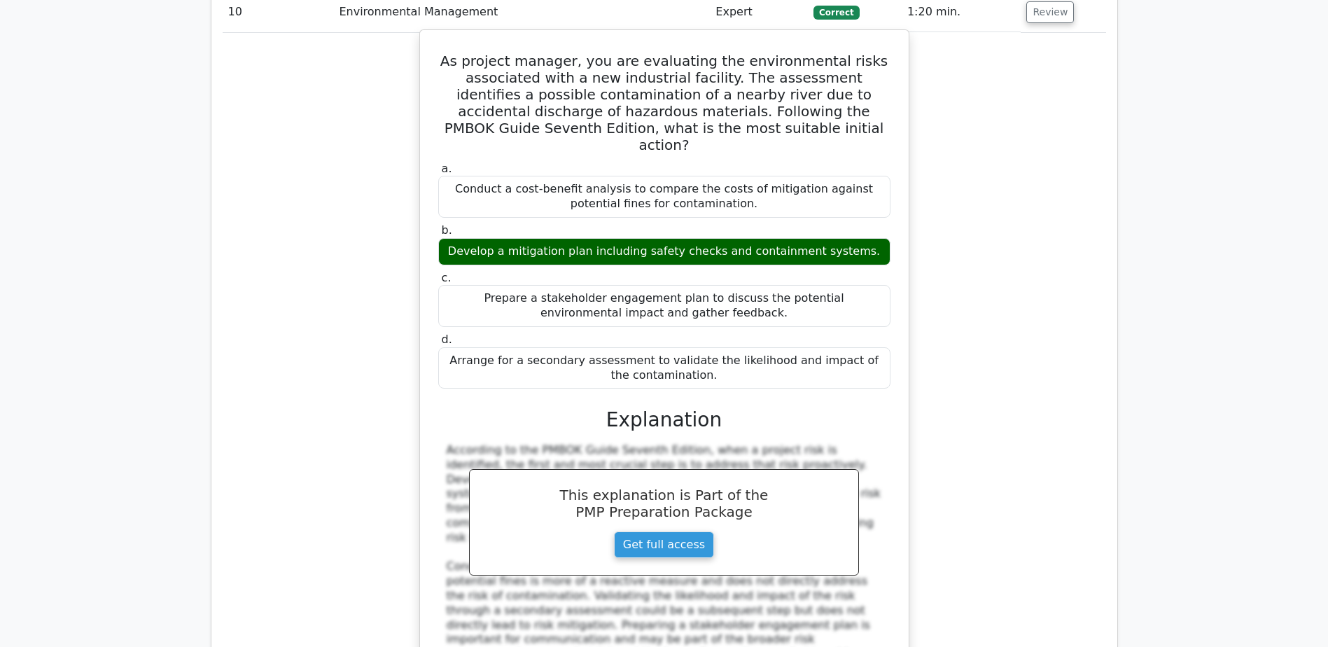
scroll to position [9034, 0]
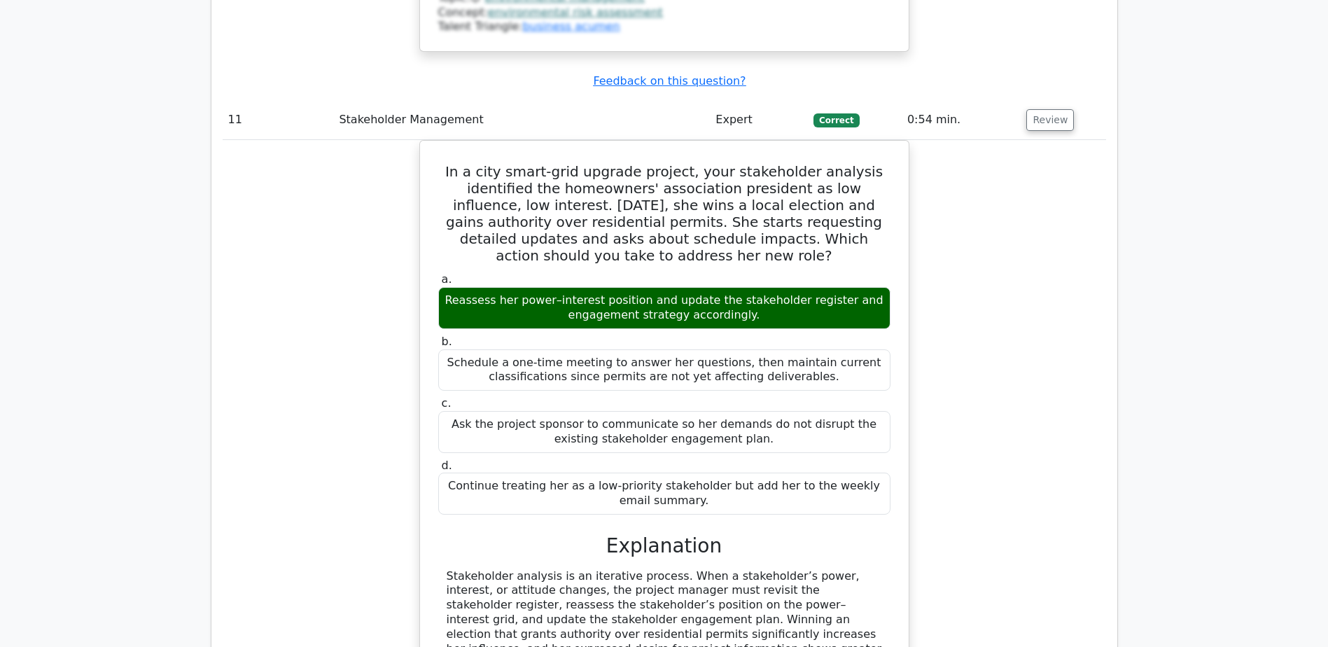
scroll to position [9734, 0]
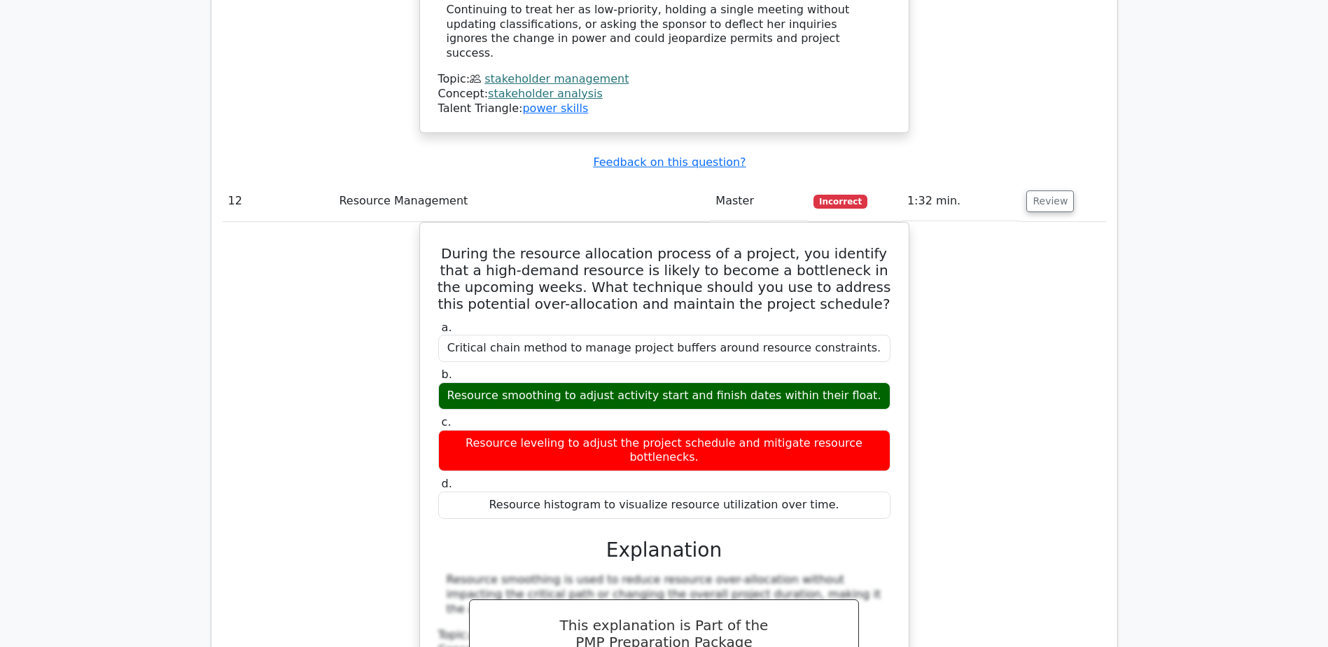
scroll to position [10434, 0]
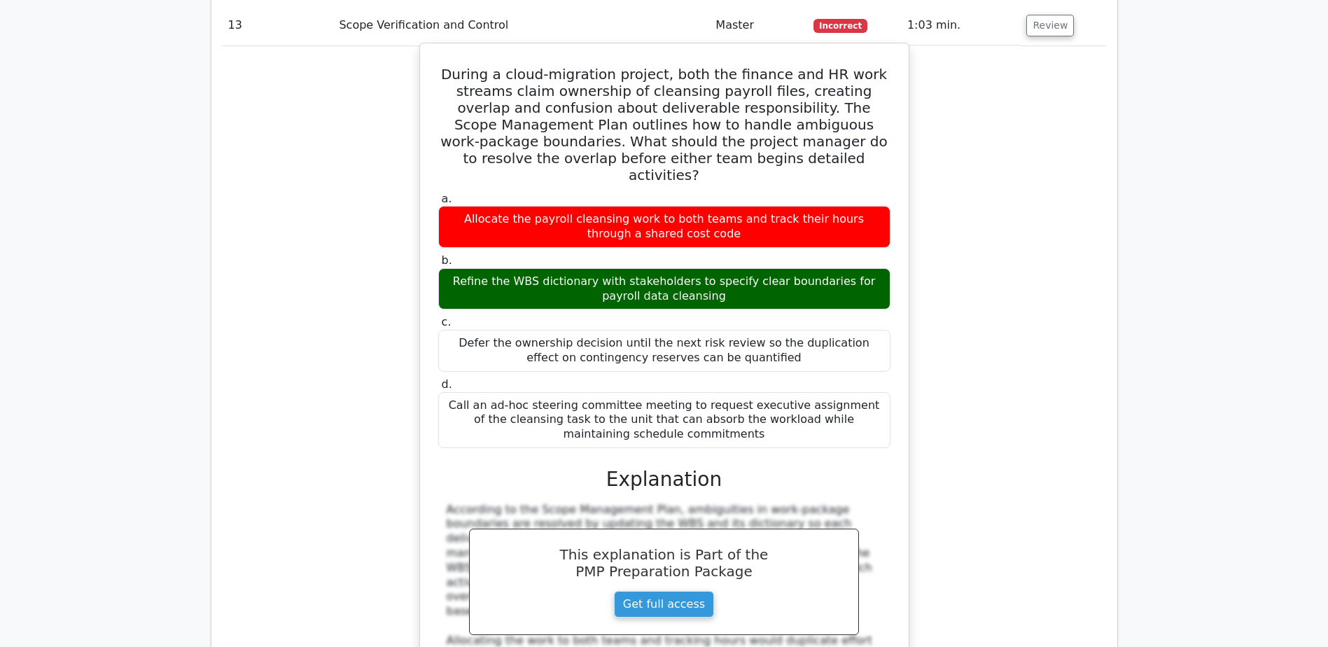
scroll to position [11275, 0]
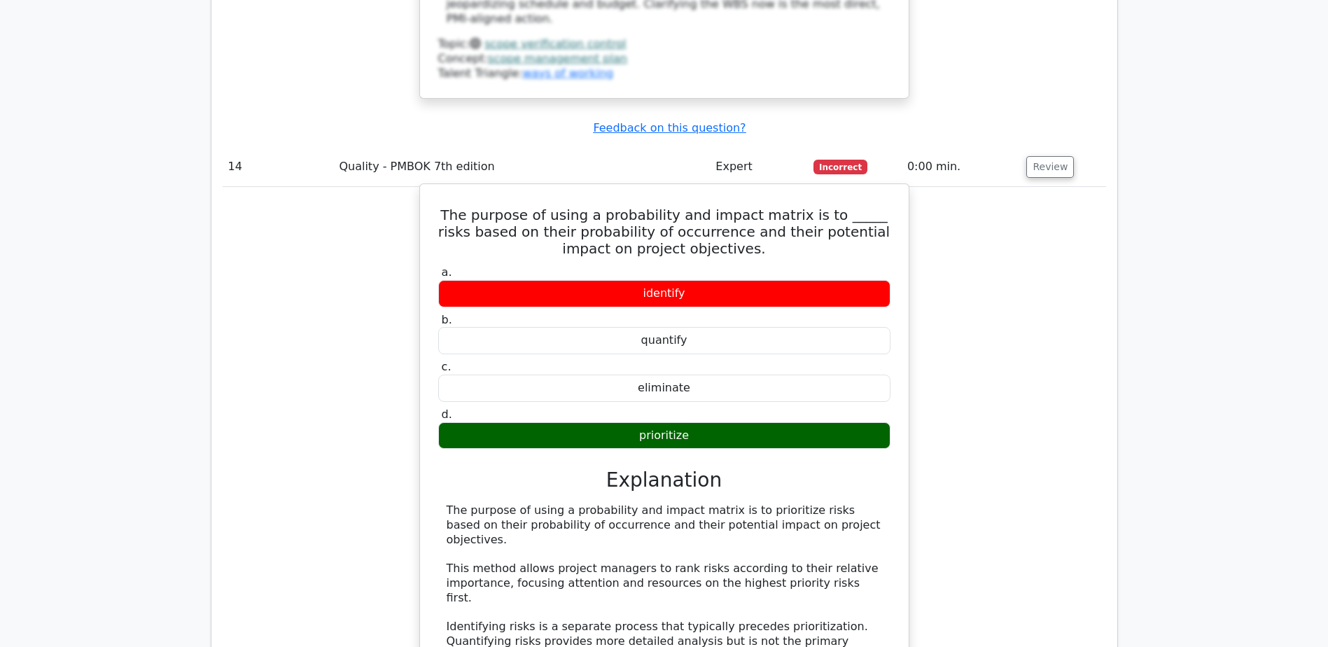
scroll to position [11975, 0]
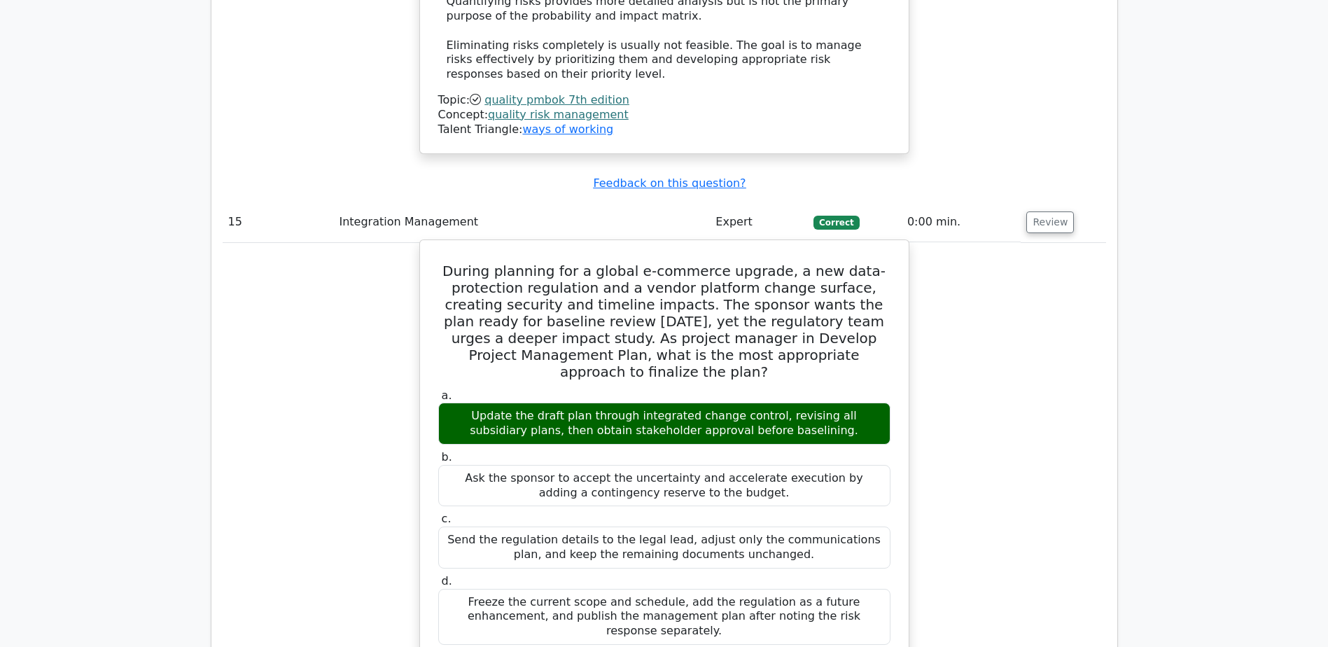
scroll to position [12675, 0]
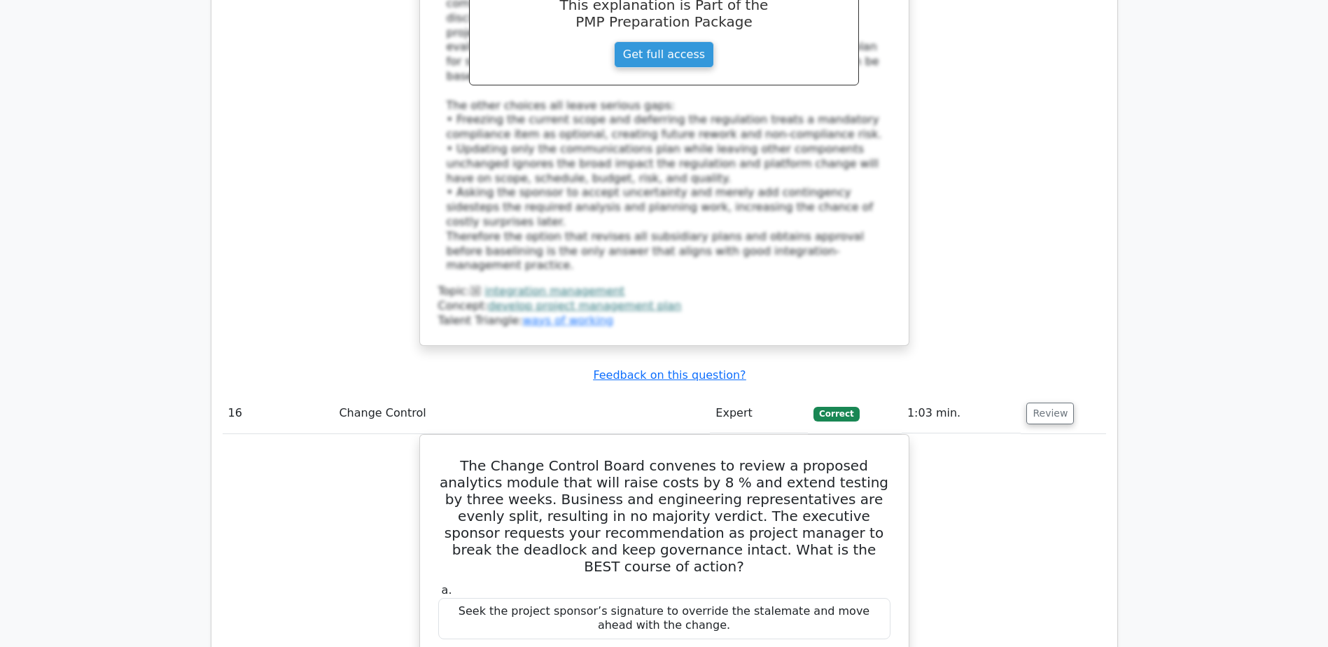
scroll to position [13446, 0]
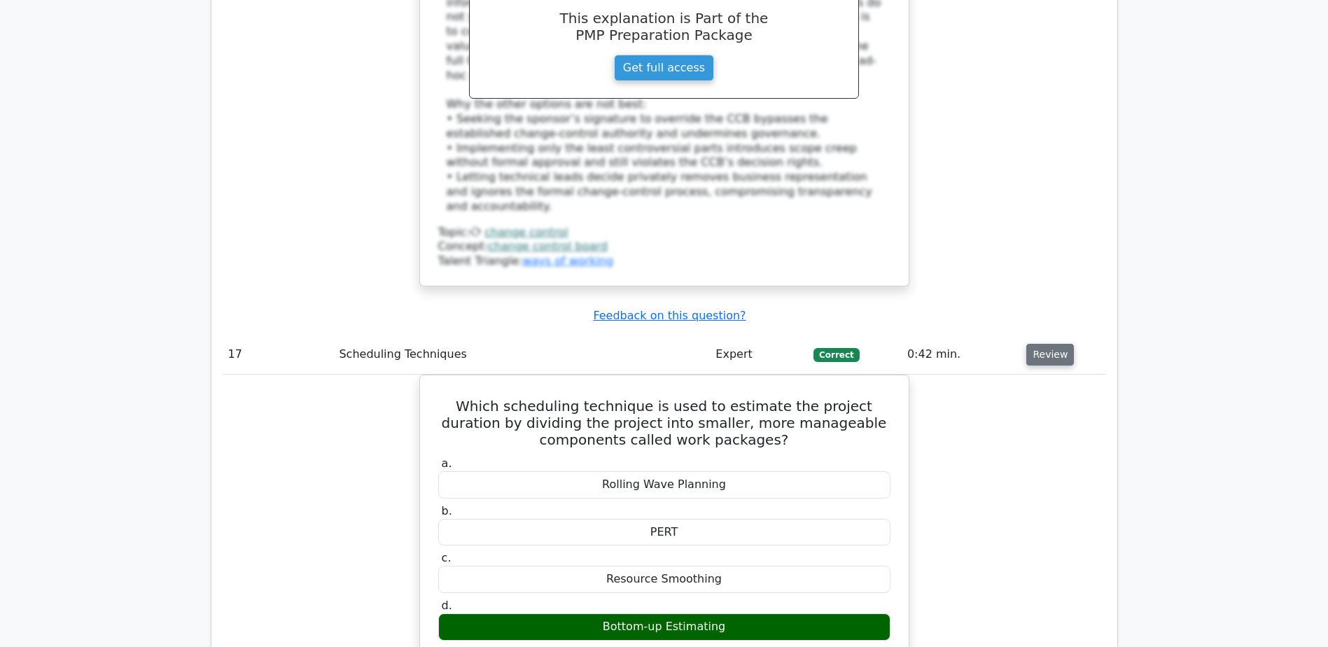
scroll to position [14286, 0]
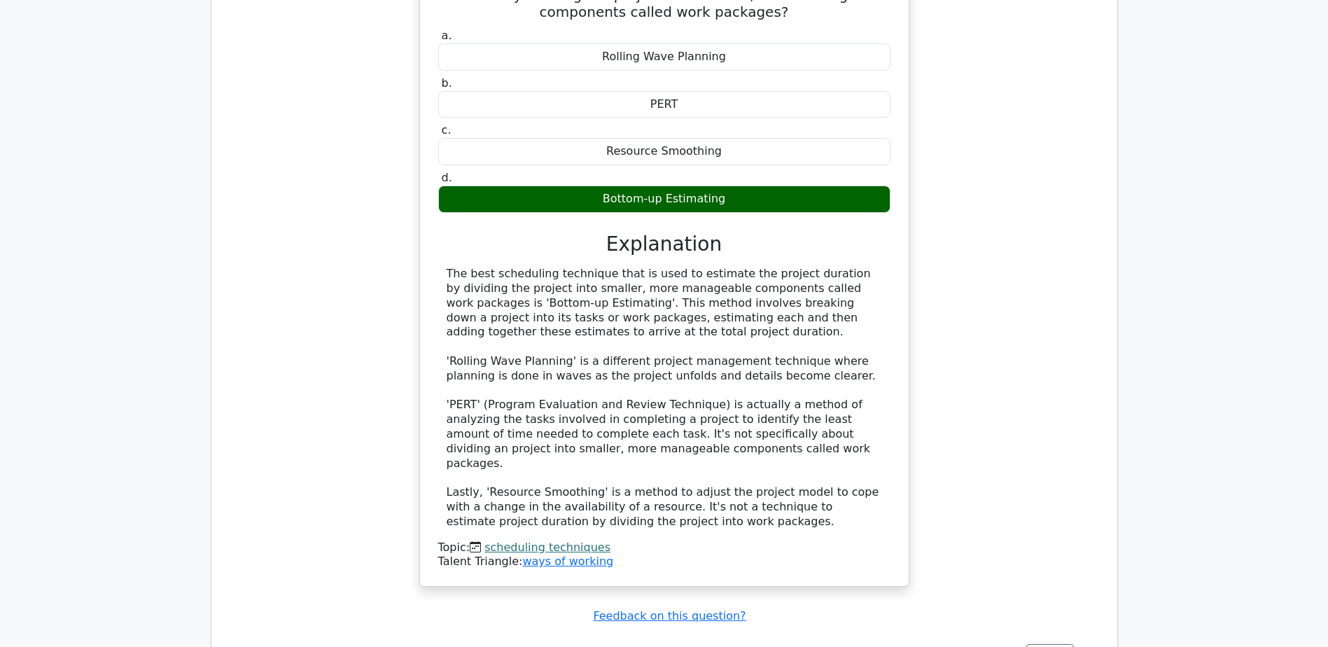
scroll to position [14986, 0]
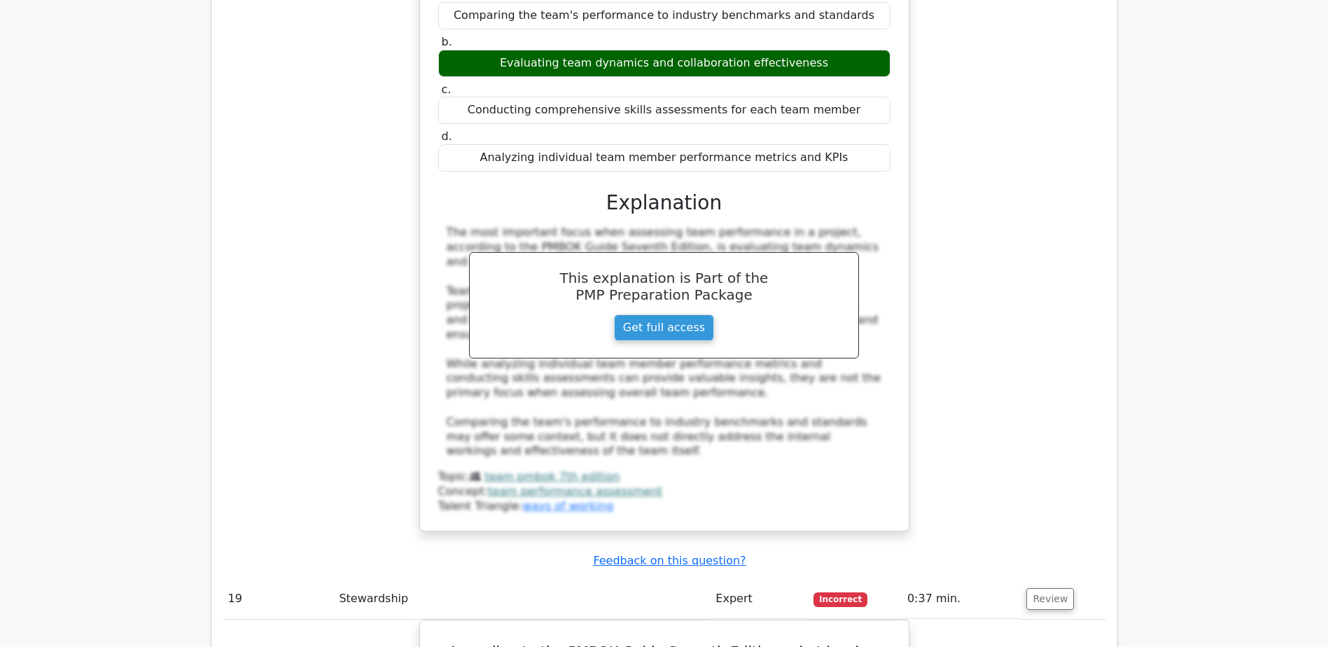
scroll to position [15547, 0]
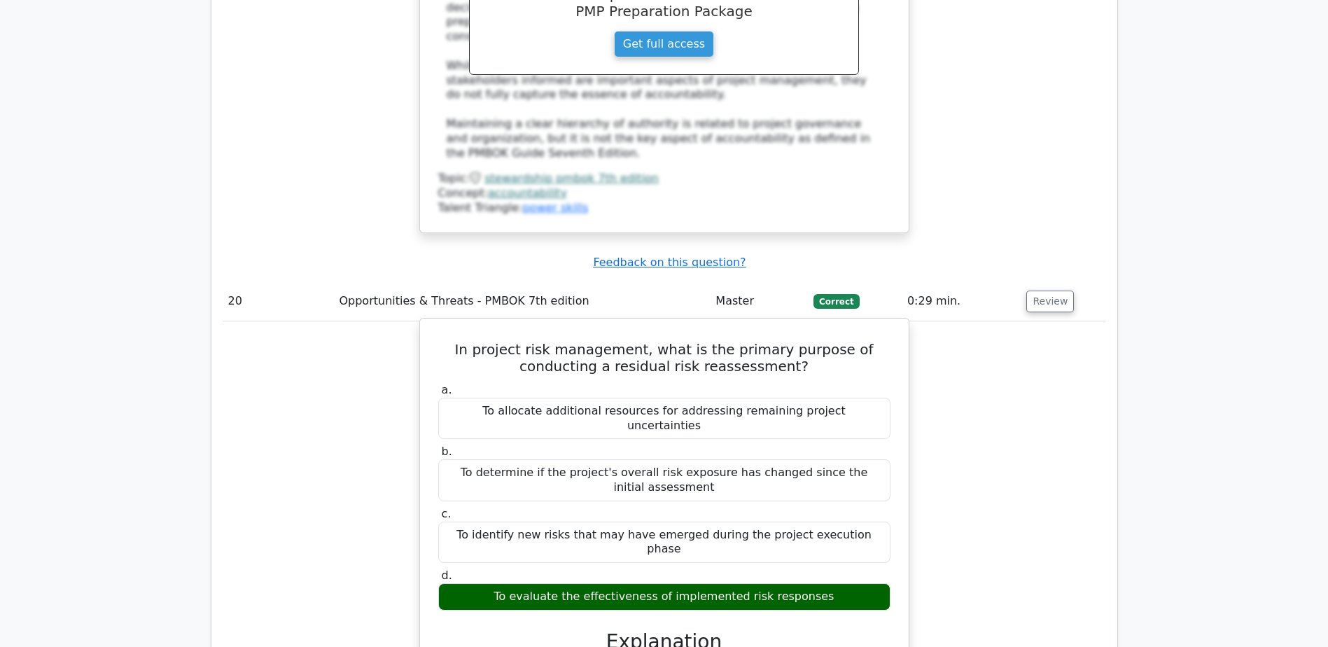
scroll to position [16527, 0]
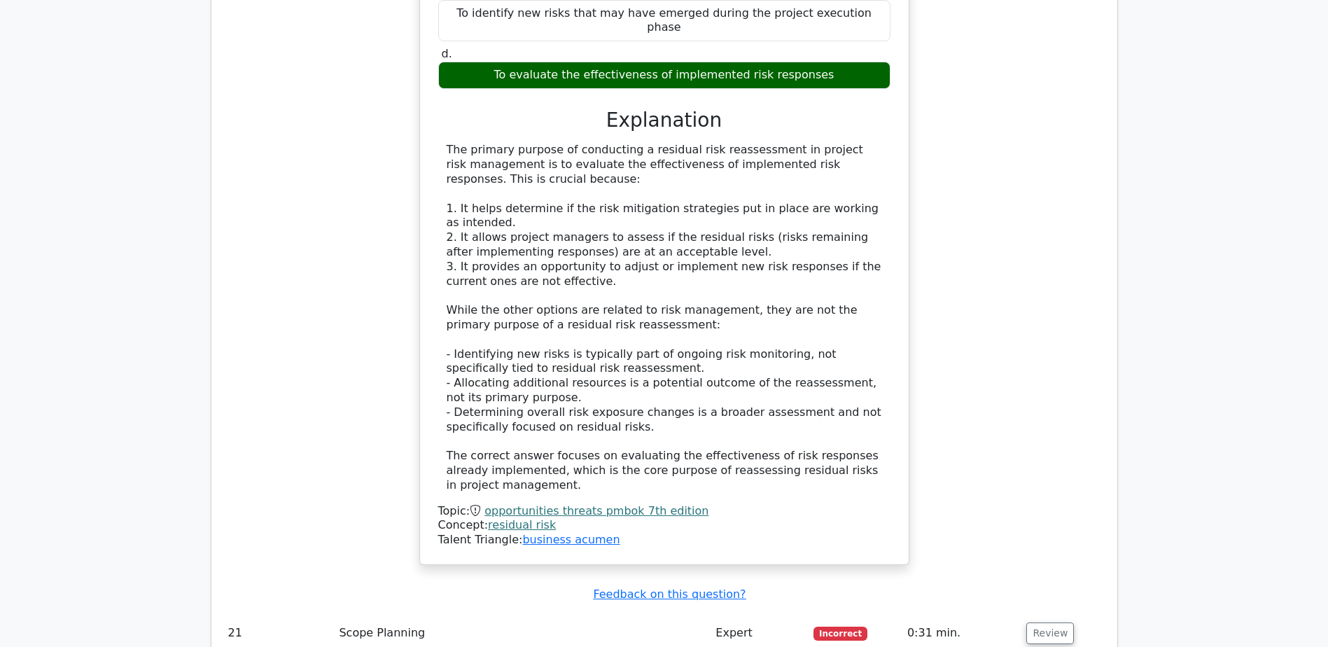
scroll to position [17017, 0]
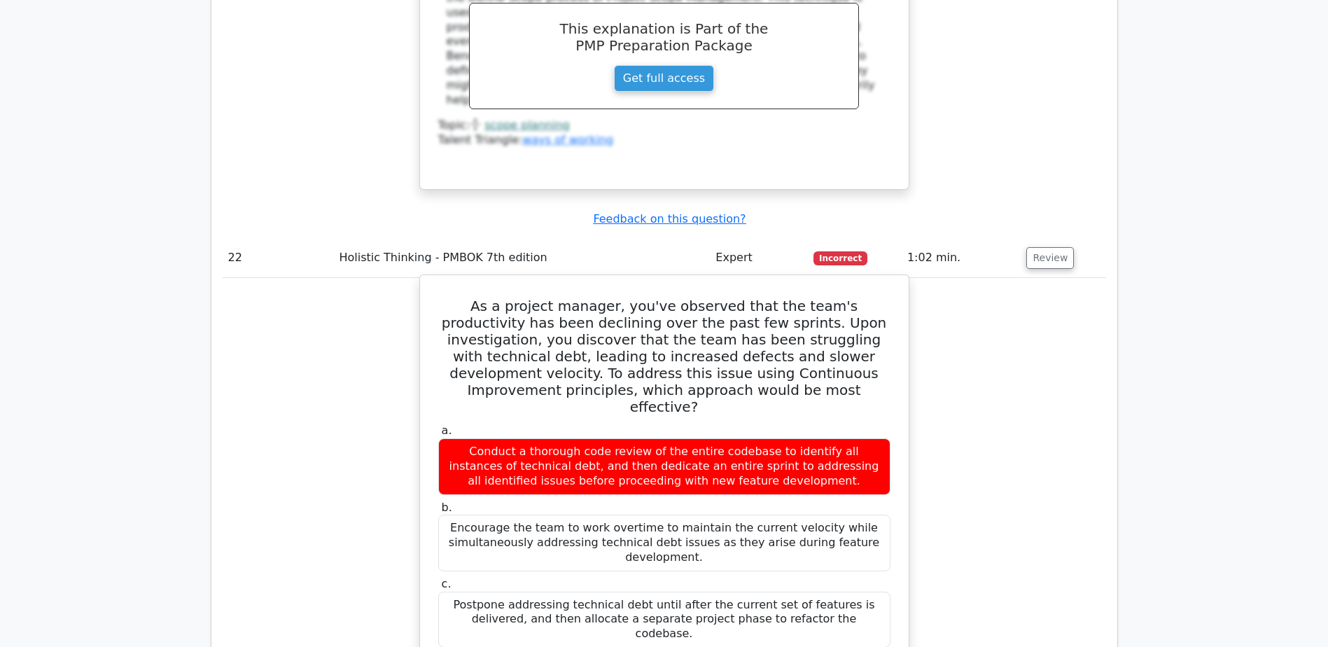
scroll to position [17998, 0]
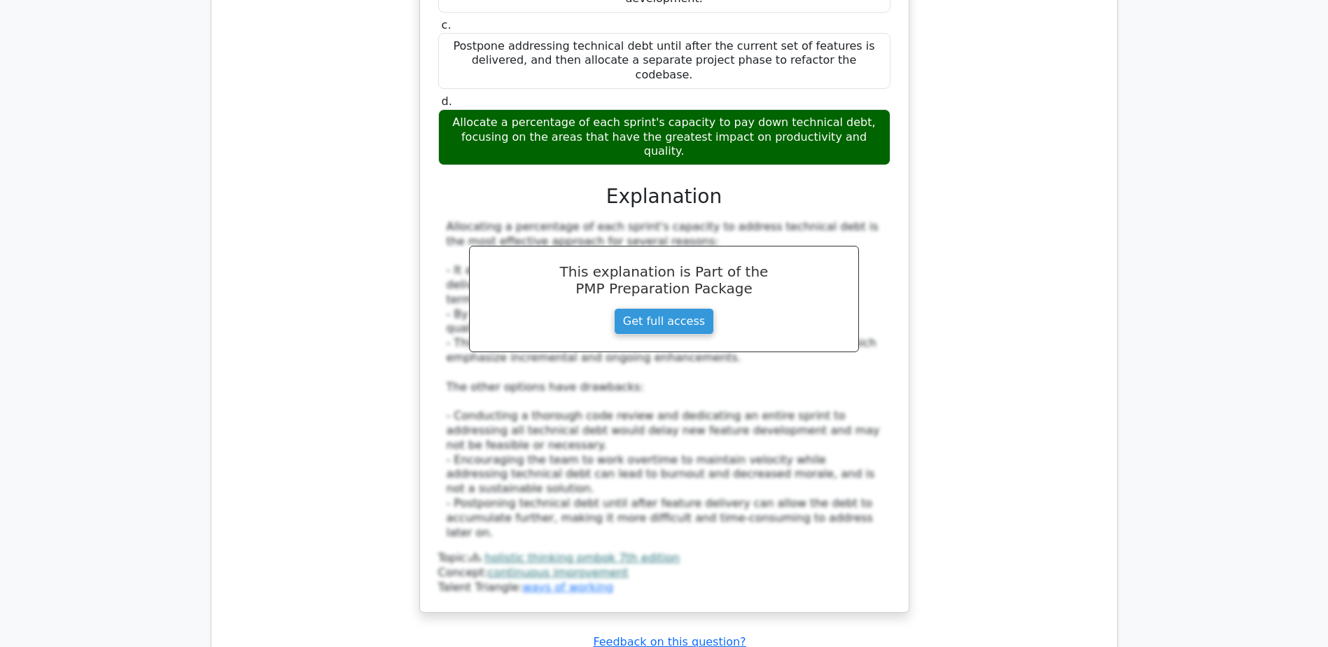
scroll to position [18558, 0]
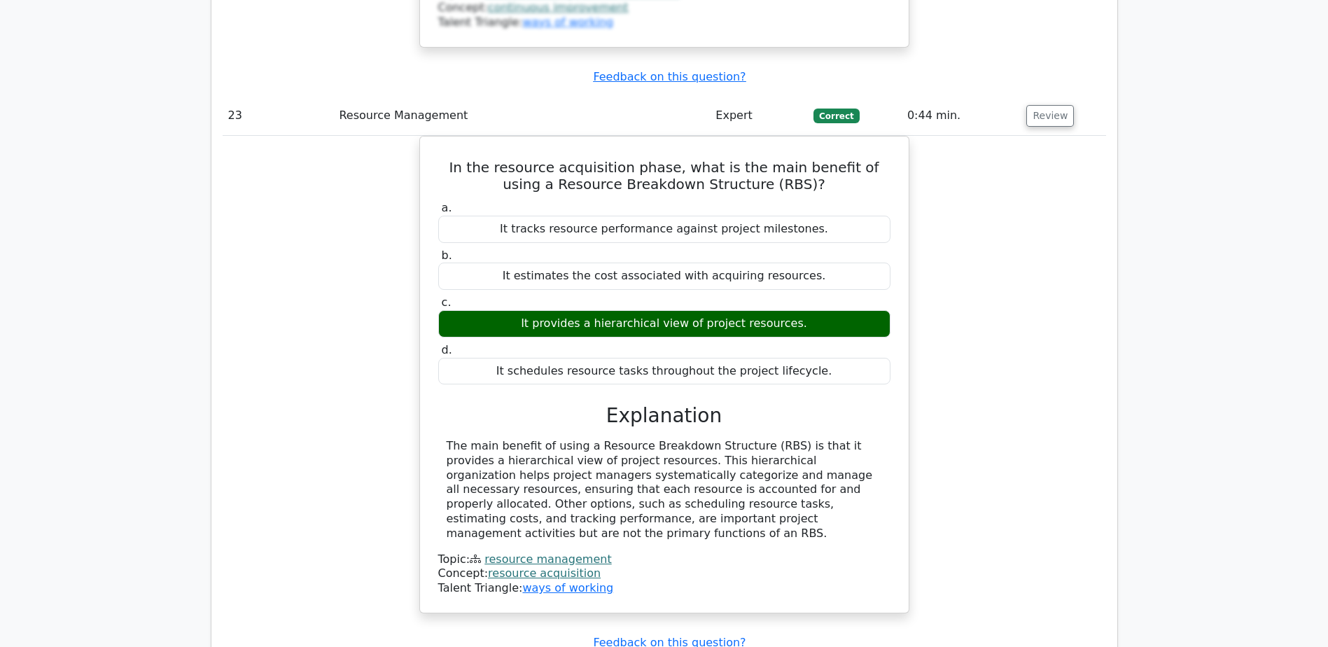
scroll to position [19188, 0]
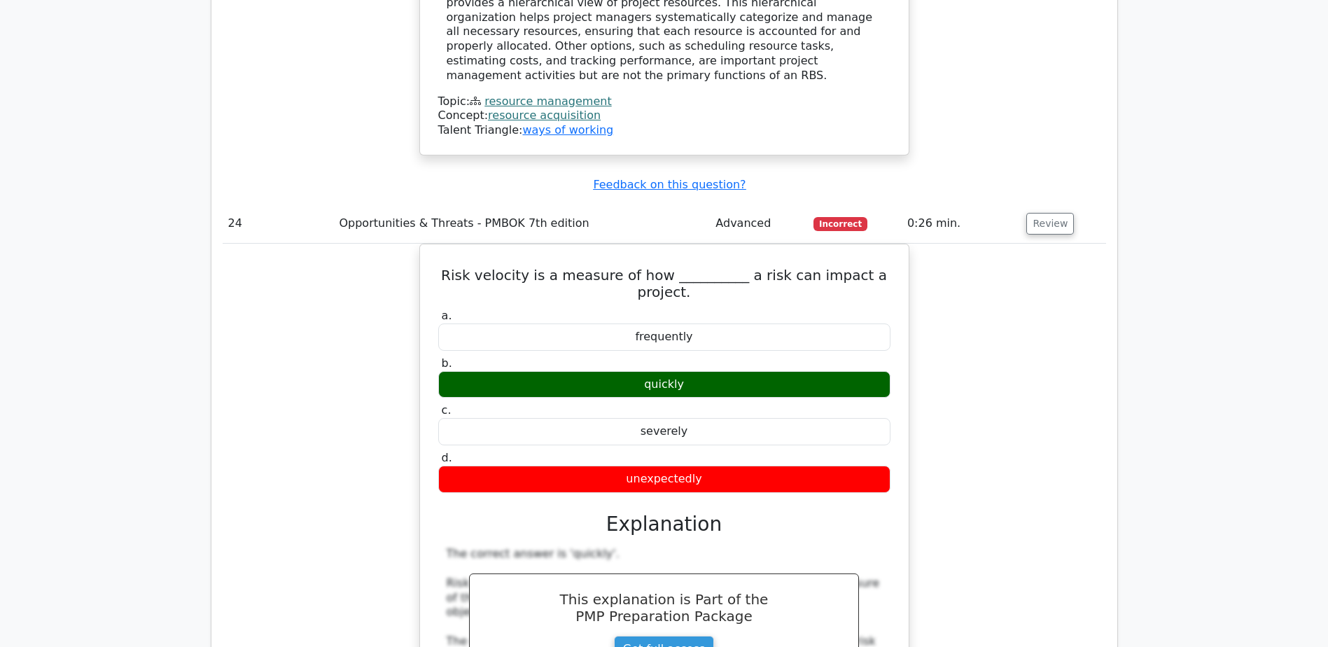
scroll to position [19678, 0]
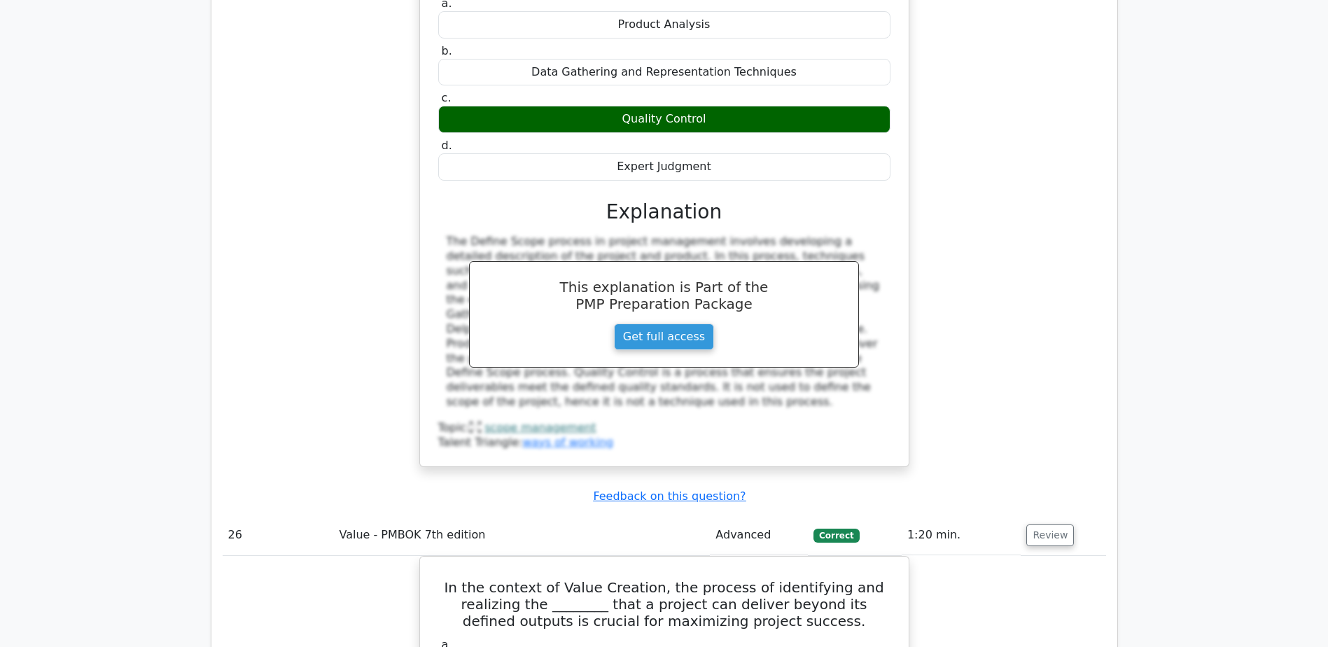
scroll to position [20589, 0]
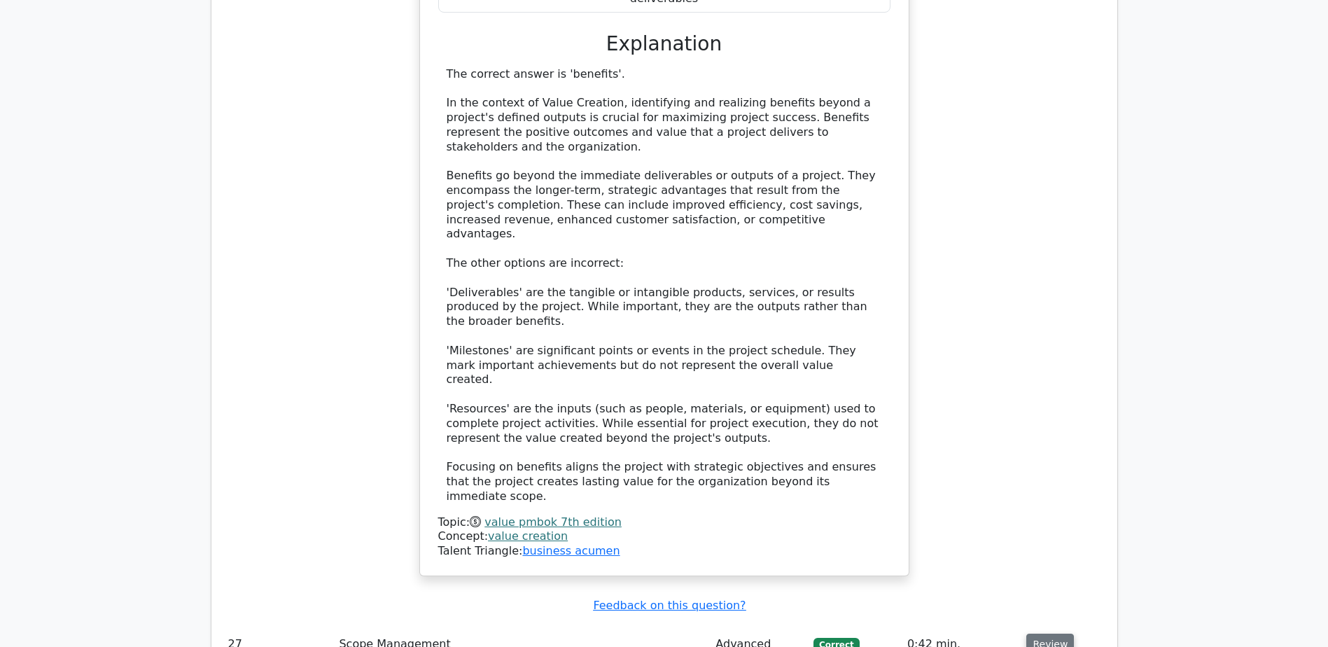
scroll to position [21359, 0]
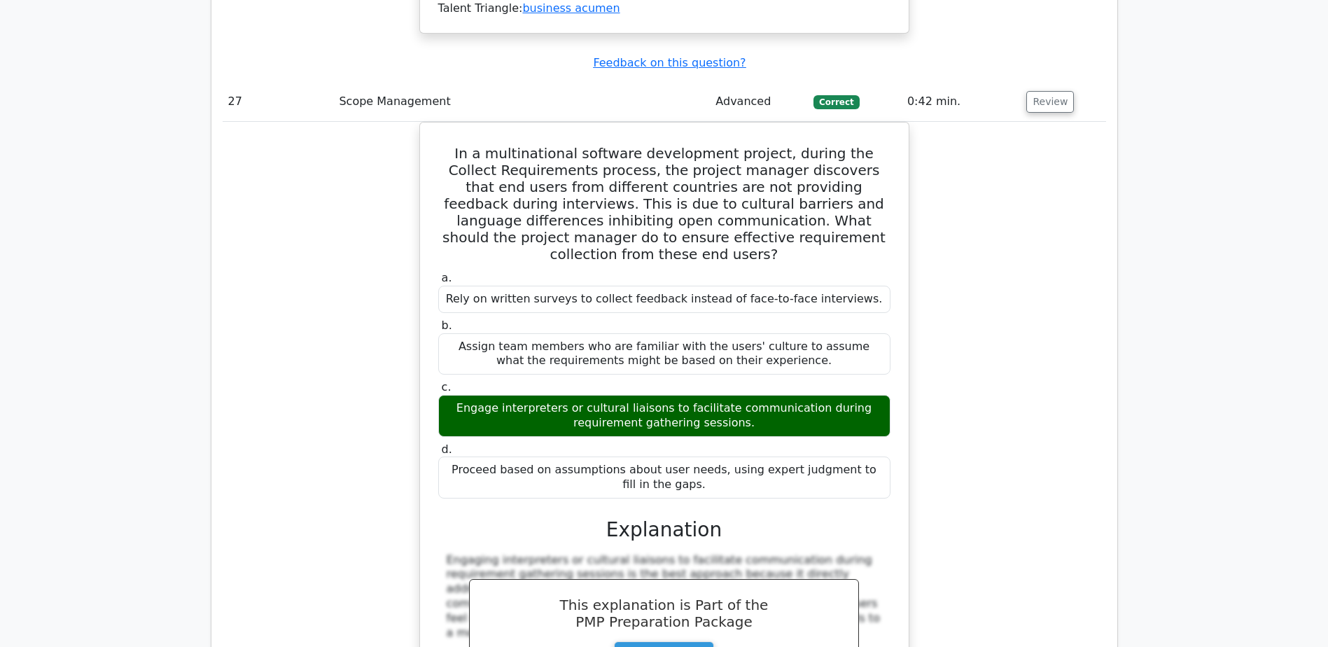
scroll to position [21919, 0]
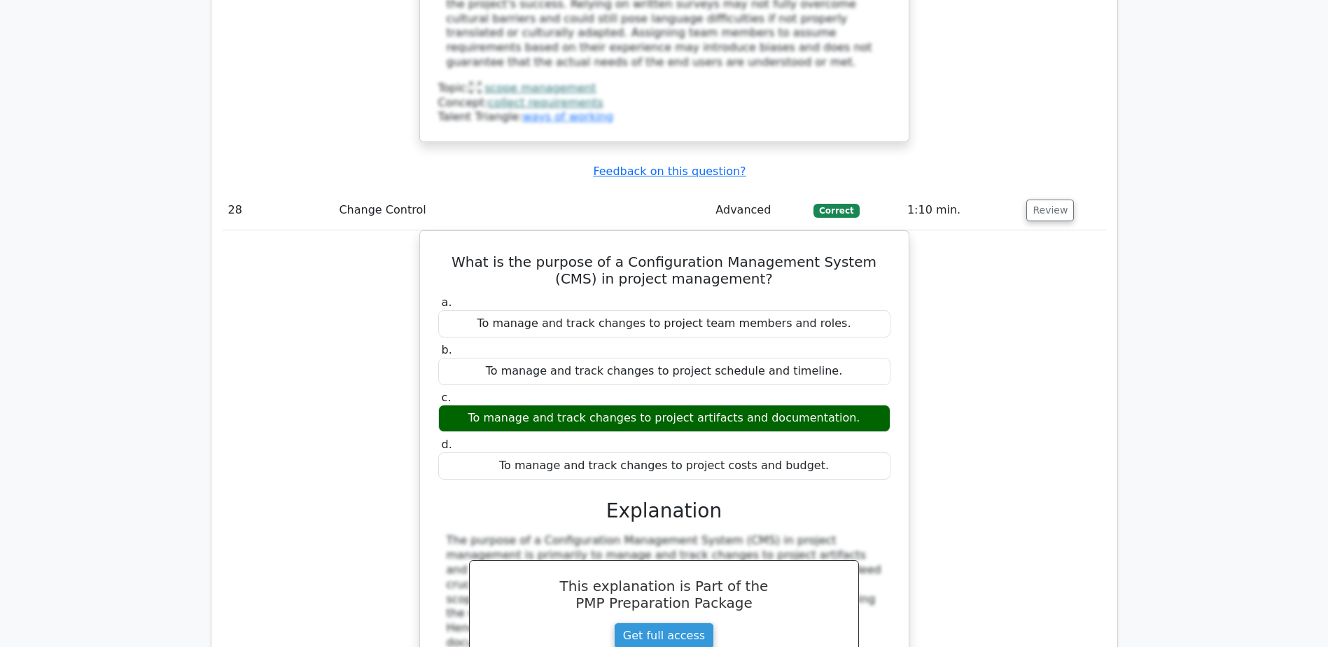
scroll to position [22620, 0]
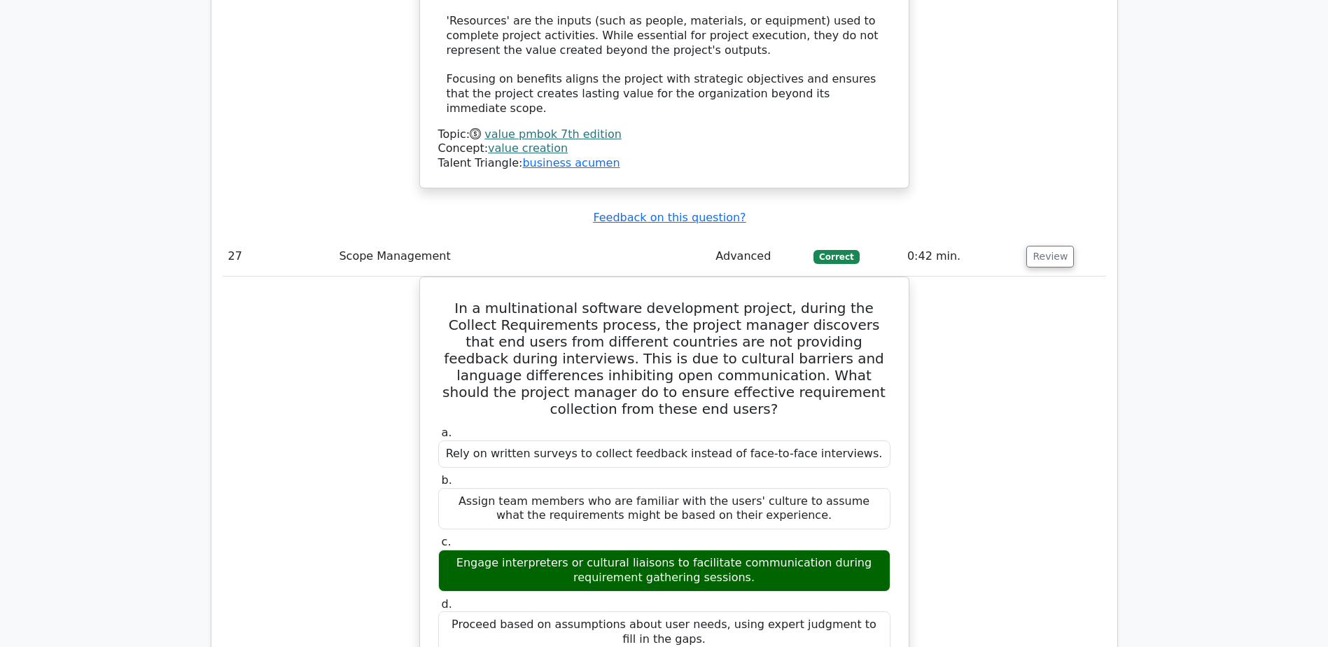
scroll to position [21716, 0]
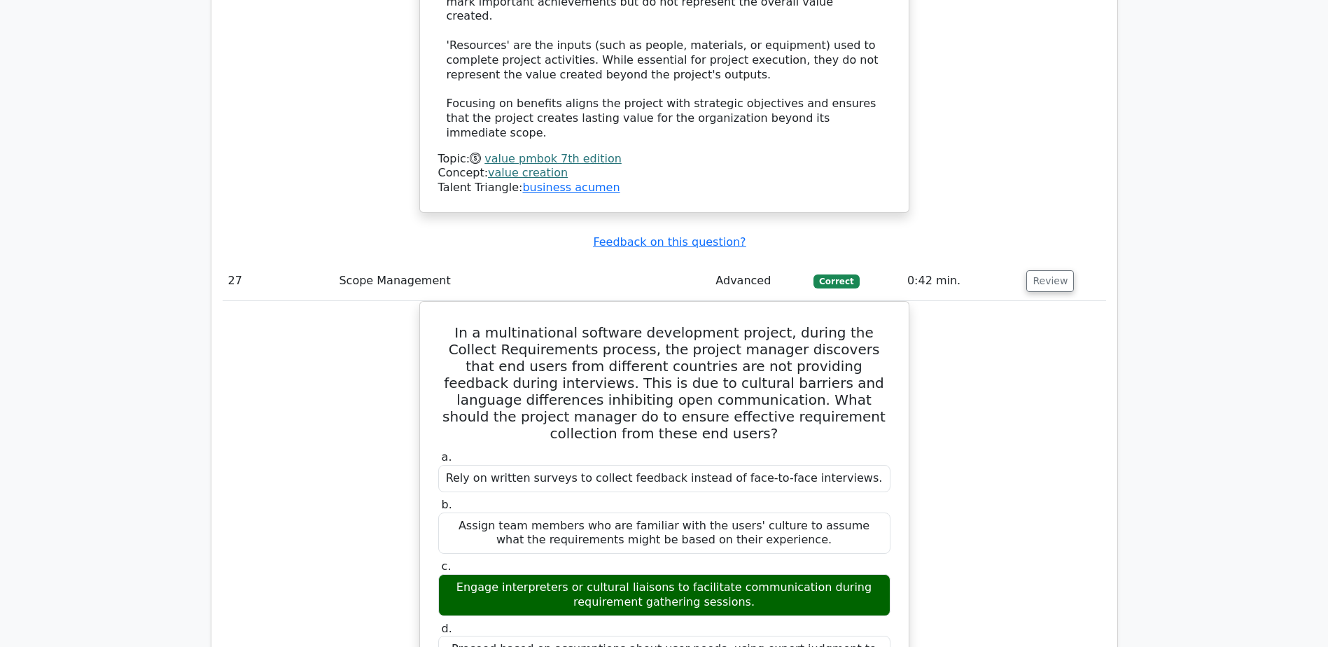
drag, startPoint x: 440, startPoint y: 83, endPoint x: 788, endPoint y: 112, distance: 349.3
copy h5 "What is the purpose of a Configuration Management System (CMS) in project manag…"
drag, startPoint x: 480, startPoint y: 244, endPoint x: 854, endPoint y: 237, distance: 374.7
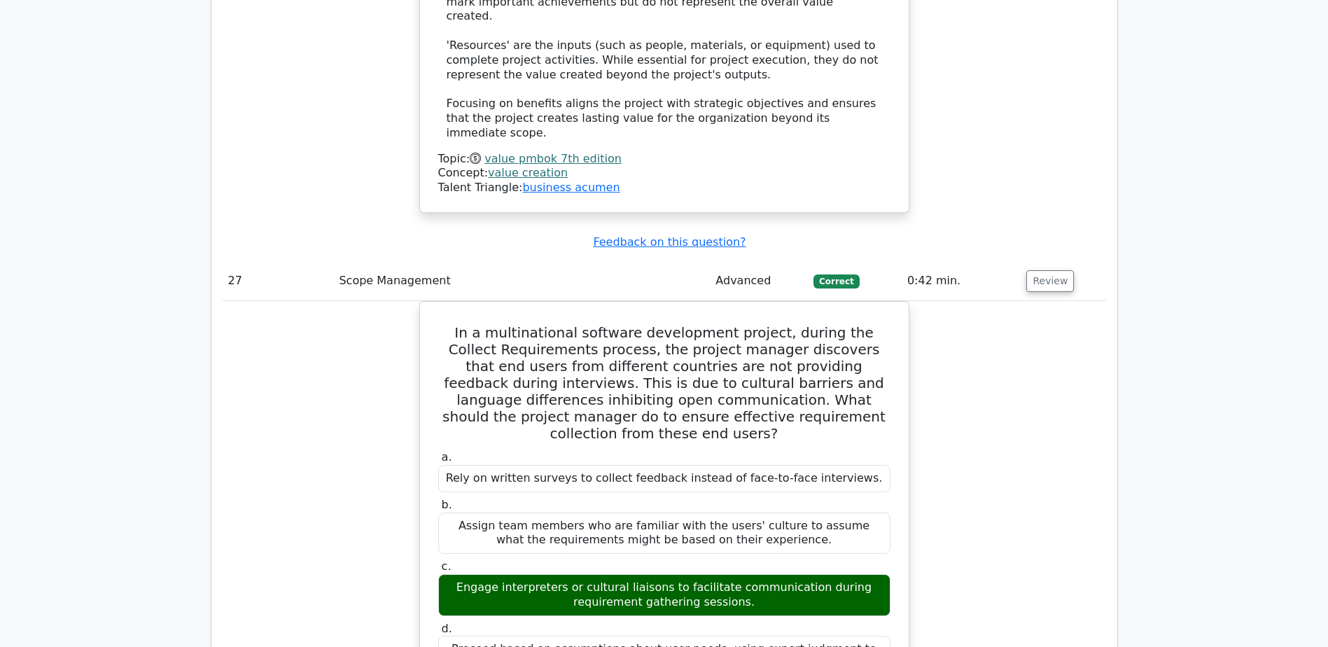
copy div "To manage and track changes to project artifacts and documentation."
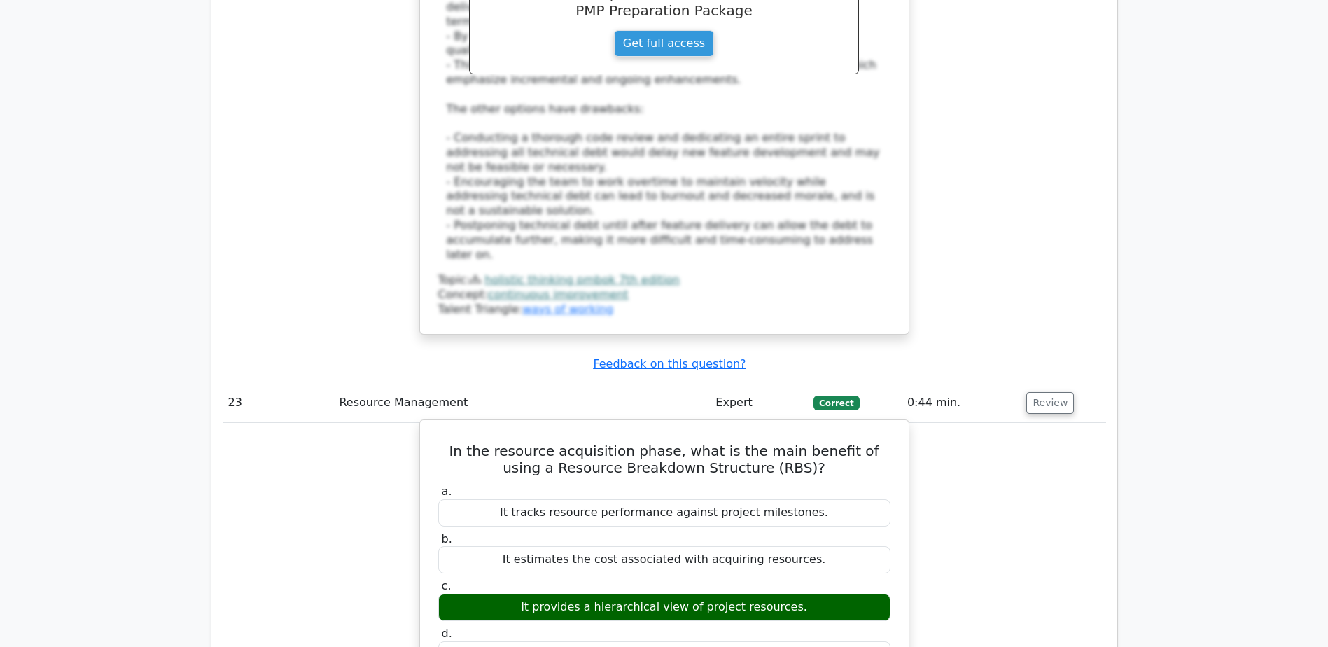
scroll to position [18774, 0]
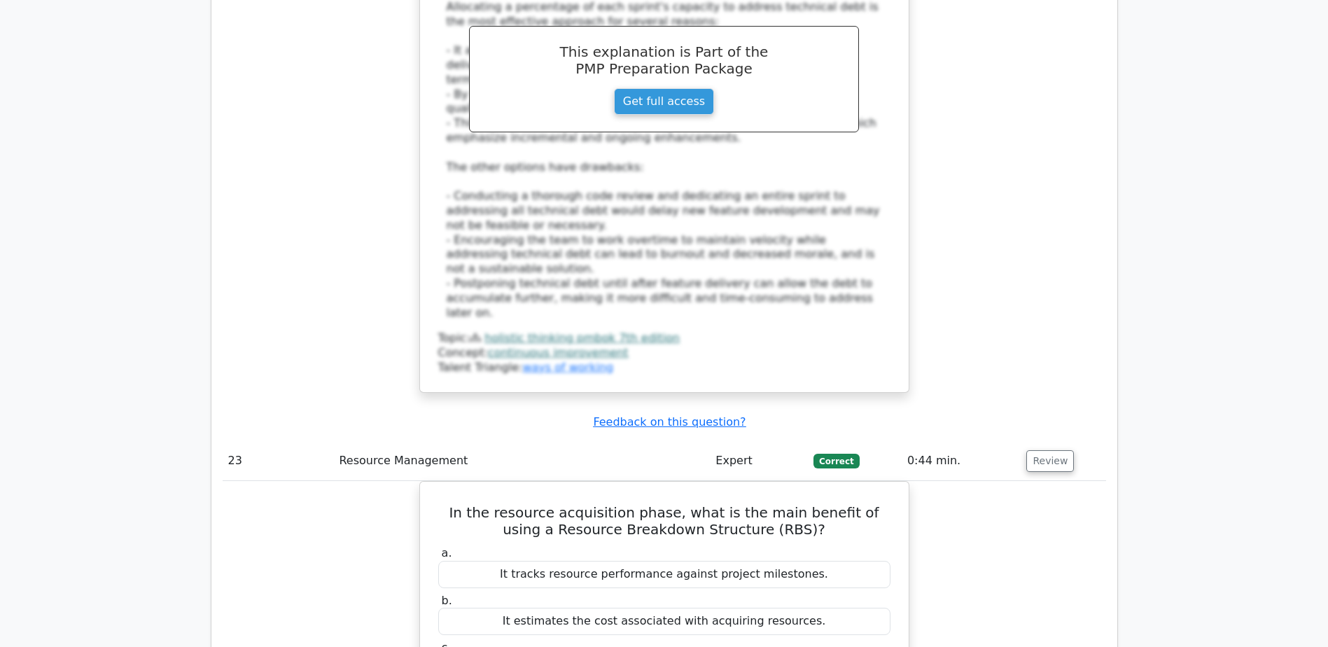
drag, startPoint x: 443, startPoint y: 190, endPoint x: 888, endPoint y: 191, distance: 445.4
copy h5 "Risk velocity is a measure of how __________ a risk can impact a project."
drag, startPoint x: 644, startPoint y: 279, endPoint x: 718, endPoint y: 272, distance: 73.9
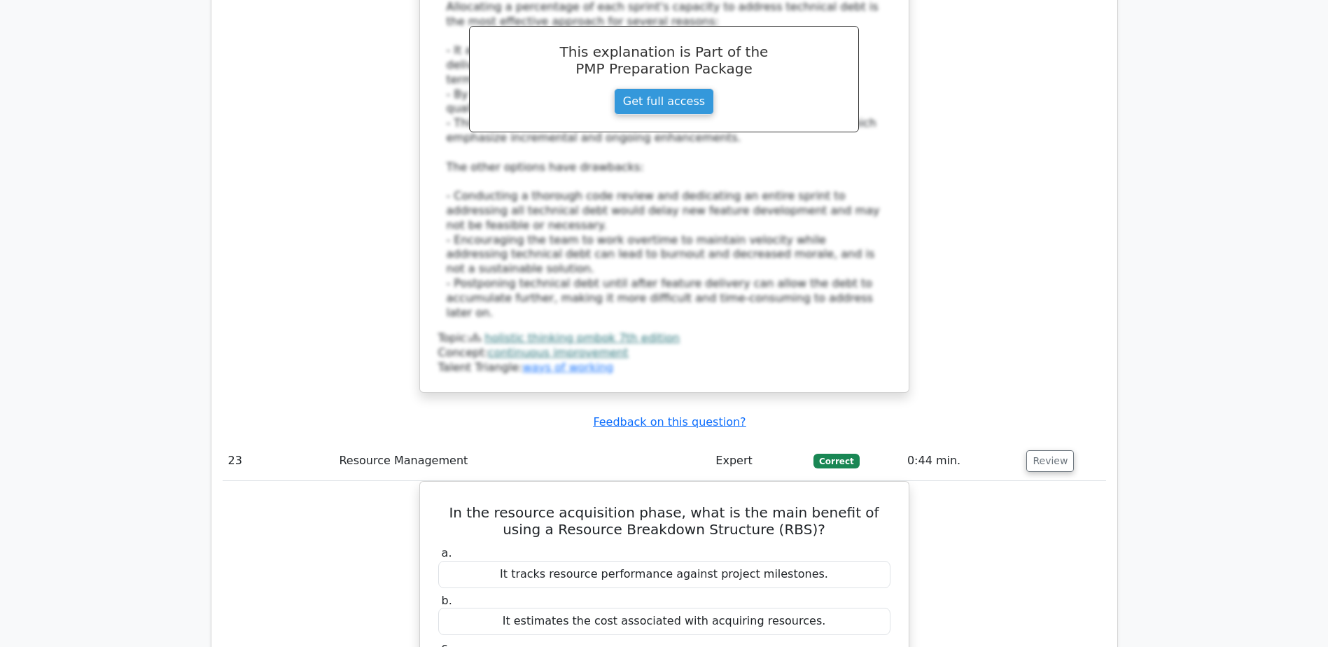
copy div "quickly"
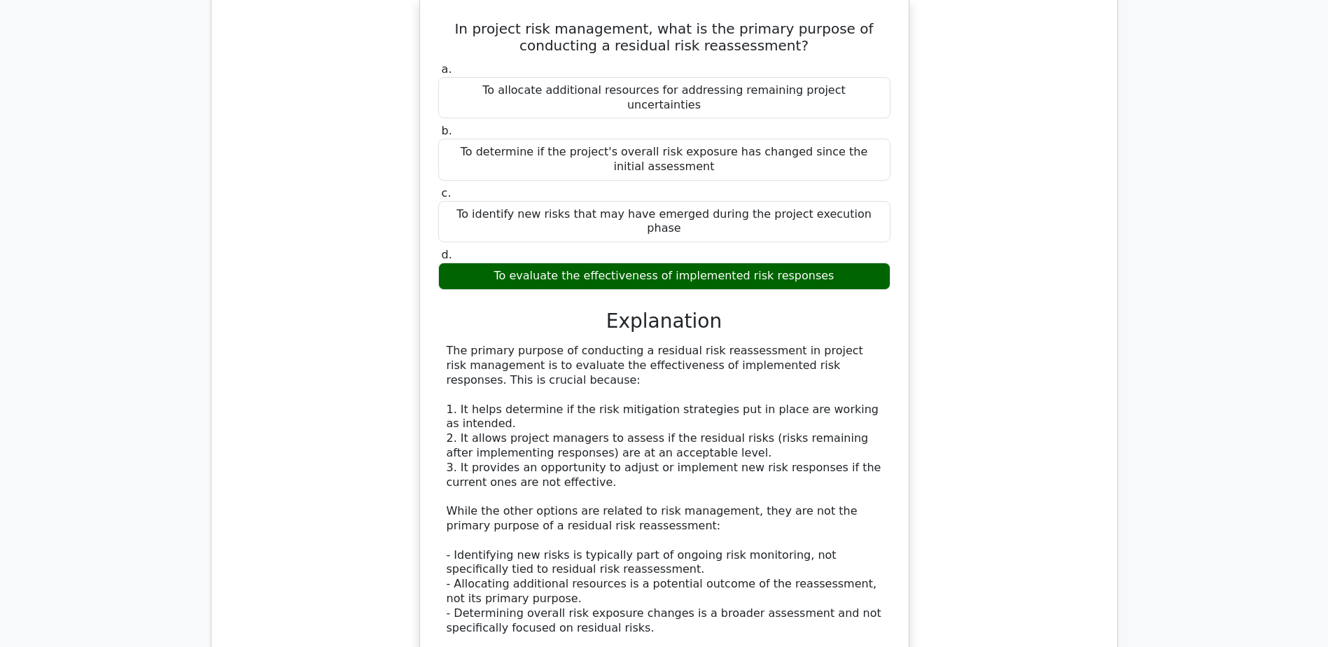
scroll to position [16744, 0]
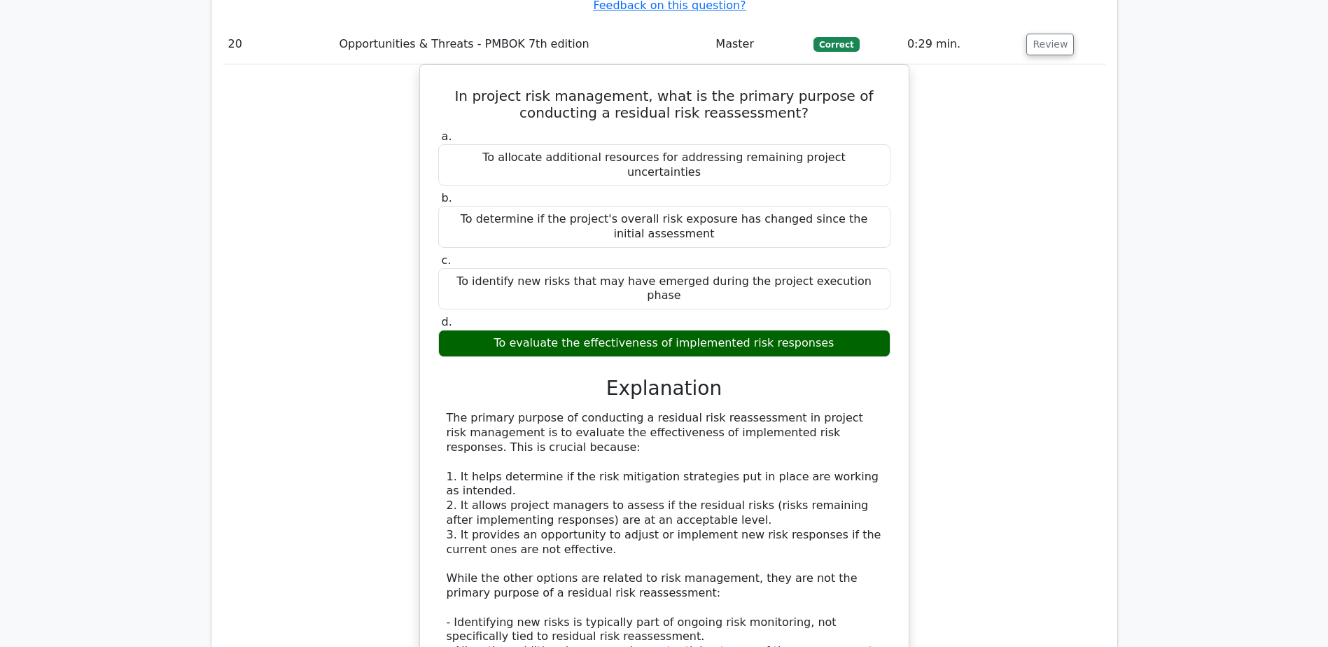
drag, startPoint x: 445, startPoint y: 150, endPoint x: 737, endPoint y: 179, distance: 293.4
copy h5 "Which of the following is a tool or technique used to define project scope?"
drag, startPoint x: 610, startPoint y: 354, endPoint x: 729, endPoint y: 355, distance: 119.1
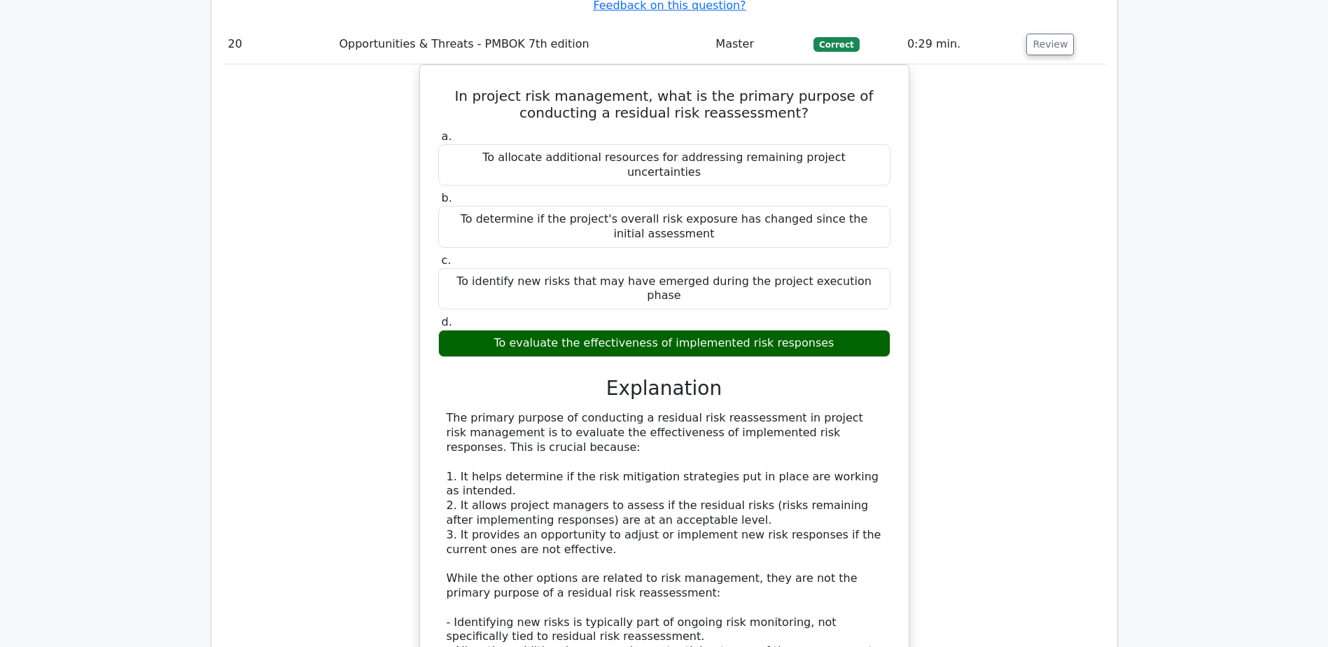
copy div "Product Analysis"
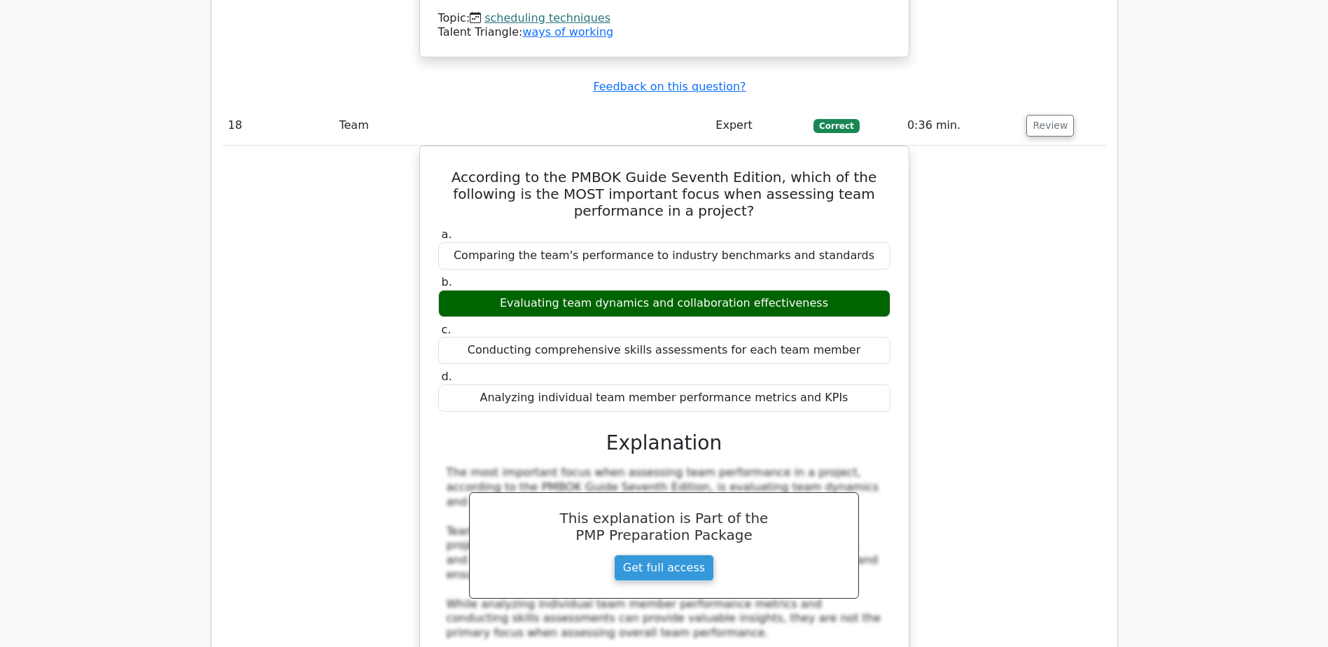
scroll to position [15203, 0]
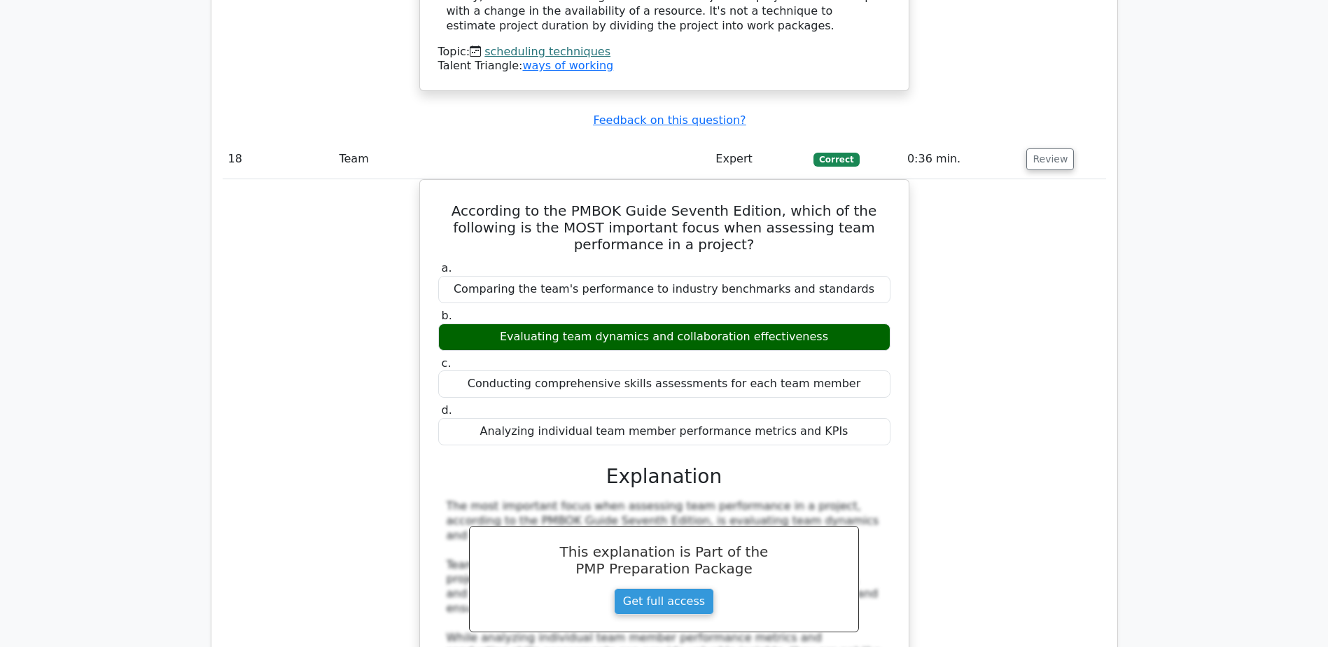
drag, startPoint x: 434, startPoint y: 170, endPoint x: 831, endPoint y: 193, distance: 397.0
copy h5 "According to the PMBOK Guide Seventh Edition, what is a key aspect of accountab…"
drag, startPoint x: 464, startPoint y: 403, endPoint x: 865, endPoint y: 397, distance: 401.3
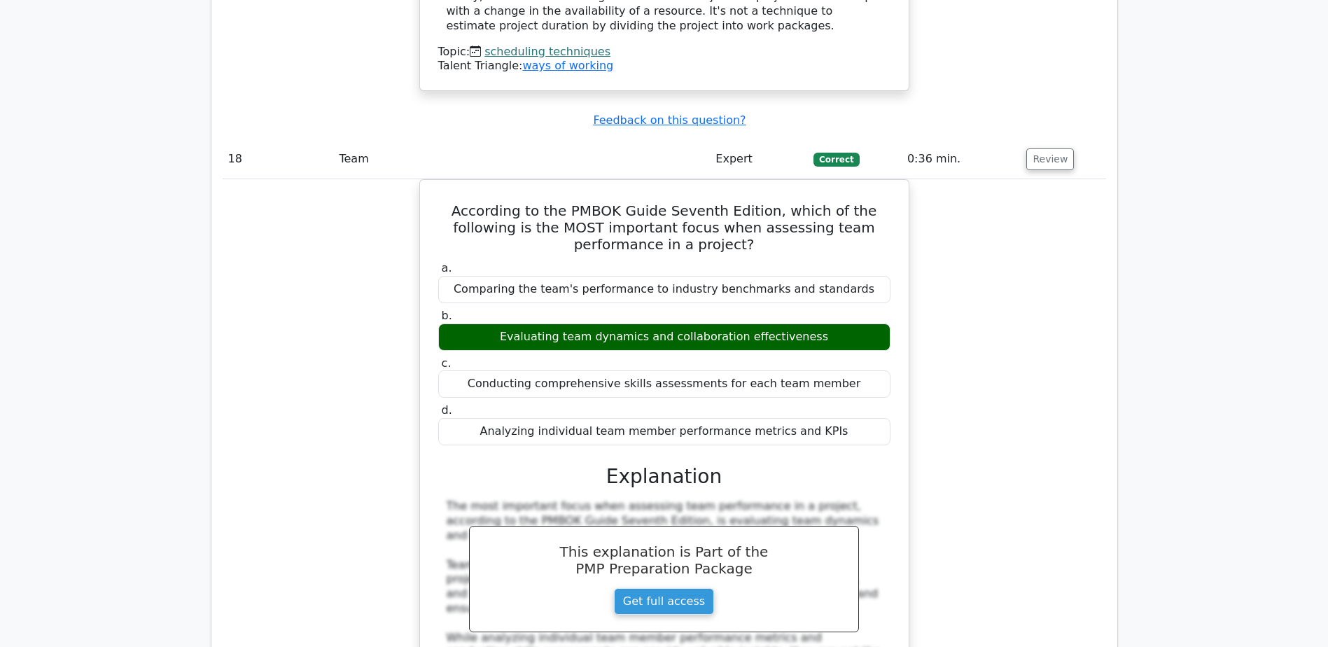
copy div "Being answerable for decisions and actions taken during the project lifecycle"
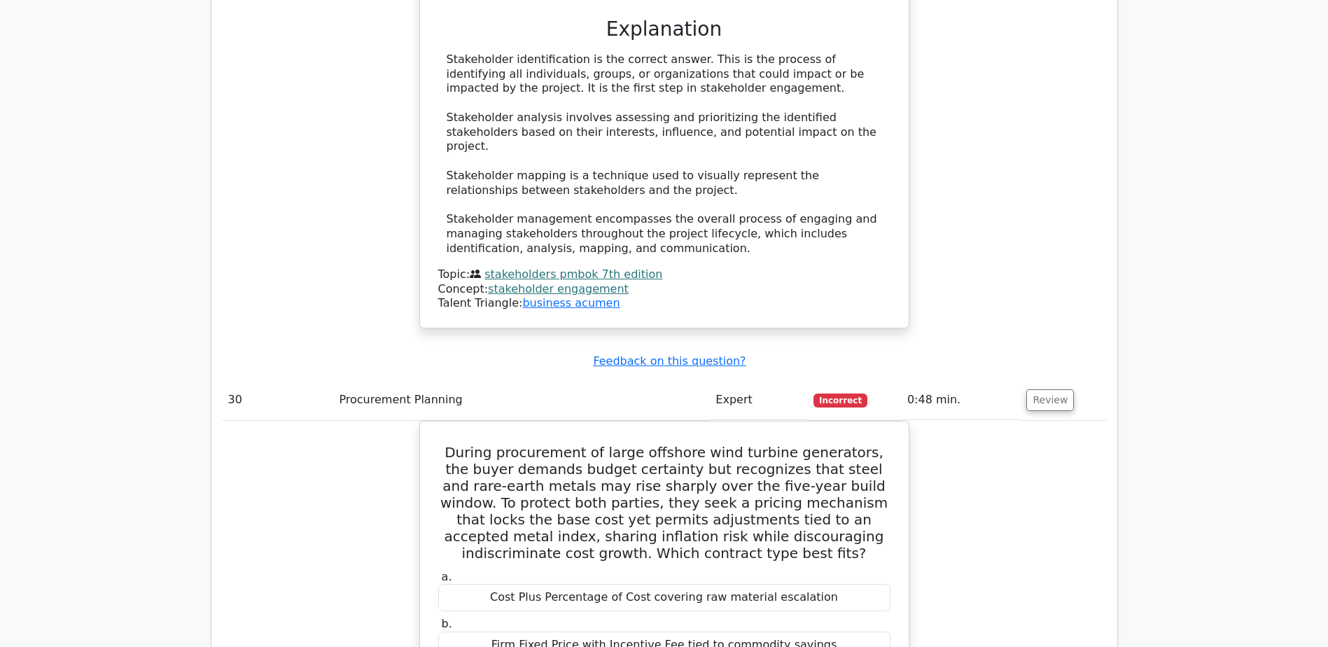
scroll to position [23887, 0]
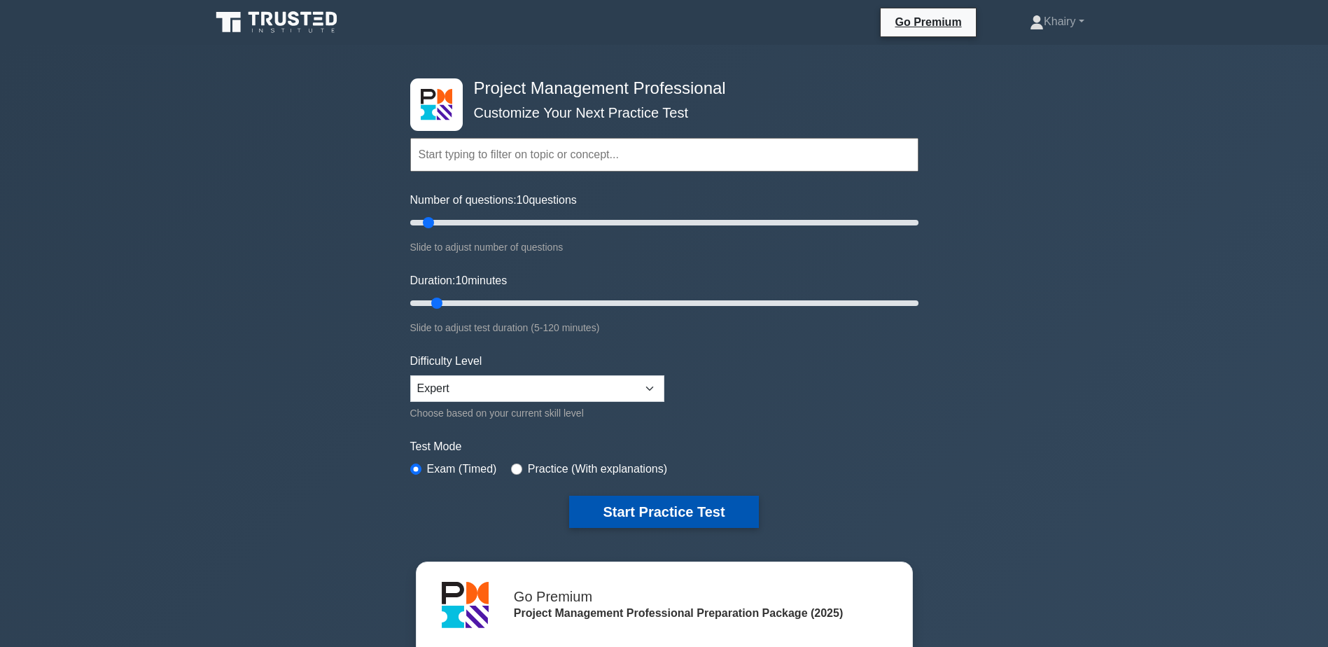
click at [653, 504] on button "Start Practice Test" at bounding box center [663, 512] width 189 height 32
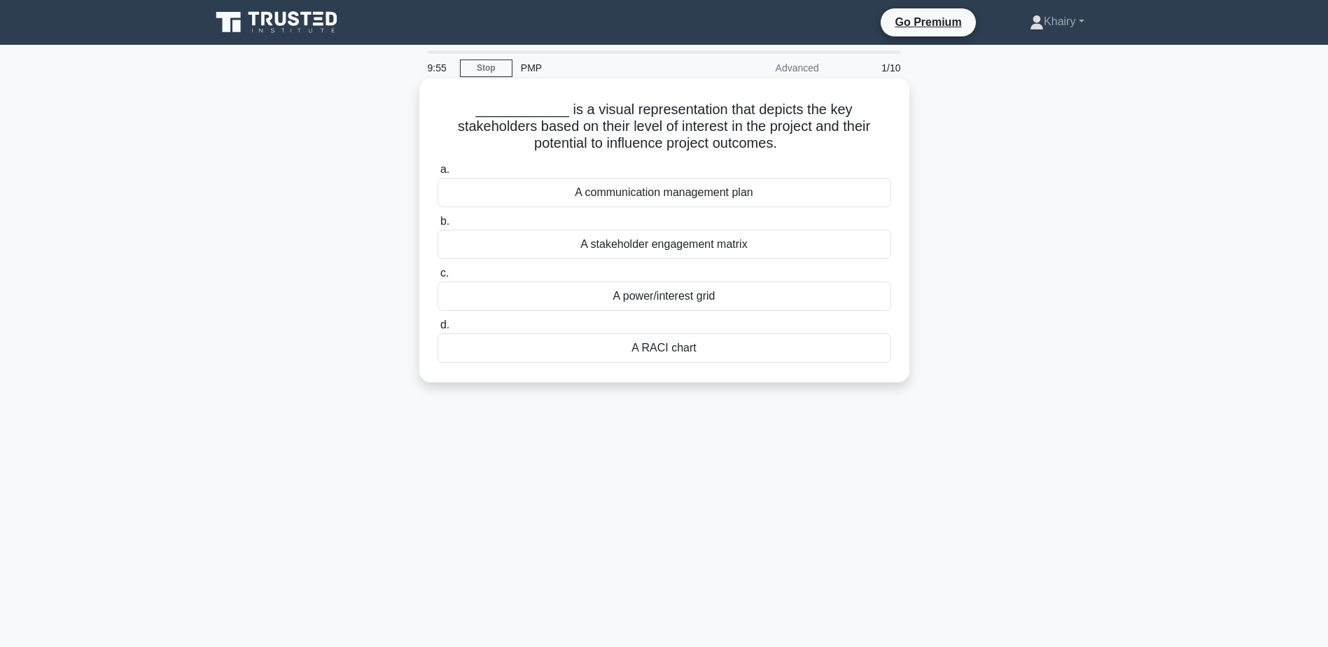
drag, startPoint x: 504, startPoint y: 92, endPoint x: 744, endPoint y: 146, distance: 247.0
click at [744, 146] on div "____________ is a visual representation that depicts the key stakeholders based…" at bounding box center [664, 230] width 479 height 293
copy h5 "_ is a visual representation that depicts the key stakeholders based on their l…"
click at [655, 300] on div "A power/interest grid" at bounding box center [665, 296] width 454 height 29
click at [438, 278] on input "c. A power/interest grid" at bounding box center [438, 273] width 0 height 9
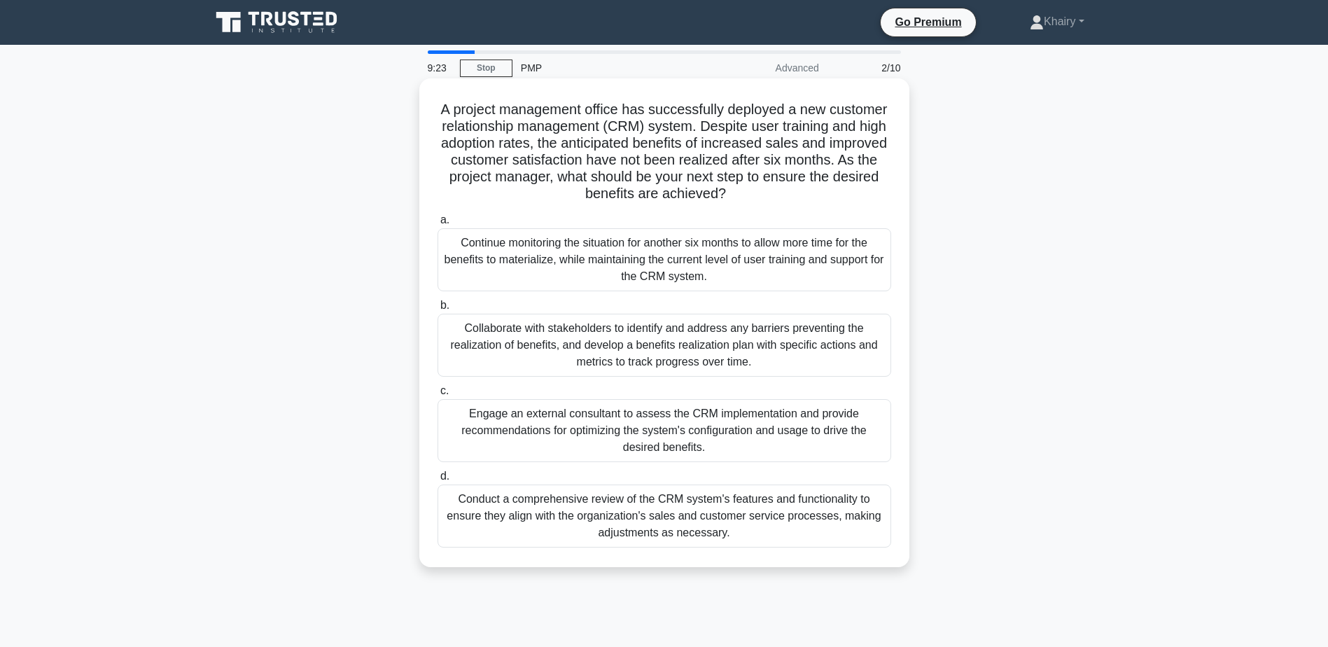
drag, startPoint x: 433, startPoint y: 97, endPoint x: 810, endPoint y: 193, distance: 389.0
click at [810, 193] on div "A project management office has successfully deployed a new customer relationsh…" at bounding box center [664, 323] width 479 height 478
copy h5 "A project management office has successfully deployed a new customer relationsh…"
click at [590, 340] on div "Collaborate with stakeholders to identify and address any barriers preventing t…" at bounding box center [665, 345] width 454 height 63
click at [438, 310] on input "b. Collaborate with stakeholders to identify and address any barriers preventin…" at bounding box center [438, 305] width 0 height 9
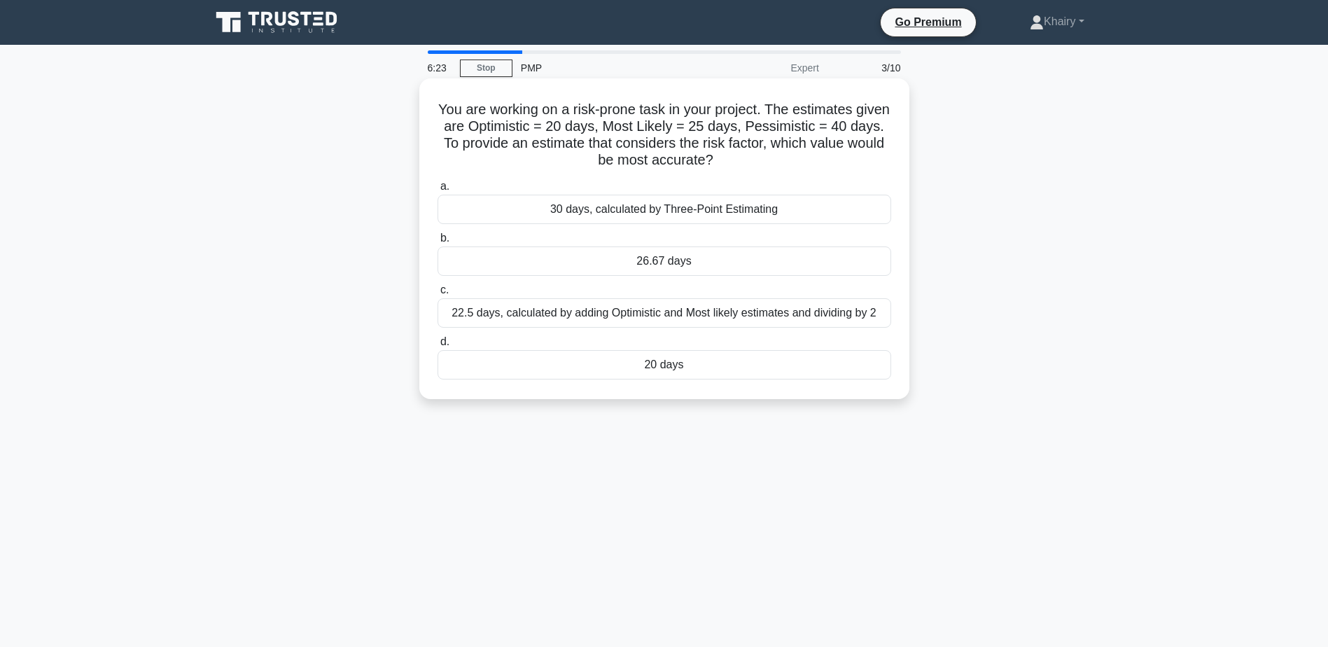
click at [662, 261] on div "26.67 days" at bounding box center [665, 261] width 454 height 29
click at [438, 243] on input "b. 26.67 days" at bounding box center [438, 238] width 0 height 9
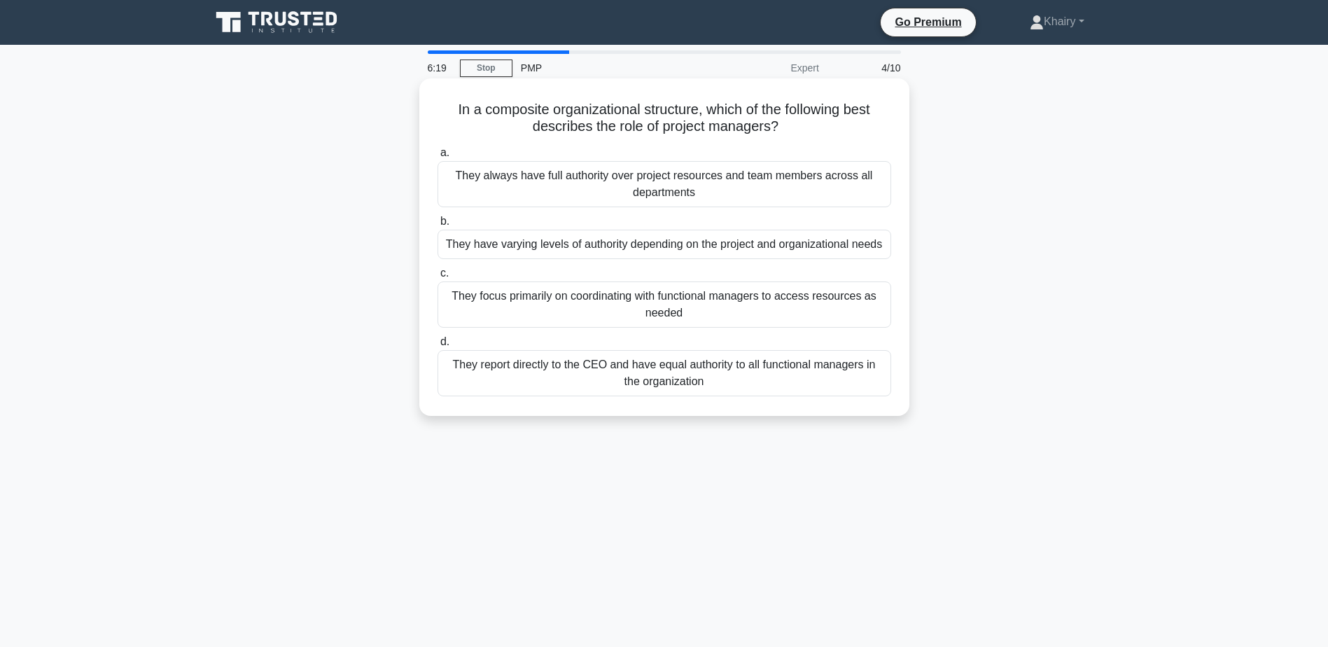
drag, startPoint x: 447, startPoint y: 104, endPoint x: 813, endPoint y: 128, distance: 367.1
click at [813, 128] on h5 "In a composite organizational structure, which of the following best describes …" at bounding box center [664, 118] width 457 height 35
copy h5 "In a composite organizational structure, which of the following best describes …"
click at [564, 309] on div "They focus primarily on coordinating with functional managers to access resourc…" at bounding box center [665, 305] width 454 height 46
click at [438, 278] on input "c. They focus primarily on coordinating with functional managers to access reso…" at bounding box center [438, 273] width 0 height 9
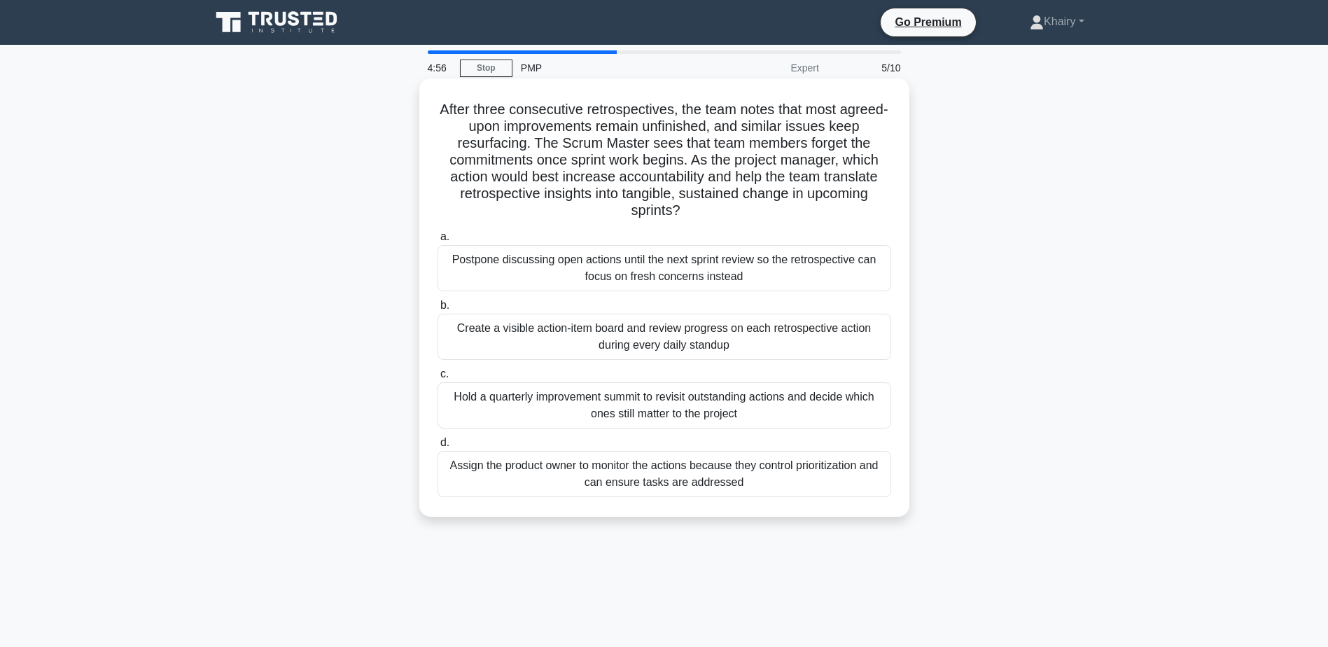
drag, startPoint x: 469, startPoint y: 106, endPoint x: 712, endPoint y: 209, distance: 263.0
click at [712, 209] on h5 "After three consecutive retrospectives, the team notes that most agreed-upon im…" at bounding box center [664, 160] width 457 height 119
copy h5 "fter three consecutive retrospectives, the team notes that most agreed-upon imp…"
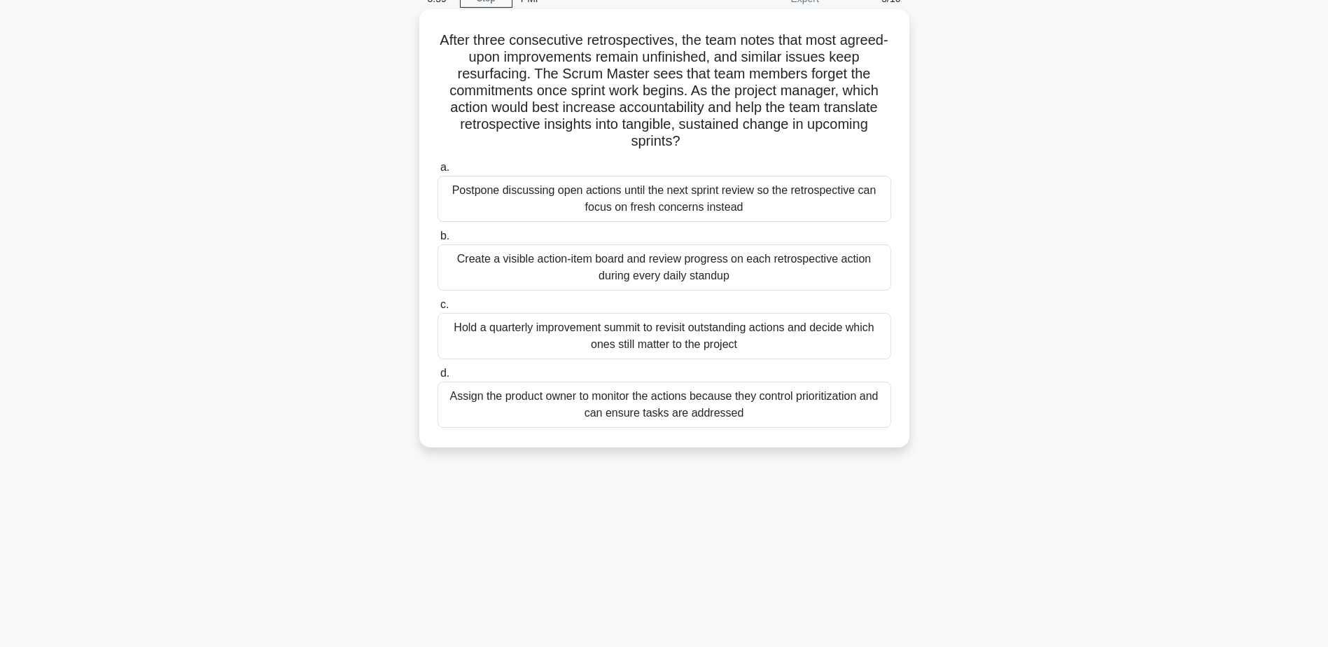
scroll to position [70, 0]
click at [522, 200] on div "Postpone discussing open actions until the next sprint review so the retrospect…" at bounding box center [665, 198] width 454 height 46
click at [438, 172] on input "a. Postpone discussing open actions until the next sprint review so the retrosp…" at bounding box center [438, 166] width 0 height 9
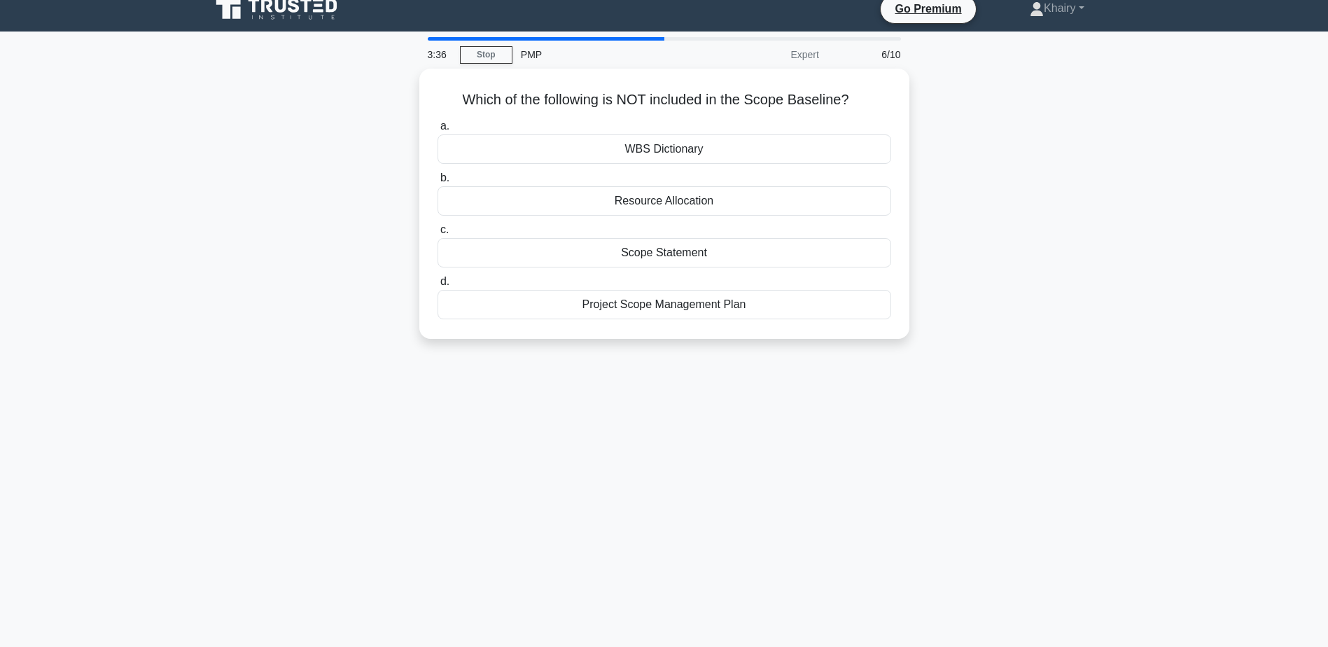
scroll to position [0, 0]
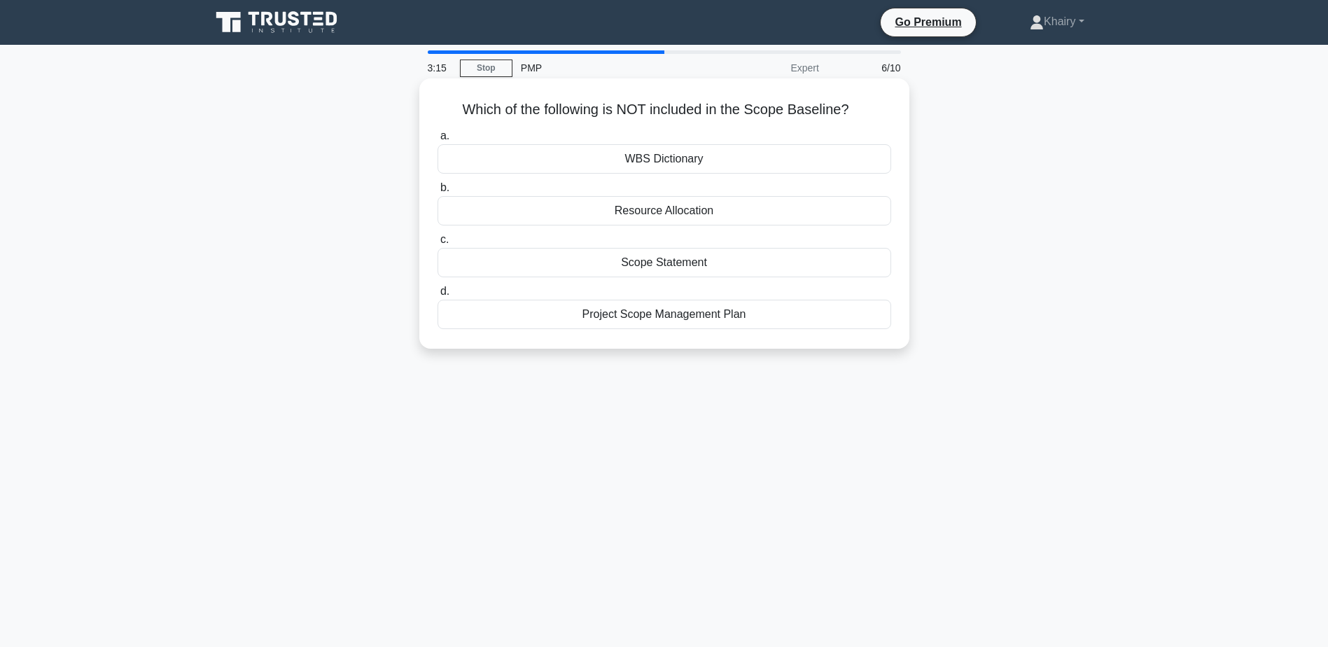
click at [670, 213] on div "Resource Allocation" at bounding box center [665, 210] width 454 height 29
click at [438, 193] on input "b. Resource Allocation" at bounding box center [438, 187] width 0 height 9
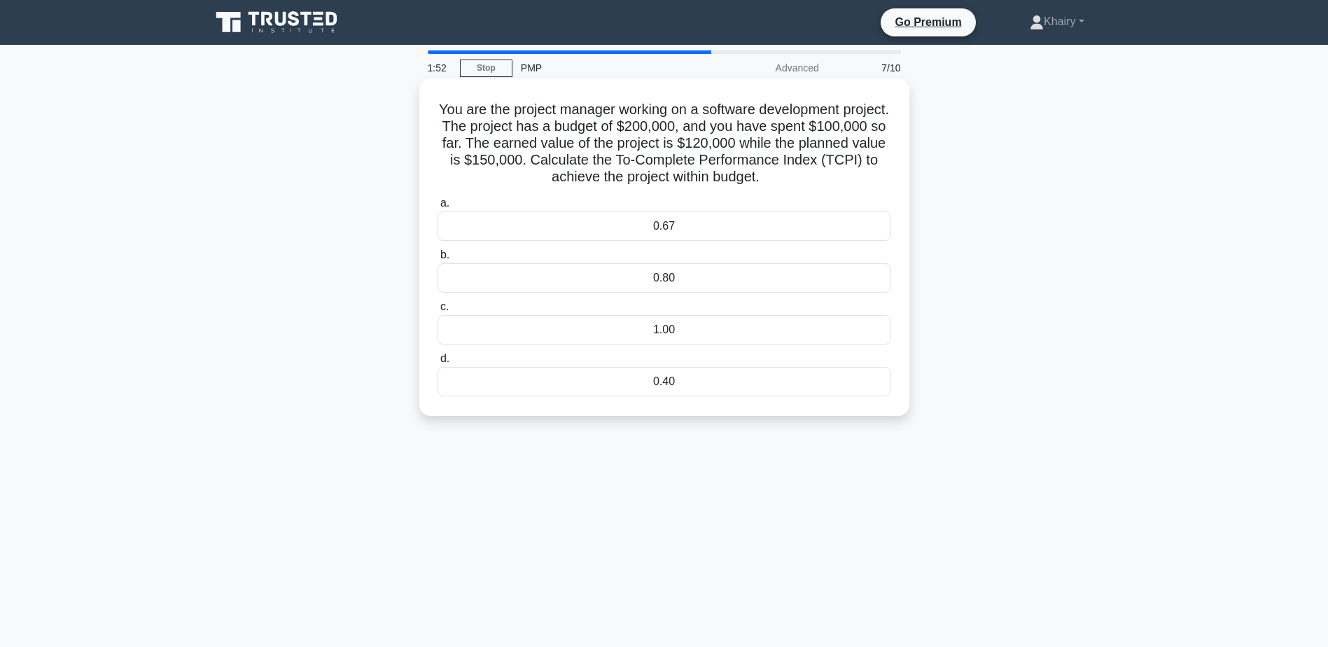
click at [672, 279] on div "0.80" at bounding box center [665, 277] width 454 height 29
click at [438, 260] on input "b. 0.80" at bounding box center [438, 255] width 0 height 9
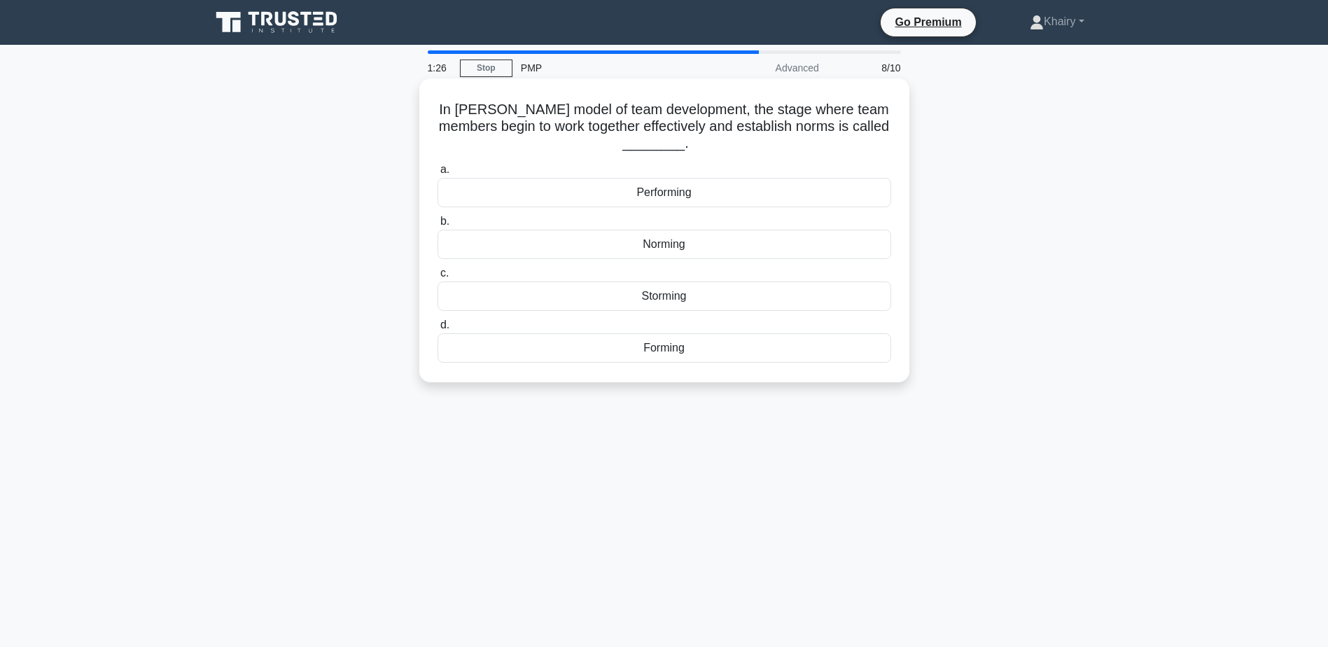
click at [658, 247] on div "Norming" at bounding box center [665, 244] width 454 height 29
click at [438, 226] on input "b. Norming" at bounding box center [438, 221] width 0 height 9
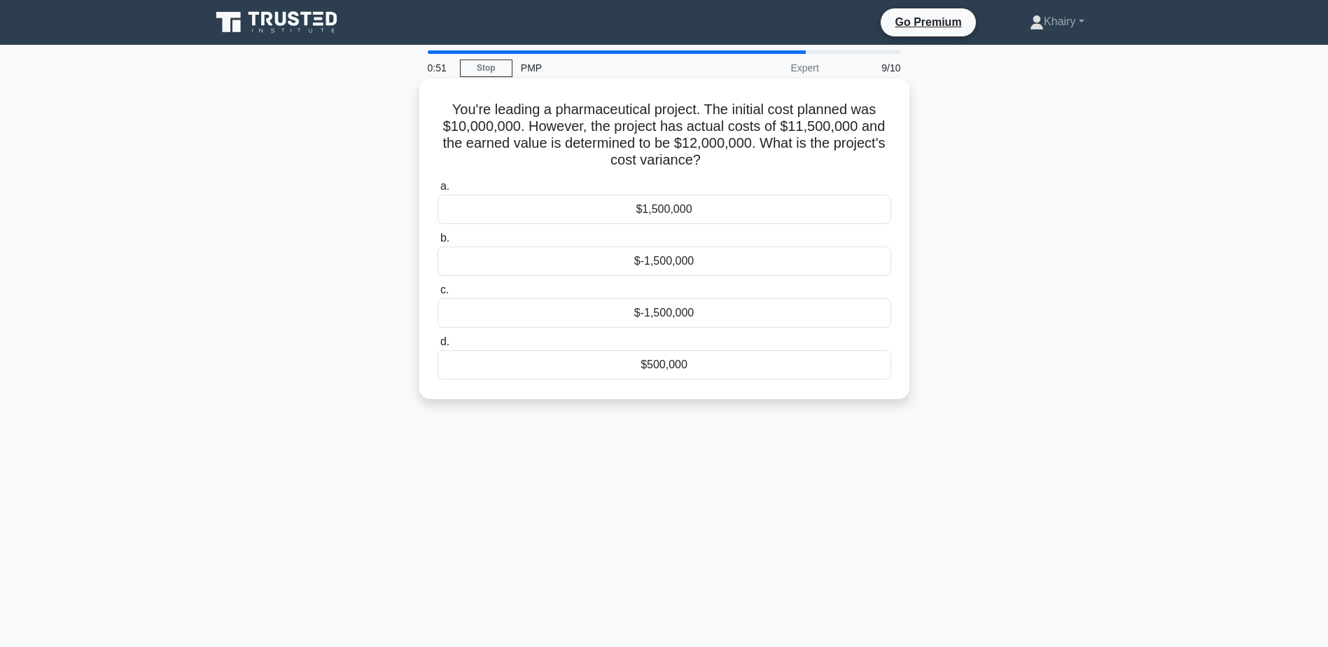
click at [663, 359] on div "$500,000" at bounding box center [665, 364] width 454 height 29
click at [438, 347] on input "d. $500,000" at bounding box center [438, 342] width 0 height 9
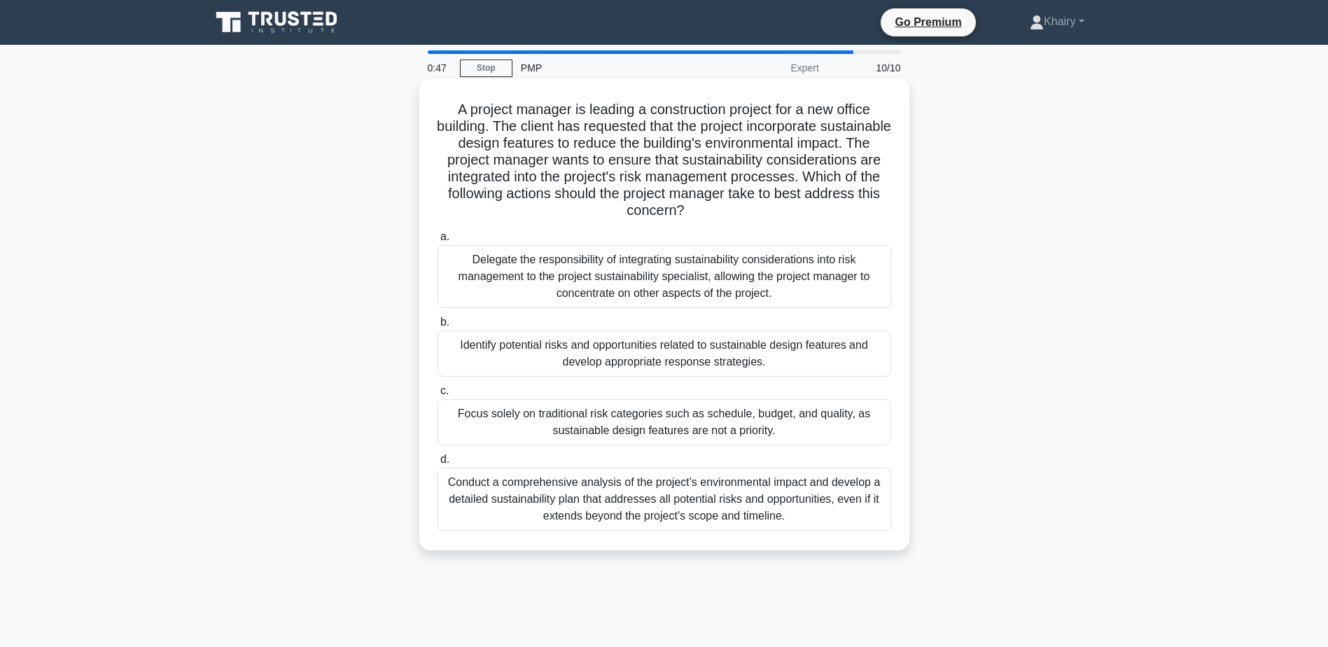
drag, startPoint x: 450, startPoint y: 106, endPoint x: 786, endPoint y: 210, distance: 352.4
click at [786, 210] on h5 "A project manager is leading a construction project for a new office building. …" at bounding box center [664, 160] width 457 height 119
copy h5 "A project manager is leading a construction project for a new office building. …"
click at [644, 350] on div "Identify potential risks and opportunities related to sustainable design featur…" at bounding box center [665, 354] width 454 height 46
click at [438, 327] on input "b. Identify potential risks and opportunities related to sustainable design fea…" at bounding box center [438, 322] width 0 height 9
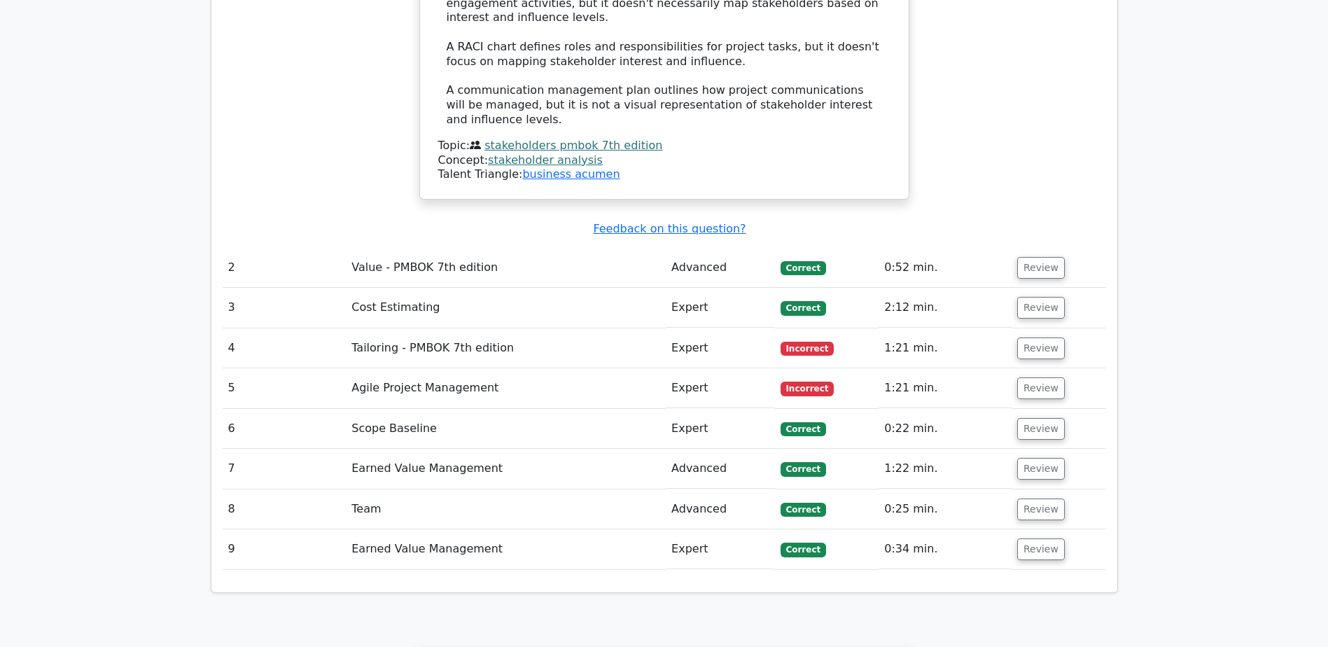
scroll to position [1681, 0]
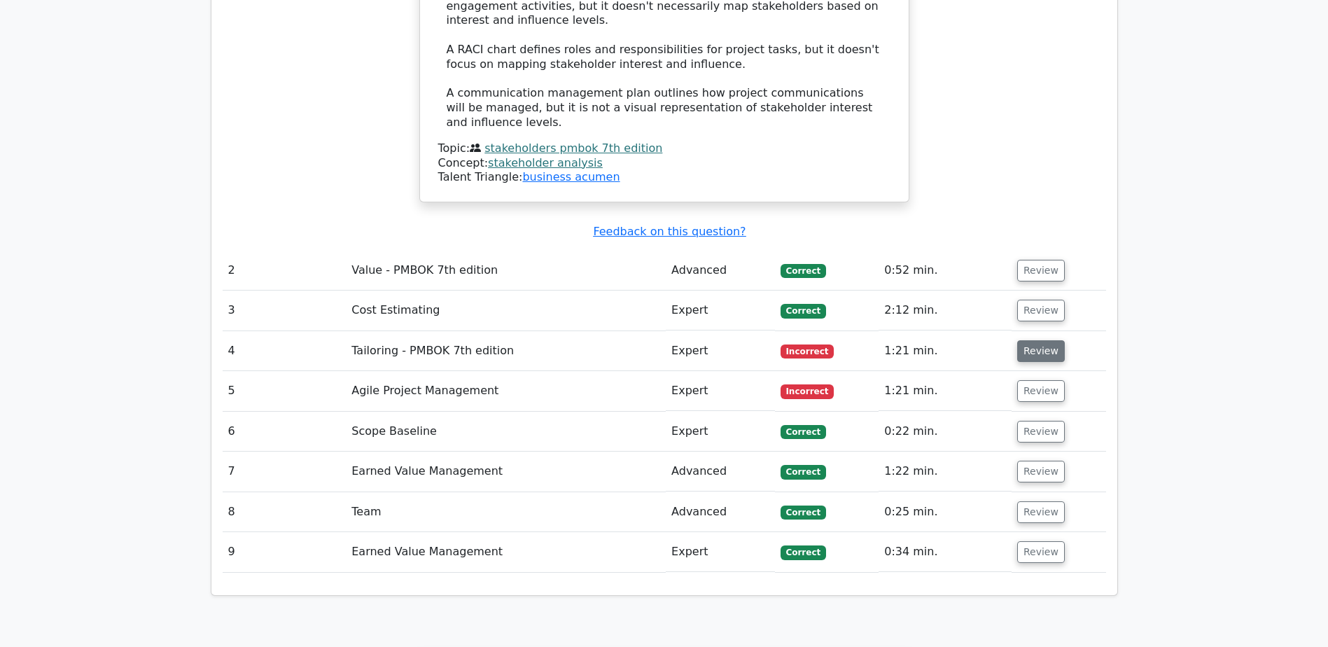
click at [1036, 340] on button "Review" at bounding box center [1042, 351] width 48 height 22
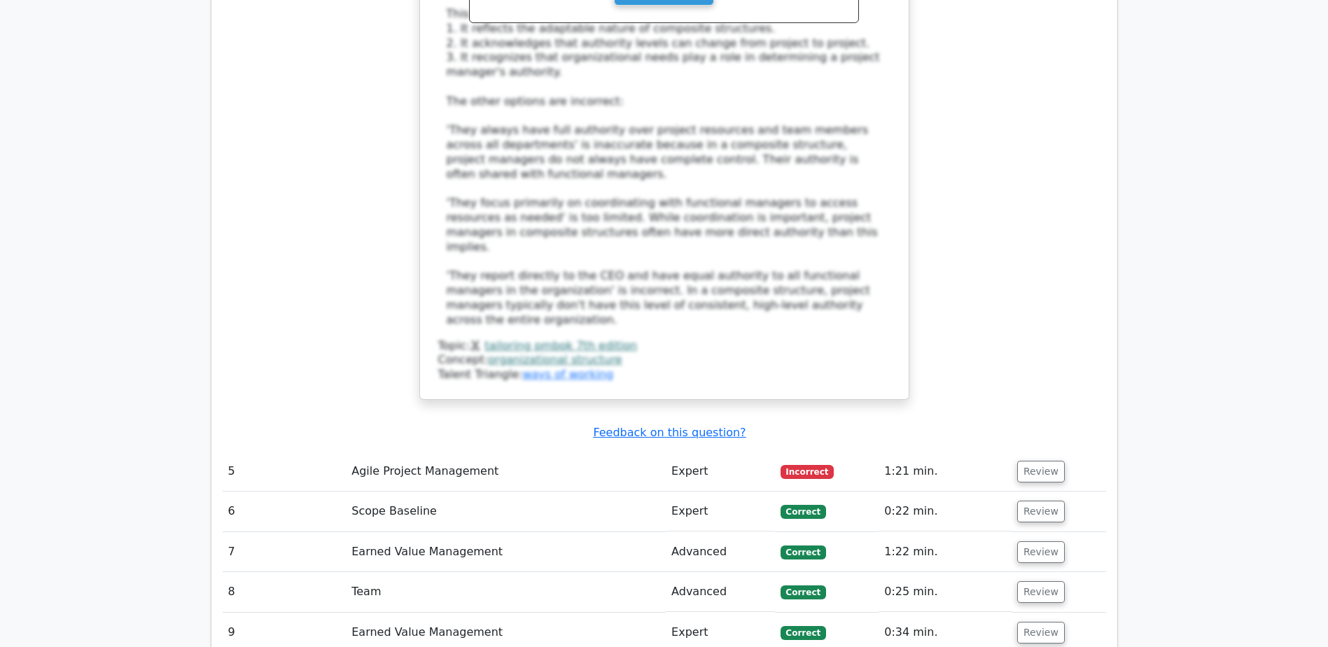
scroll to position [2521, 0]
click at [1024, 459] on button "Review" at bounding box center [1042, 470] width 48 height 22
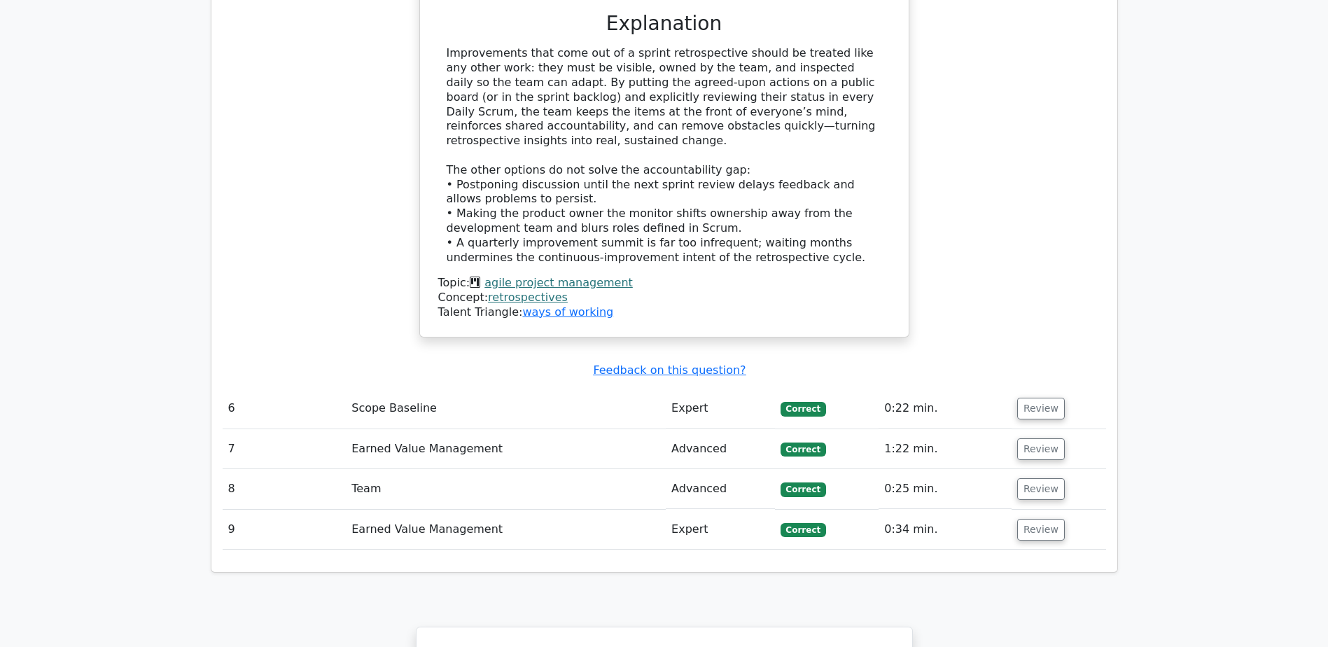
scroll to position [3431, 0]
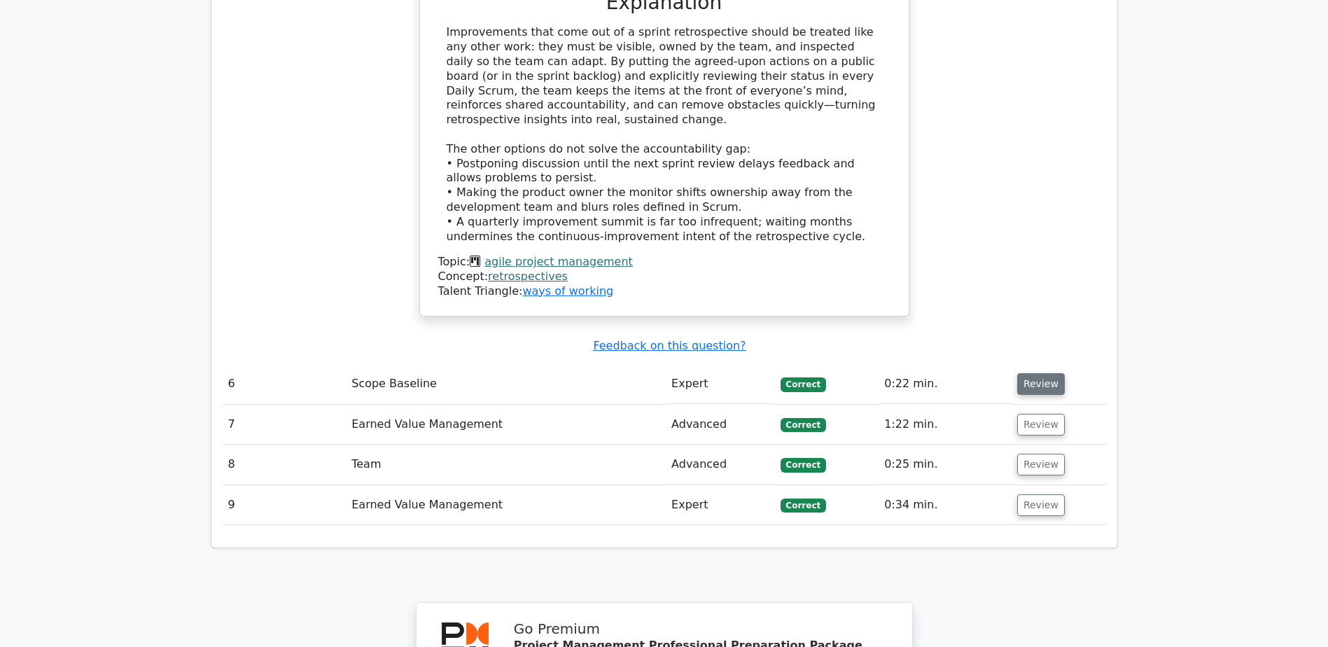
click at [1047, 373] on button "Review" at bounding box center [1042, 384] width 48 height 22
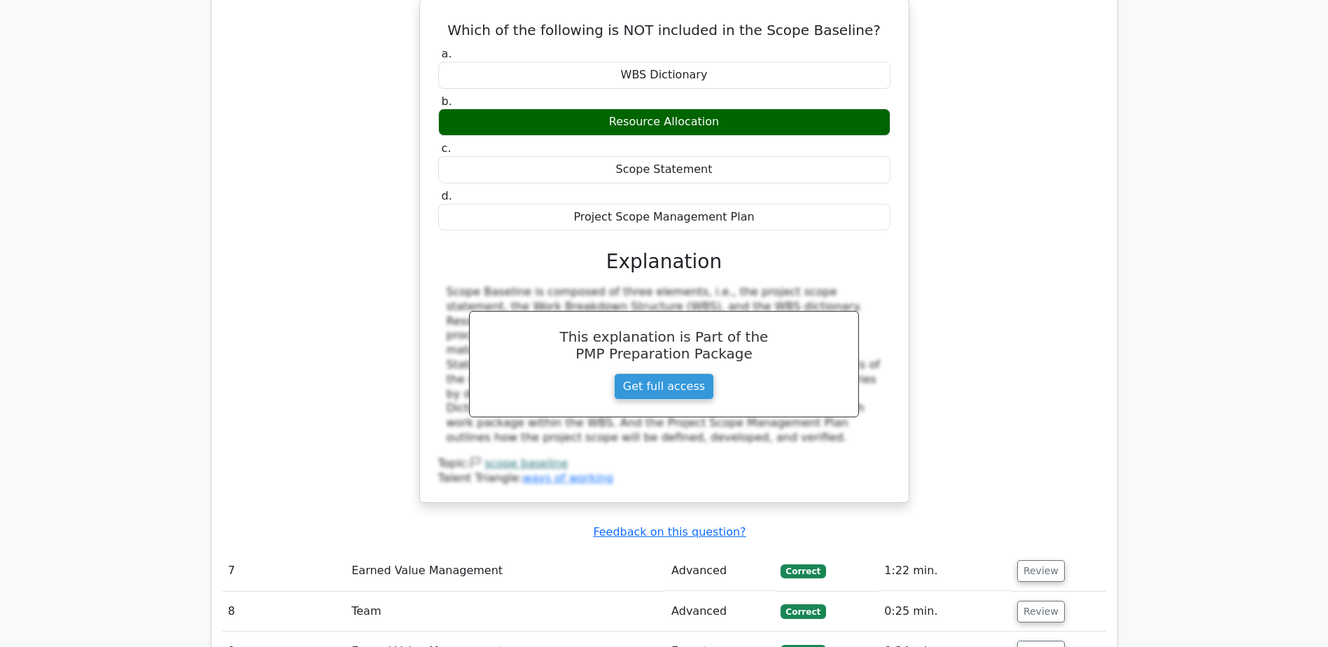
scroll to position [3922, 0]
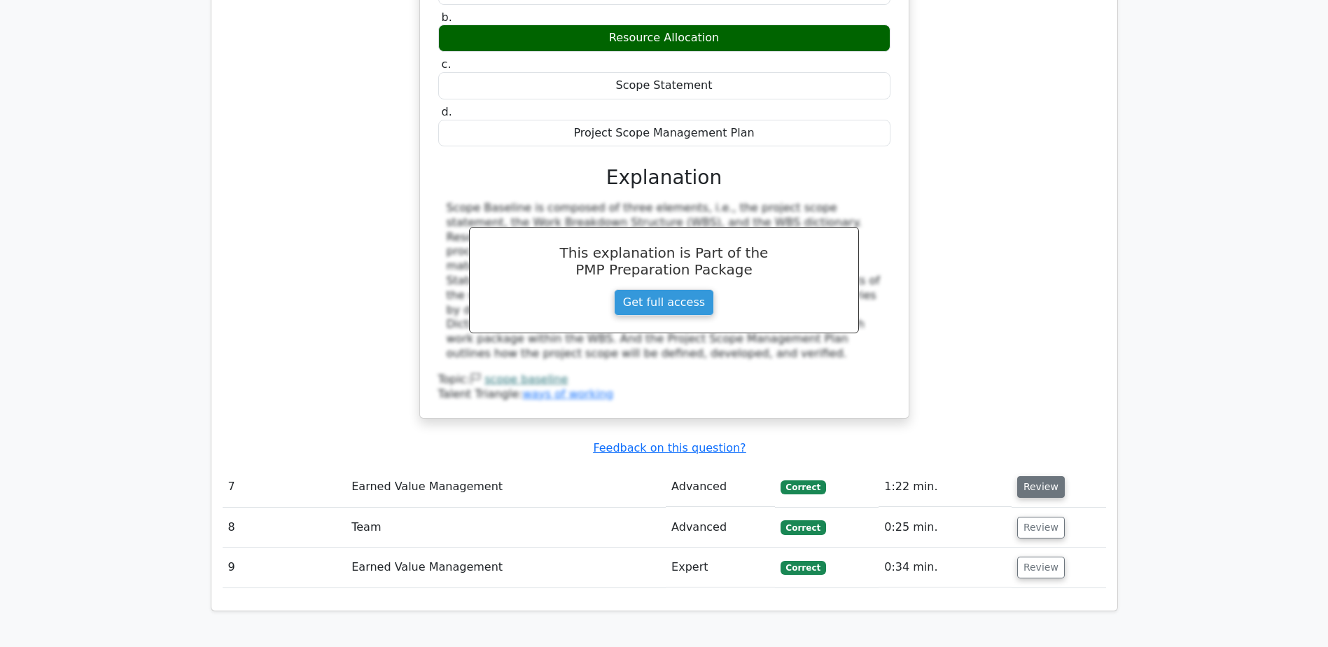
click at [1045, 476] on button "Review" at bounding box center [1042, 487] width 48 height 22
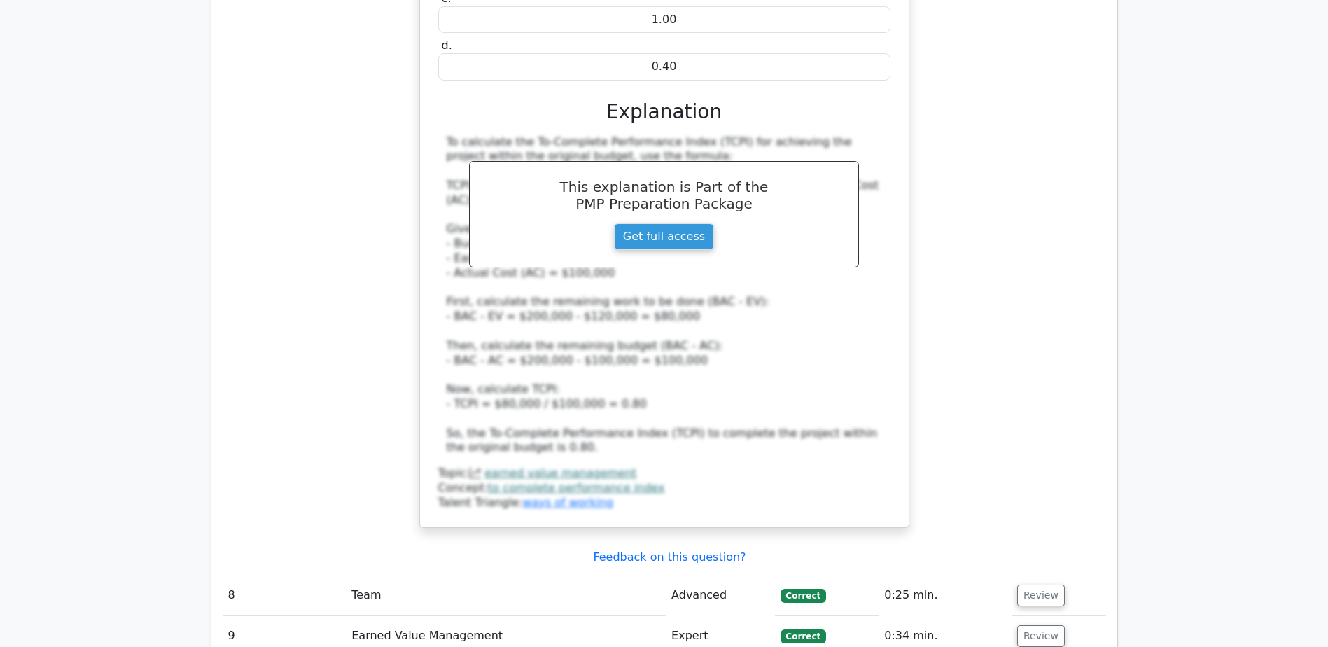
scroll to position [4692, 0]
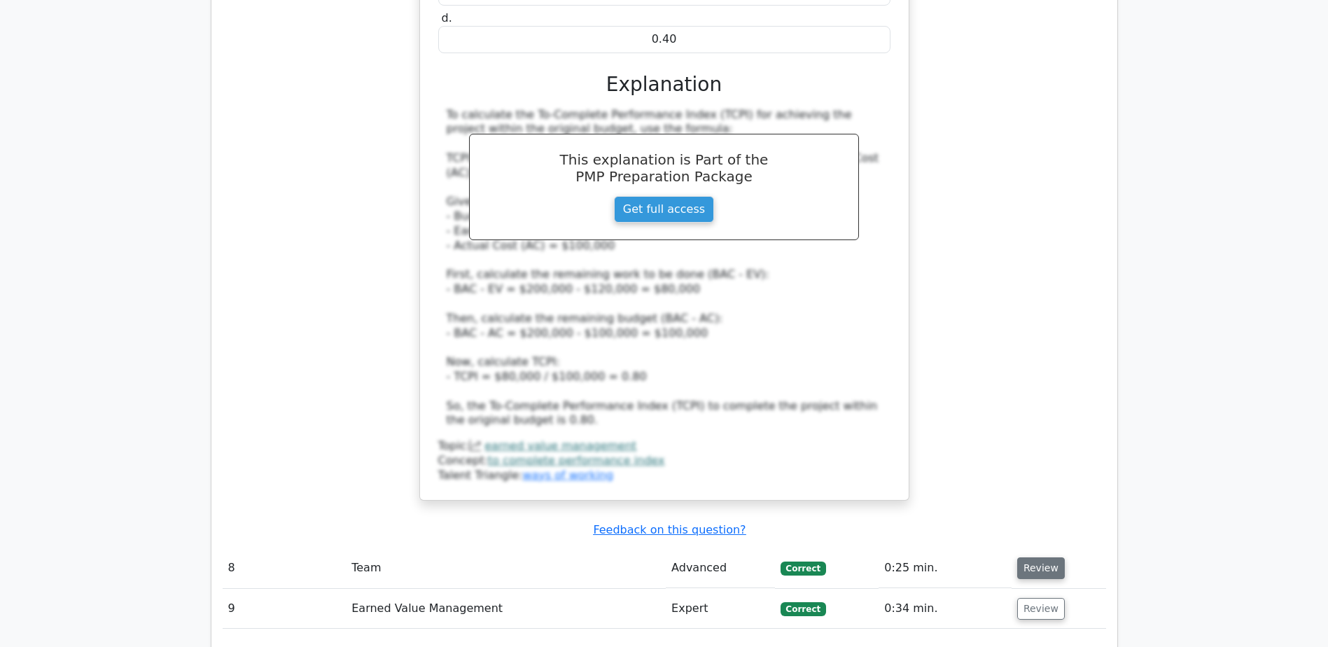
click at [1032, 557] on button "Review" at bounding box center [1042, 568] width 48 height 22
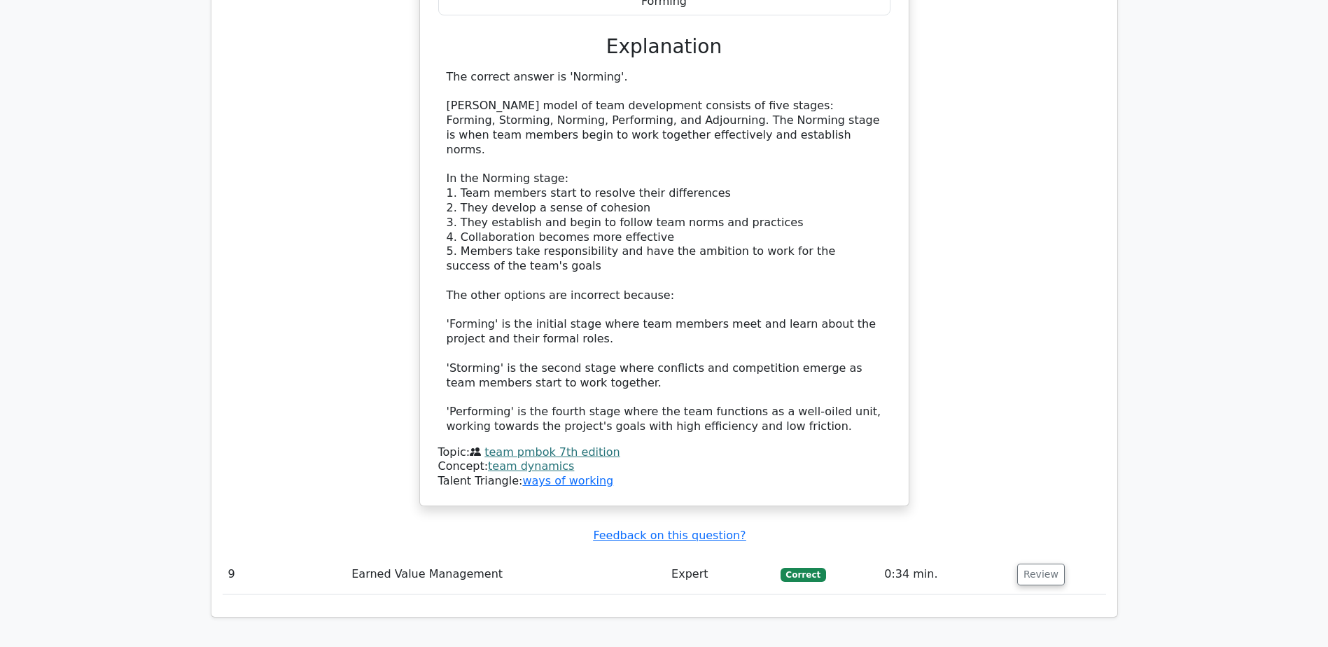
scroll to position [5532, 0]
click at [1036, 562] on button "Review" at bounding box center [1042, 573] width 48 height 22
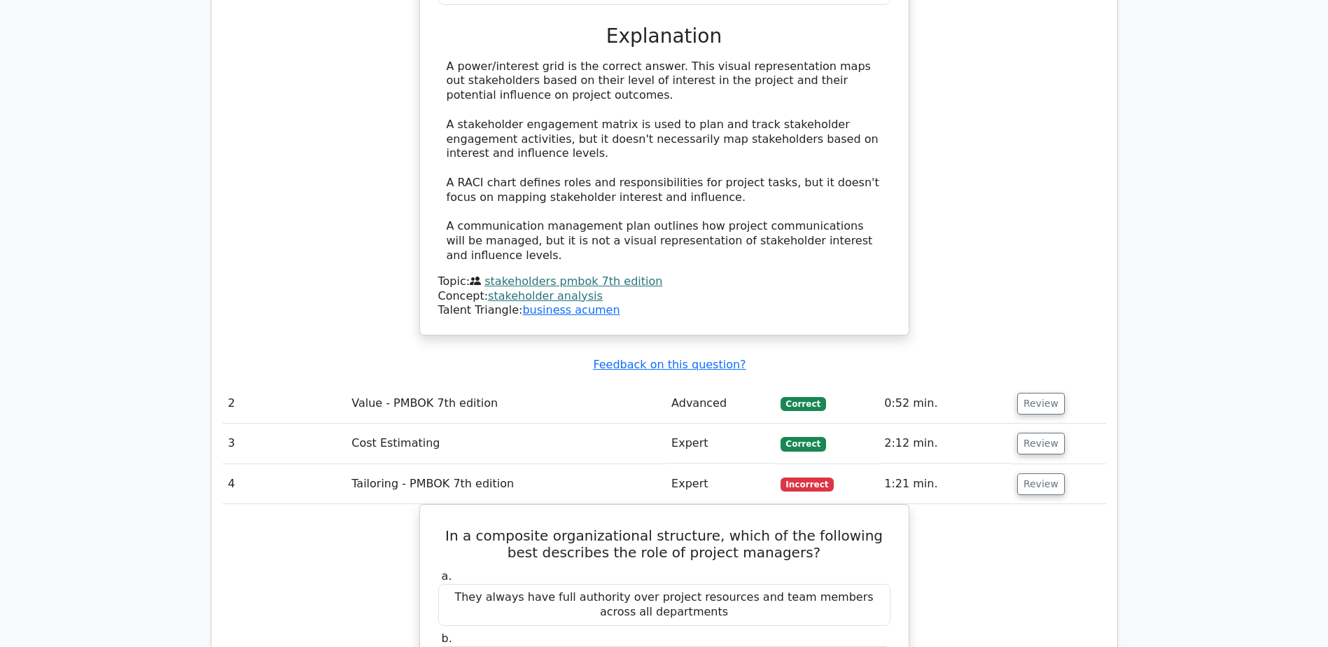
scroll to position [1541, 0]
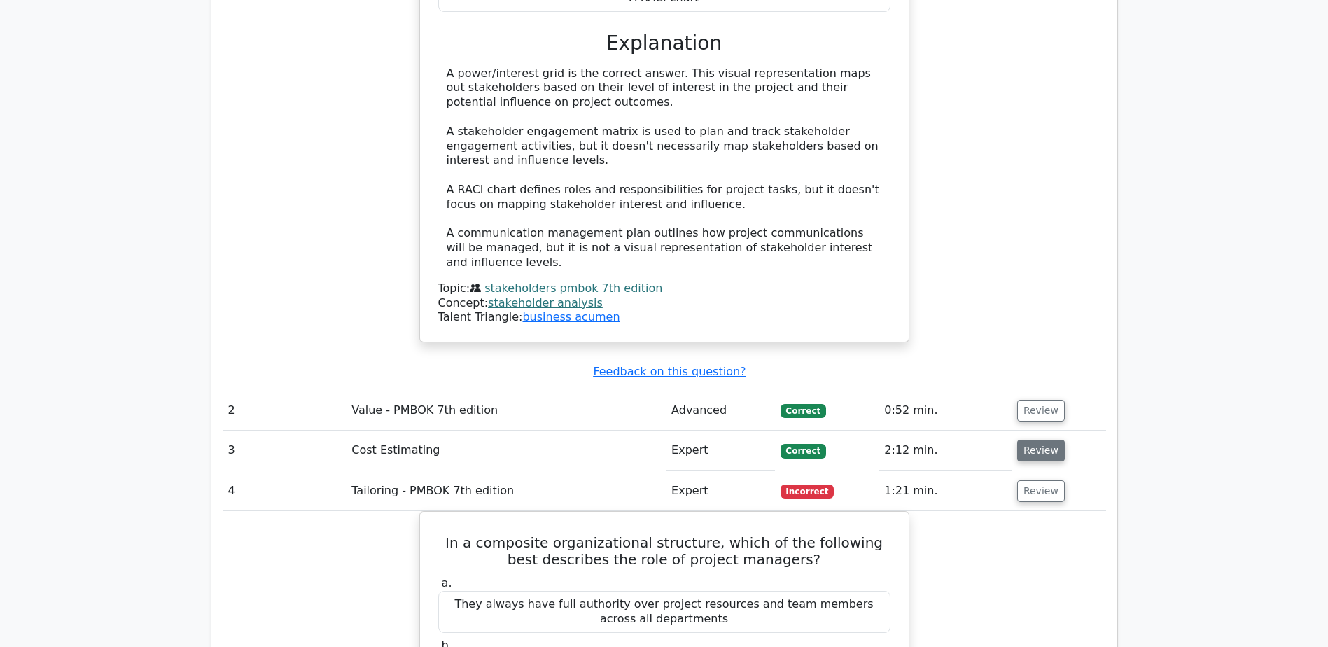
click at [1039, 440] on button "Review" at bounding box center [1042, 451] width 48 height 22
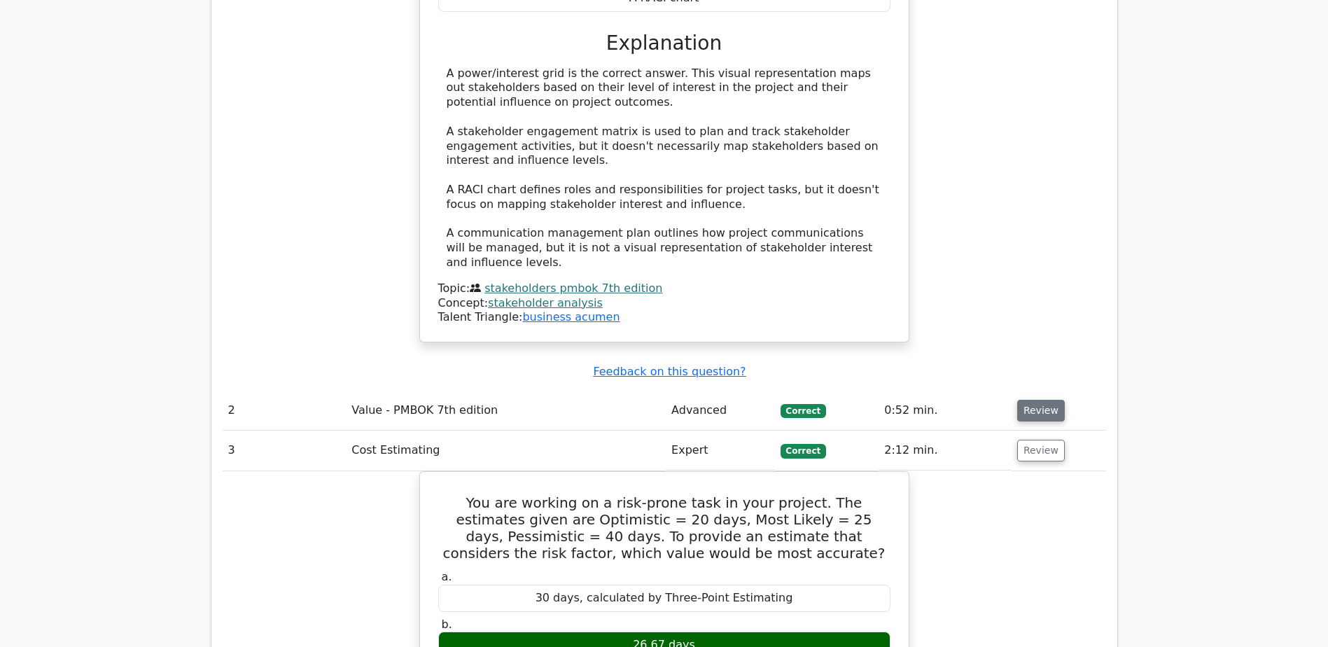
click at [1039, 400] on button "Review" at bounding box center [1042, 411] width 48 height 22
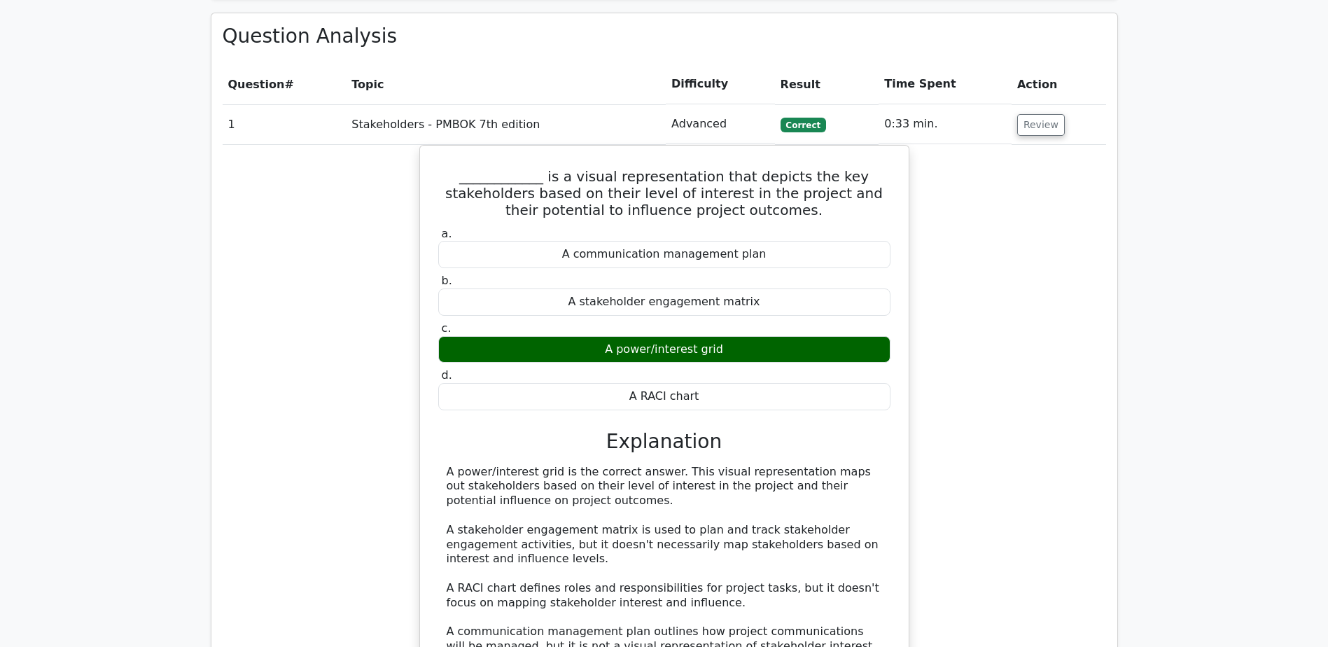
scroll to position [1120, 0]
